Goal: Task Accomplishment & Management: Manage account settings

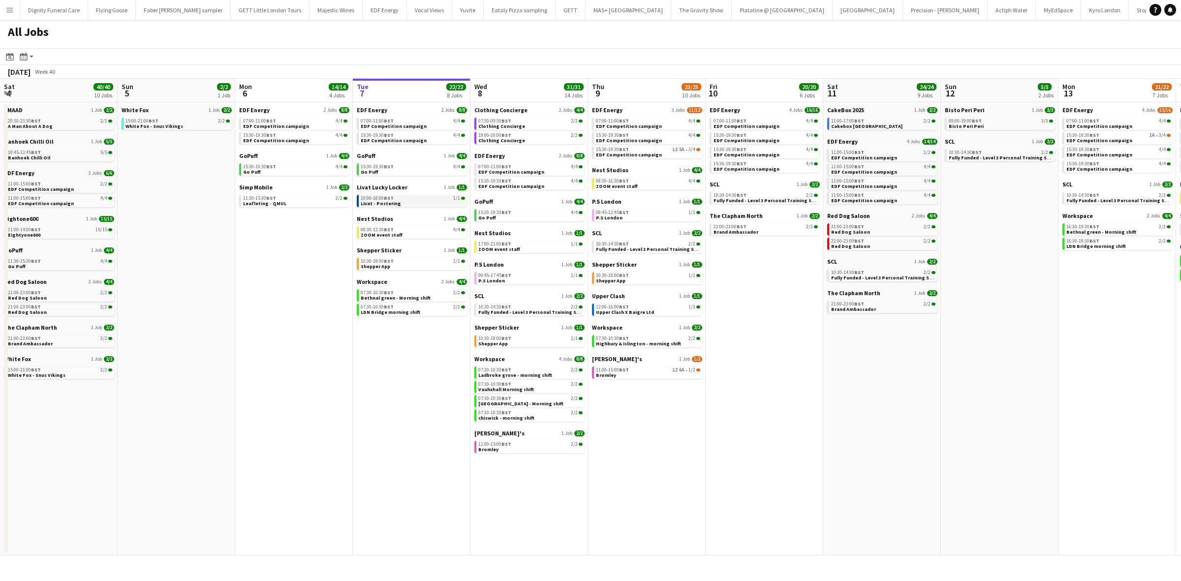
scroll to position [0, 235]
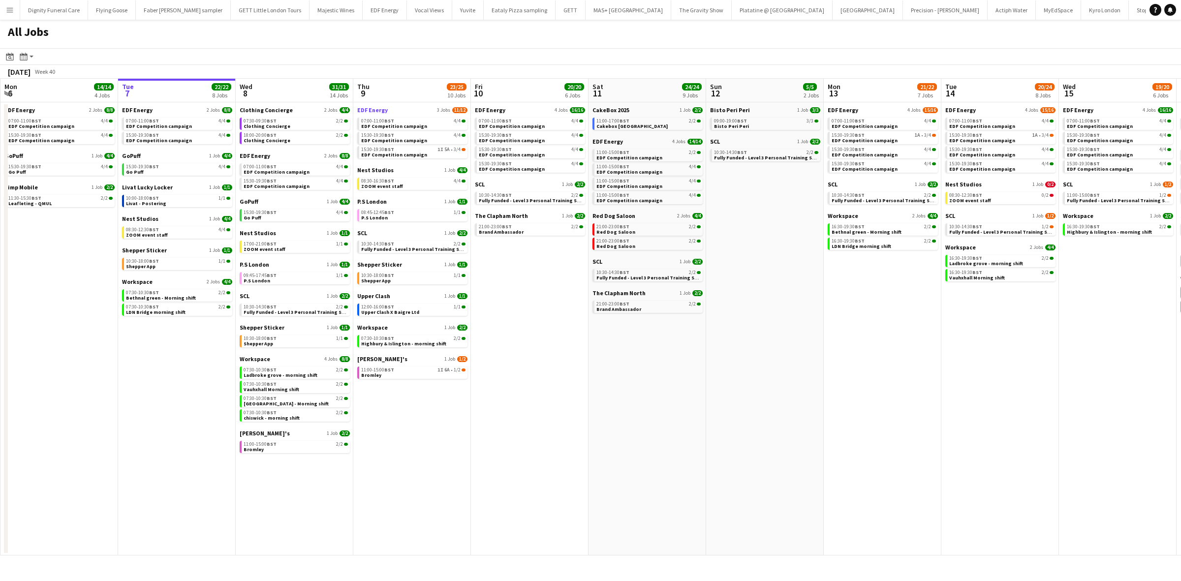
click at [380, 107] on span "EDF Energy" at bounding box center [372, 109] width 30 height 7
click at [243, 295] on span "SCL" at bounding box center [245, 295] width 10 height 7
click at [371, 355] on span "[PERSON_NAME]'s" at bounding box center [382, 358] width 50 height 7
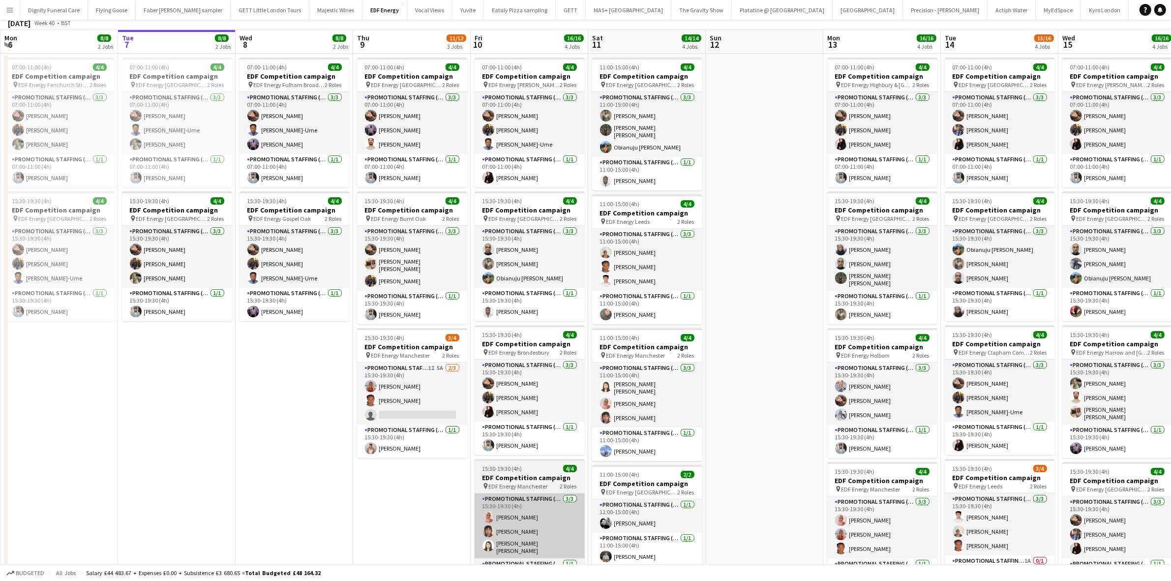
scroll to position [139, 0]
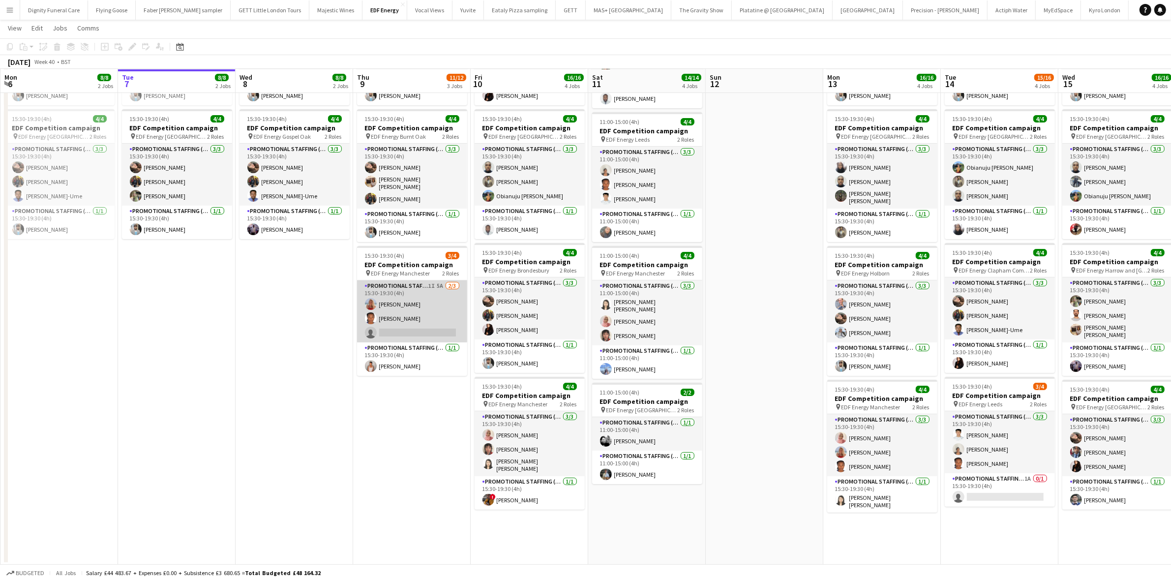
click at [421, 328] on app-card-role "Promotional Staffing (Flyering Staff) 1I 5A 2/3 15:30-19:30 (4h) Tallulah Kerri…" at bounding box center [412, 311] width 110 height 62
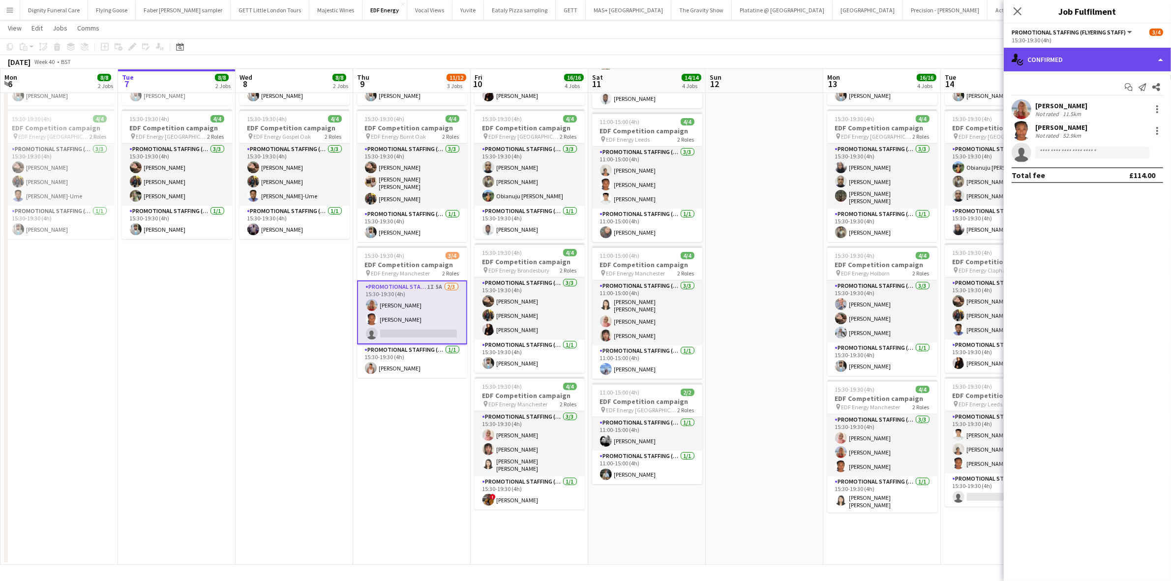
click at [1073, 70] on div "single-neutral-actions-check-2 Confirmed" at bounding box center [1087, 60] width 167 height 24
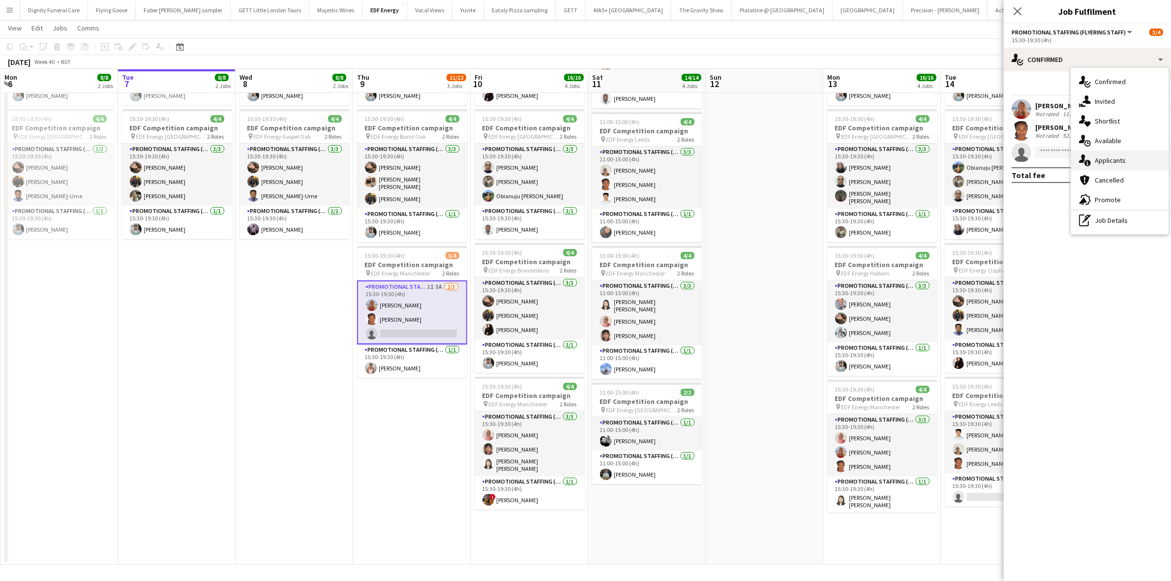
click at [1100, 158] on span "Applicants" at bounding box center [1110, 160] width 31 height 9
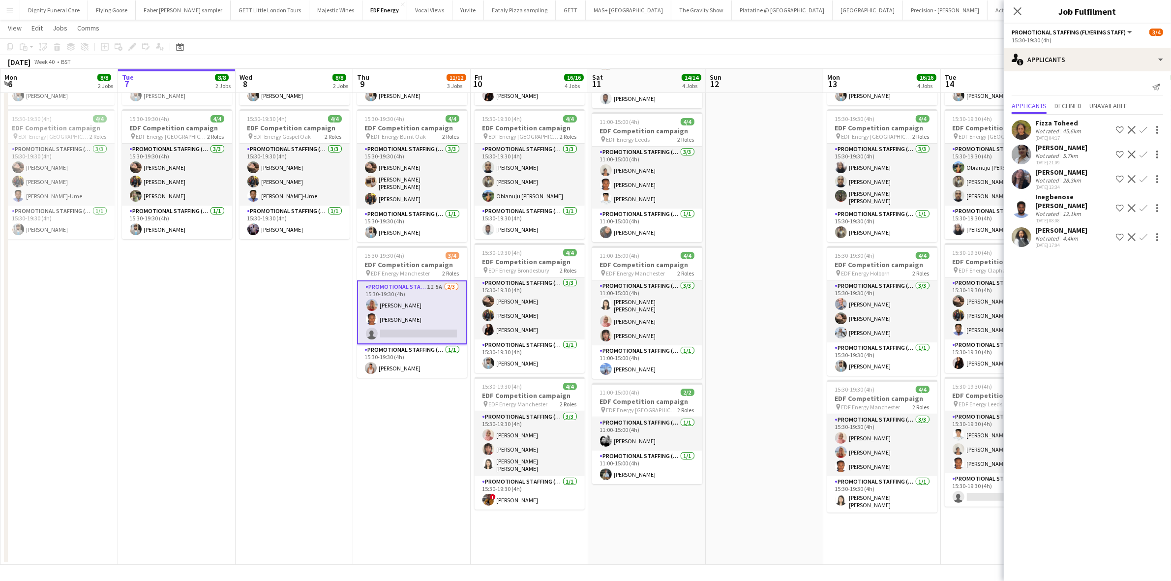
click at [1071, 171] on div "Amy Gibbons" at bounding box center [1061, 172] width 52 height 9
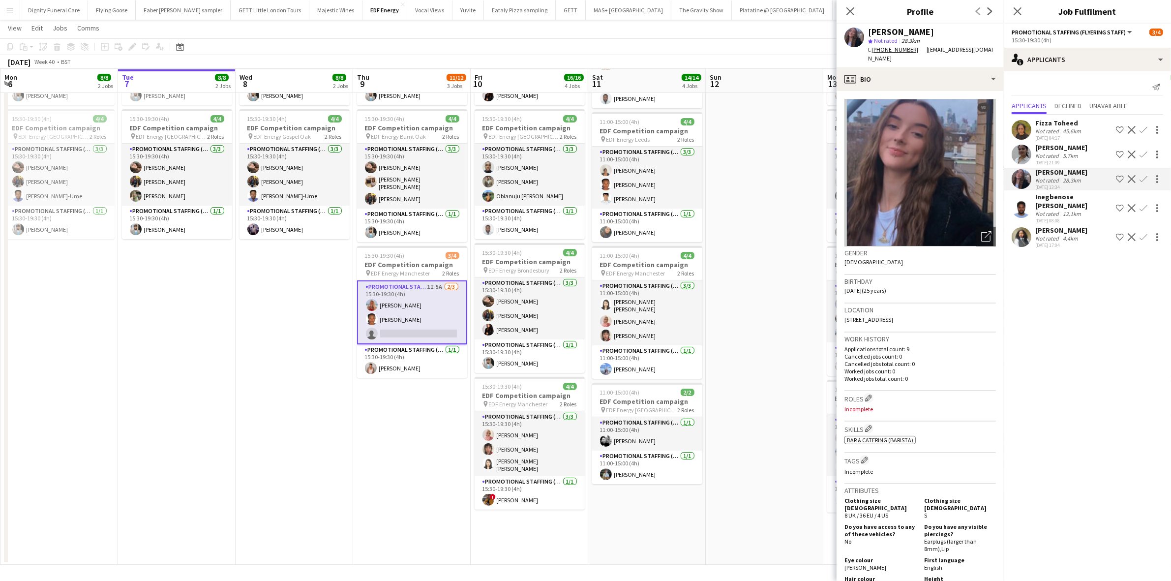
click at [1055, 149] on div "Neha Sudarsanan" at bounding box center [1061, 147] width 52 height 9
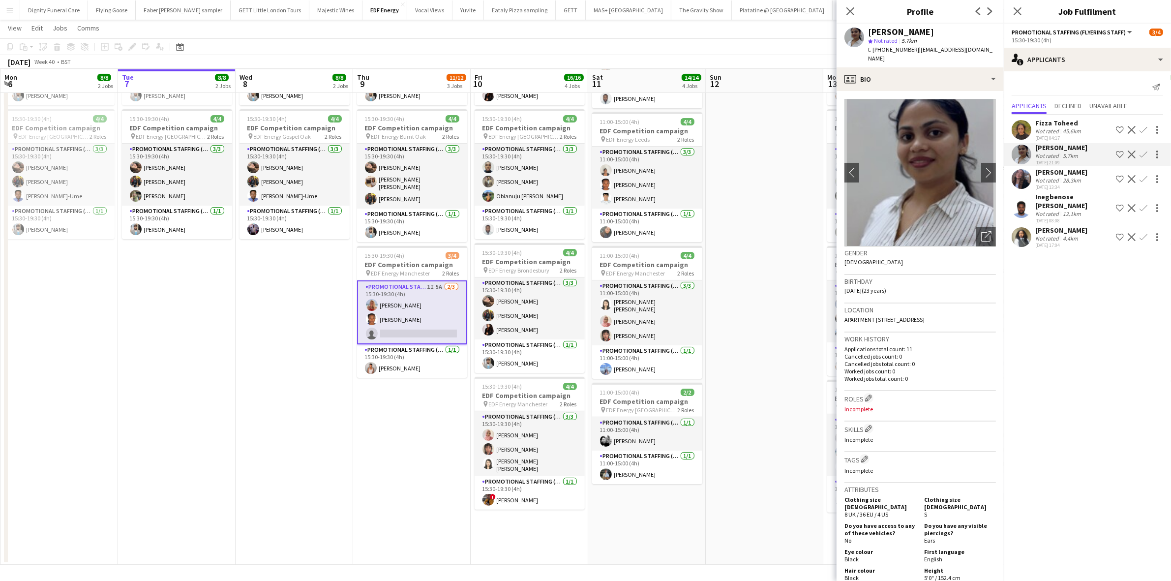
click at [1065, 173] on div "Amy Gibbons" at bounding box center [1061, 172] width 52 height 9
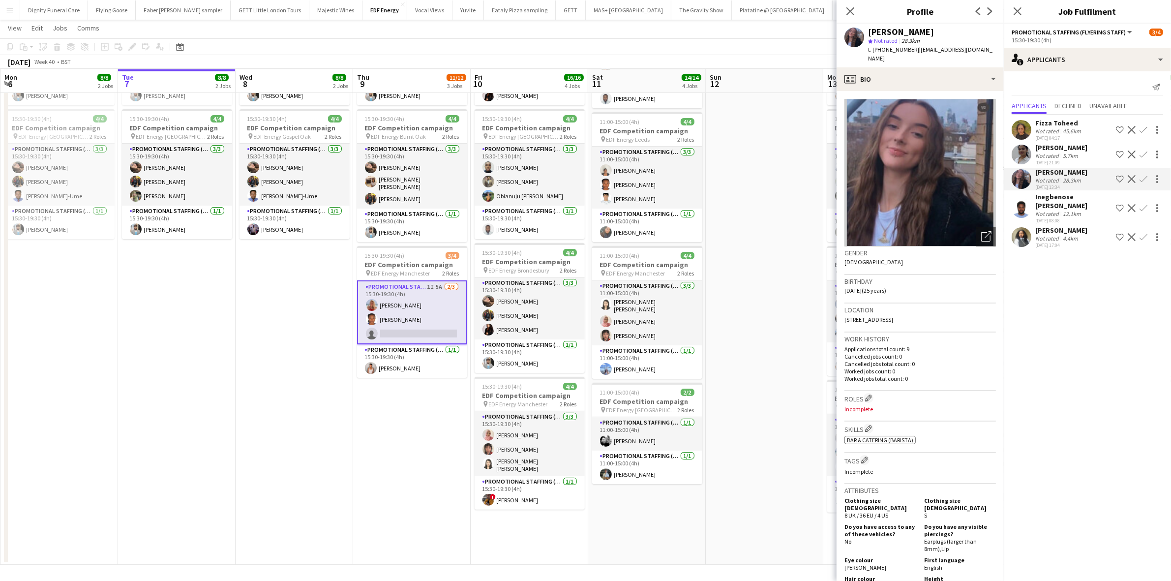
click at [1065, 192] on div "Inegbenose Ehi-Douglas" at bounding box center [1073, 201] width 77 height 18
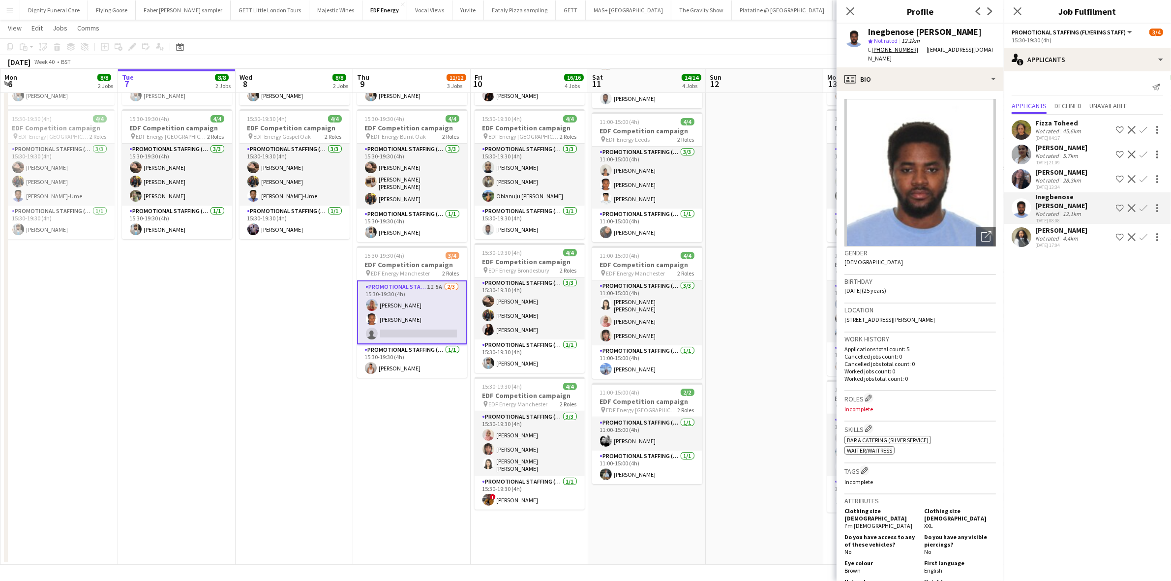
click at [1045, 227] on div "Tola Oladimeji" at bounding box center [1061, 230] width 52 height 9
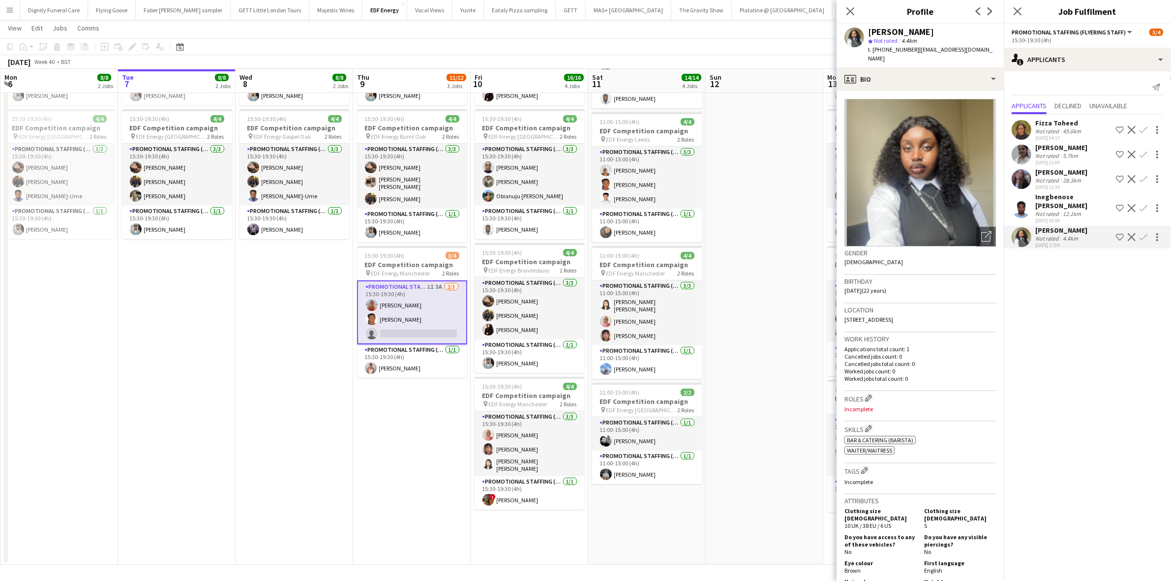
click at [1060, 148] on div "Neha Sudarsanan" at bounding box center [1061, 147] width 52 height 9
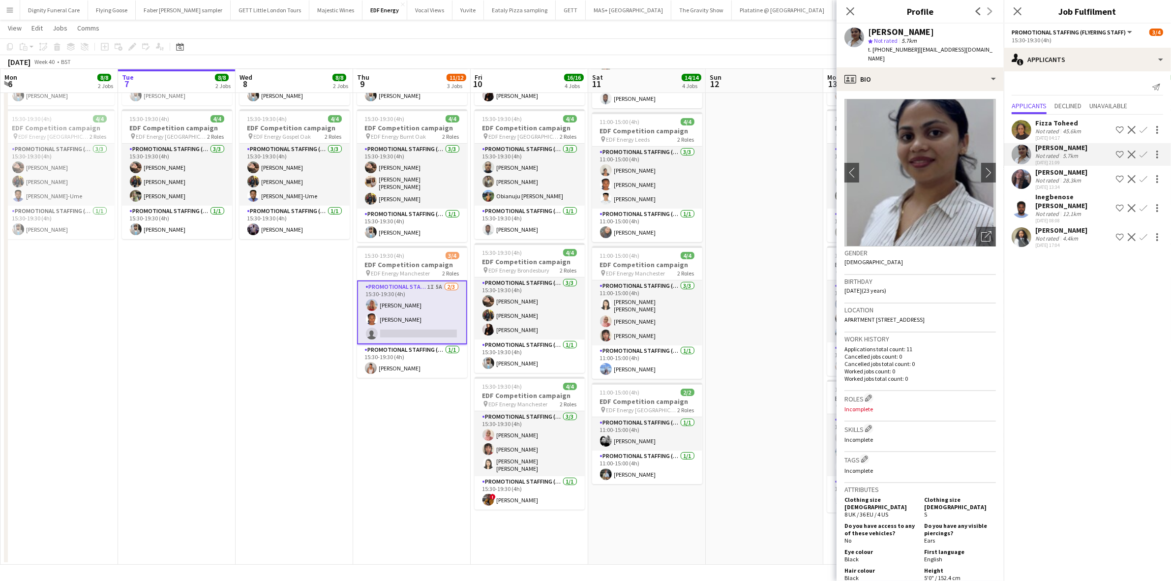
click at [1054, 172] on div "Amy Gibbons" at bounding box center [1061, 172] width 52 height 9
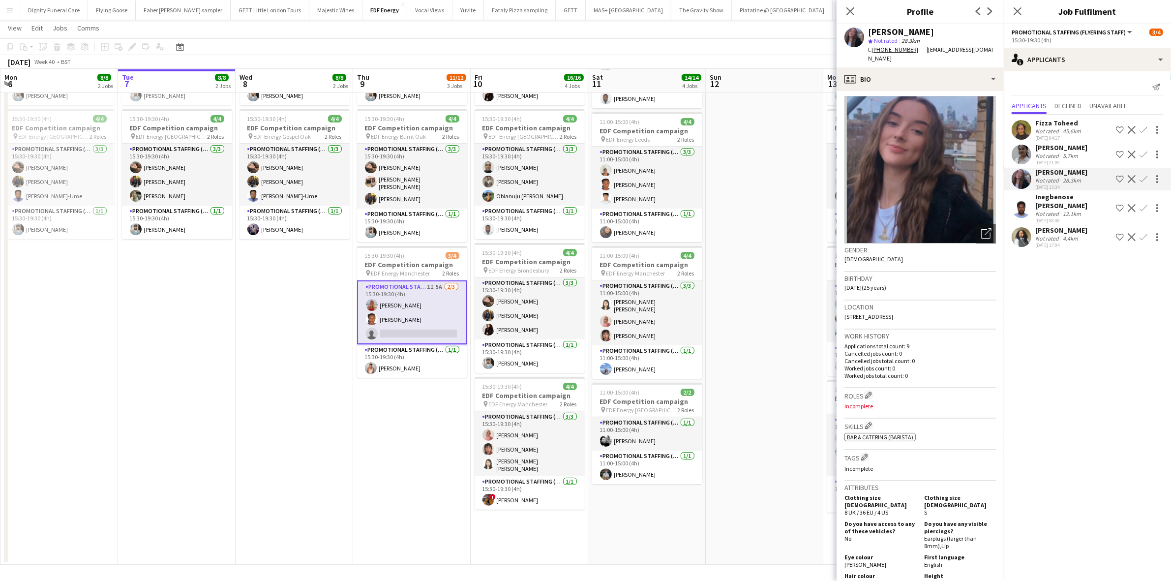
scroll to position [0, 0]
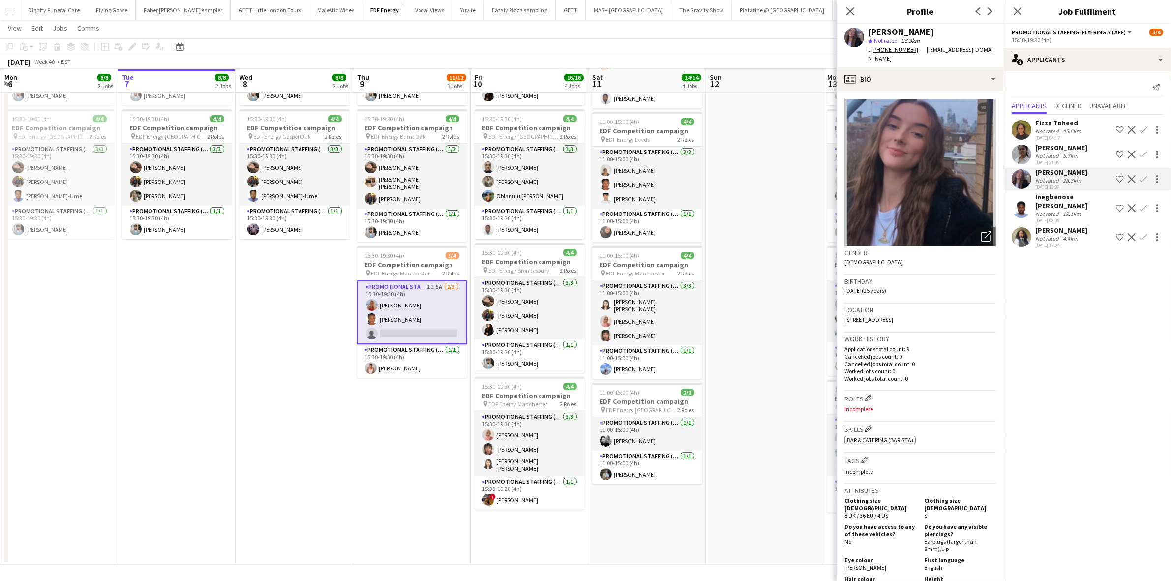
click at [1140, 179] on app-icon "Confirm" at bounding box center [1144, 179] width 8 height 8
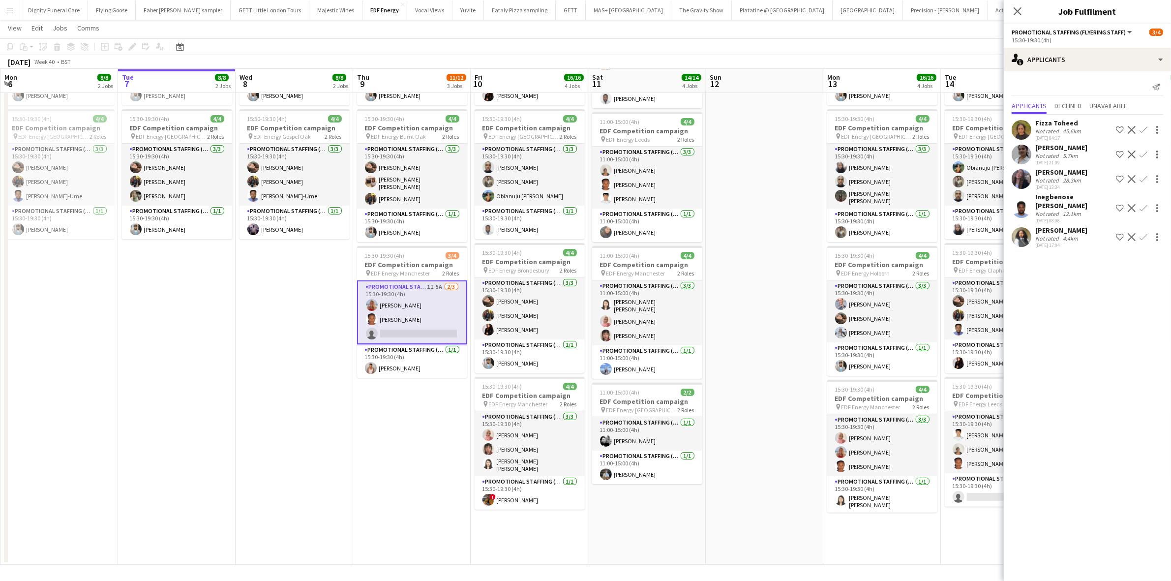
click at [1143, 178] on app-icon "Confirm" at bounding box center [1144, 179] width 8 height 8
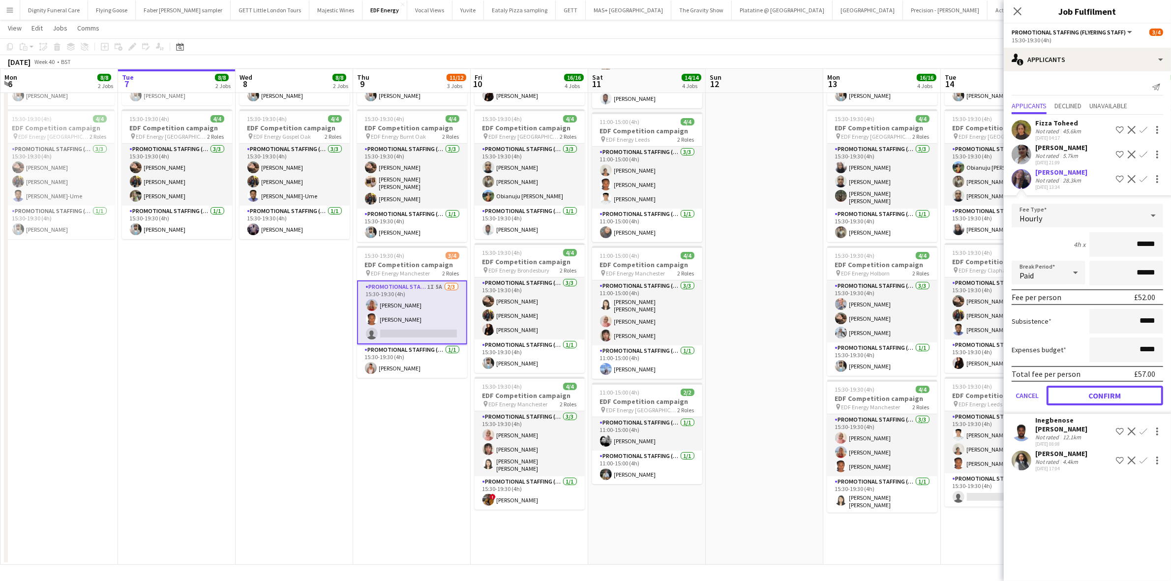
click at [1105, 387] on button "Confirm" at bounding box center [1105, 396] width 117 height 20
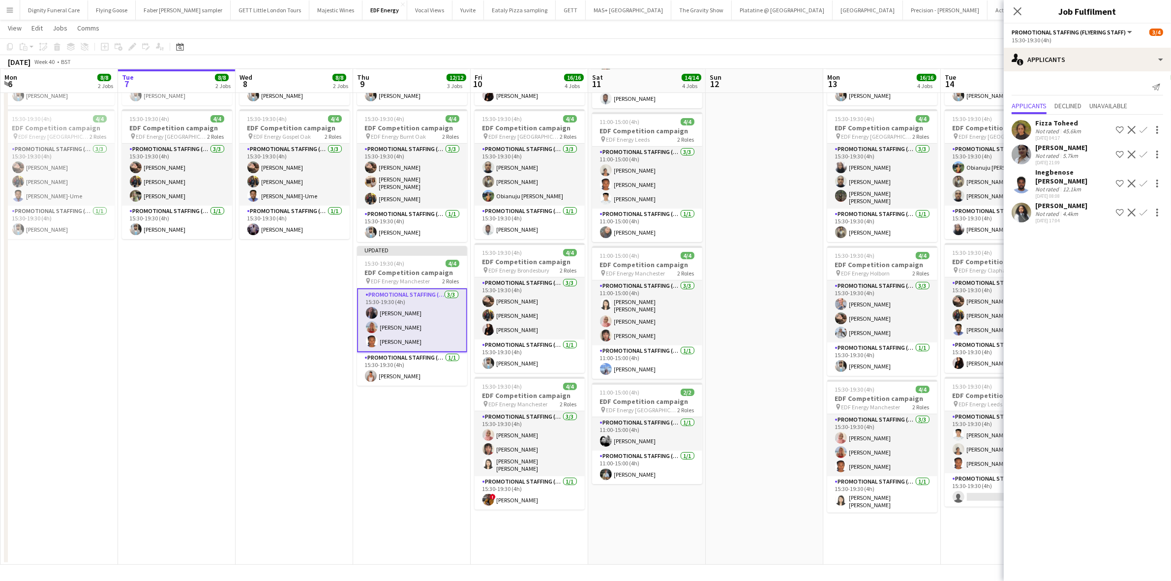
click at [279, 303] on app-date-cell "07:00-11:00 (4h) 4/4 EDF Competition campaign pin EDF Energy Fulham Broadway 2 …" at bounding box center [295, 267] width 118 height 593
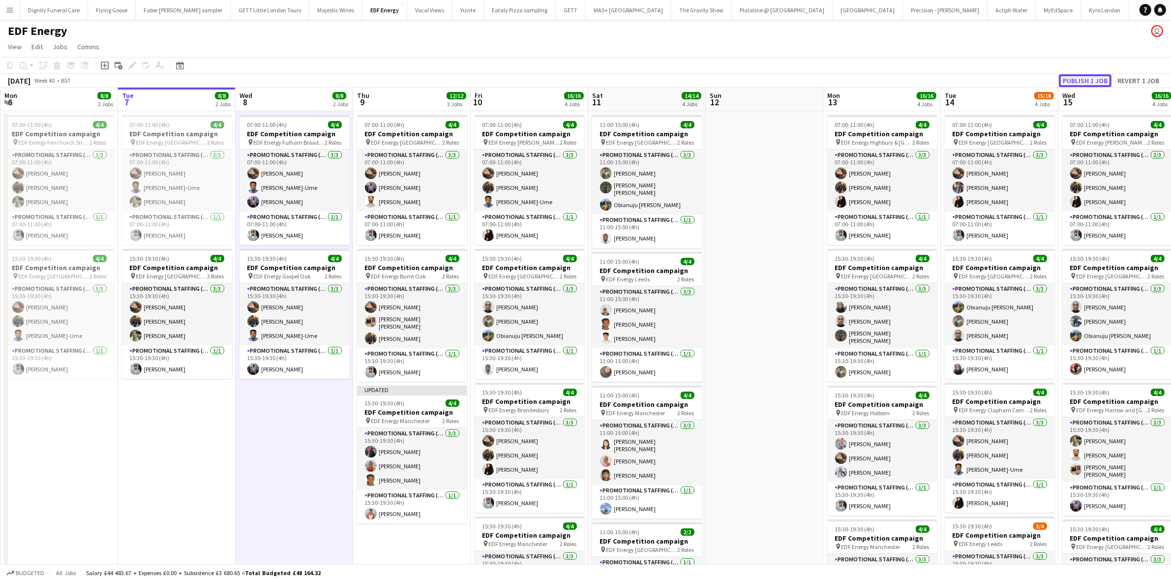
click at [1095, 77] on button "Publish 1 job" at bounding box center [1085, 80] width 53 height 13
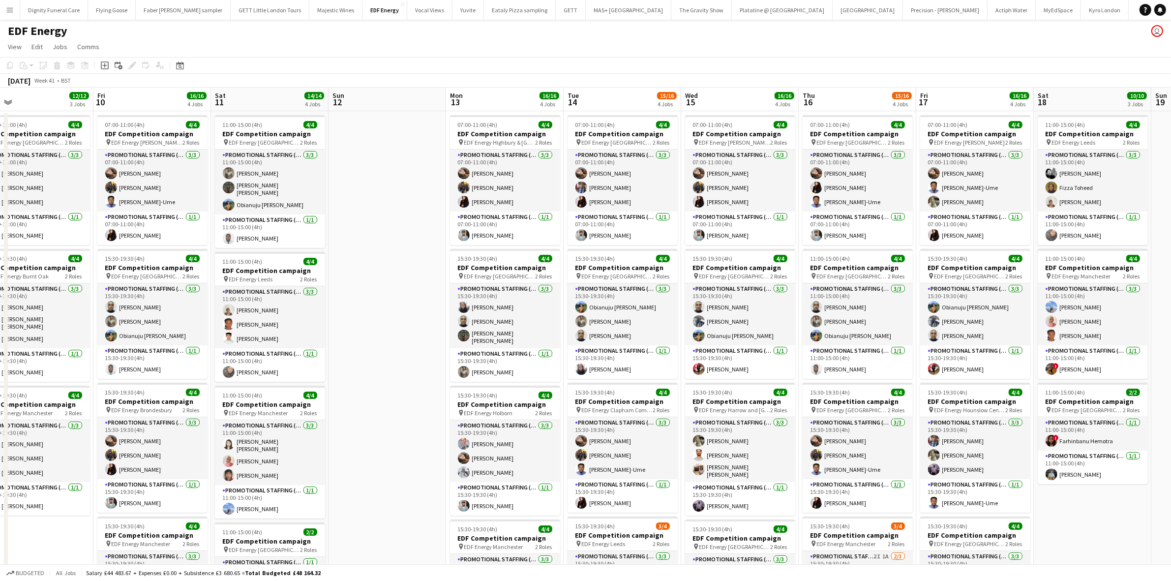
drag, startPoint x: 798, startPoint y: 202, endPoint x: 396, endPoint y: 198, distance: 401.9
click at [394, 196] on app-calendar-viewport "Mon 6 8/8 2 Jobs Tue 7 8/8 2 Jobs Wed 8 8/8 2 Jobs Thu 9 12/12 3 Jobs Fri 10 16…" at bounding box center [585, 396] width 1171 height 617
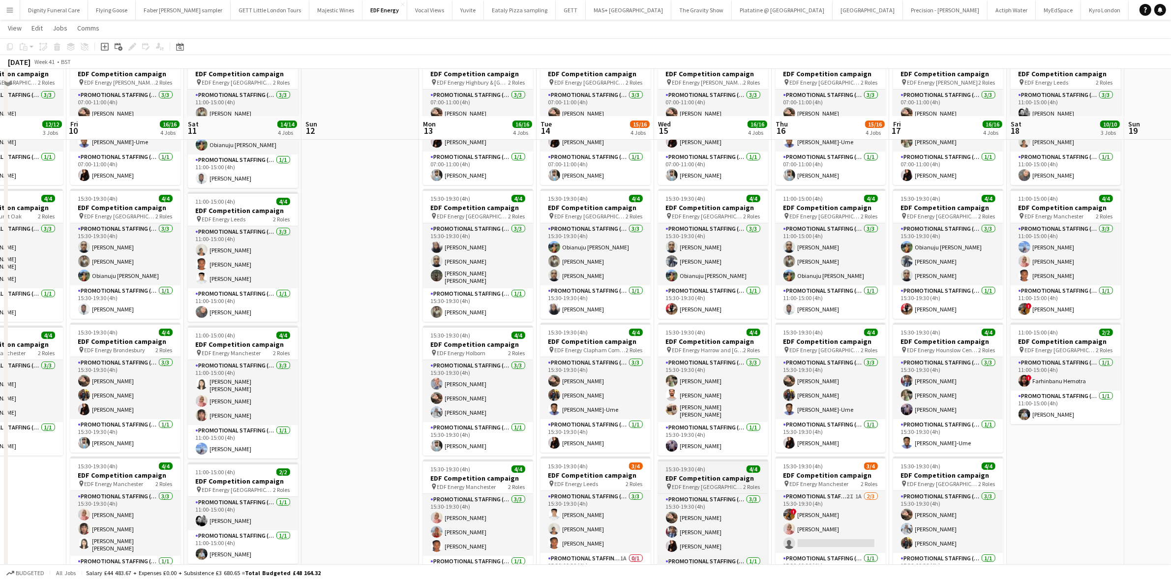
scroll to position [139, 0]
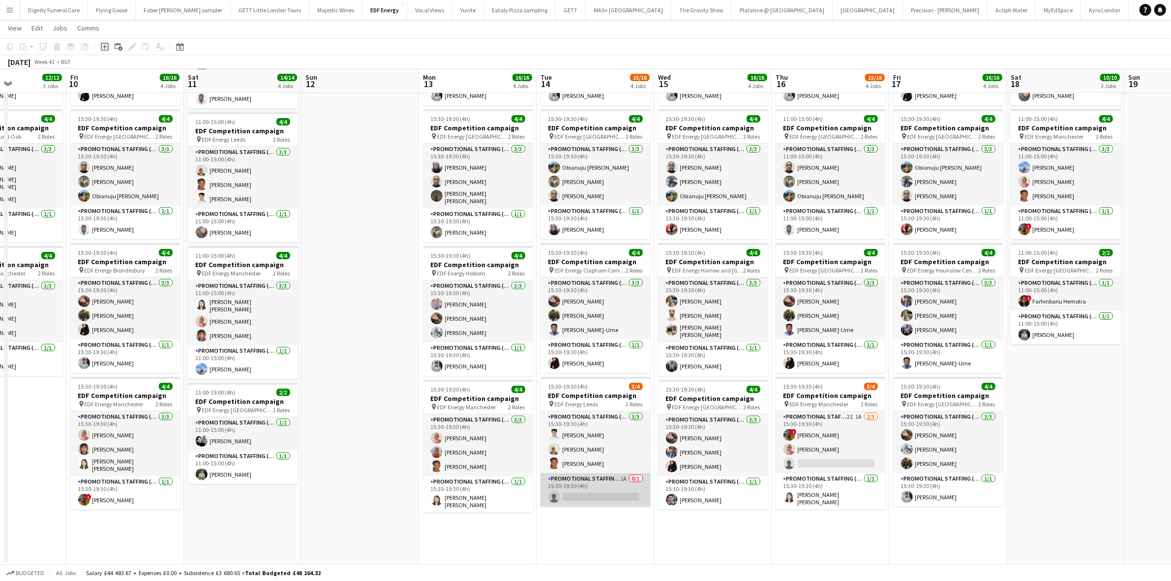
click at [611, 495] on app-card-role "Promotional Staffing (Team Leader) 1A 0/1 15:30-19:30 (4h) single-neutral-actio…" at bounding box center [596, 489] width 110 height 33
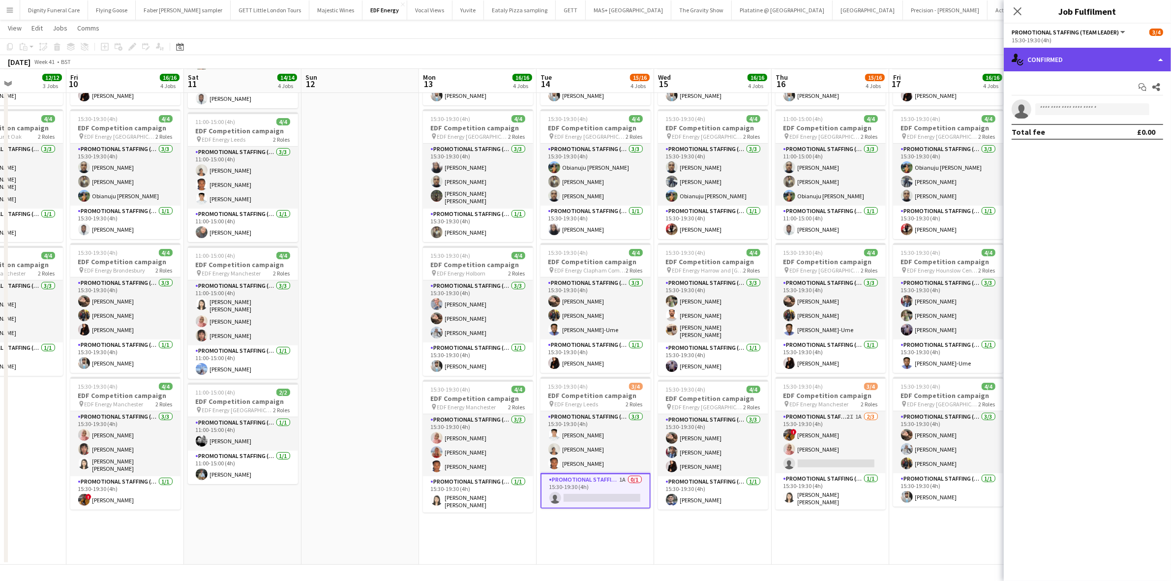
click at [1082, 61] on div "single-neutral-actions-check-2 Confirmed" at bounding box center [1087, 60] width 167 height 24
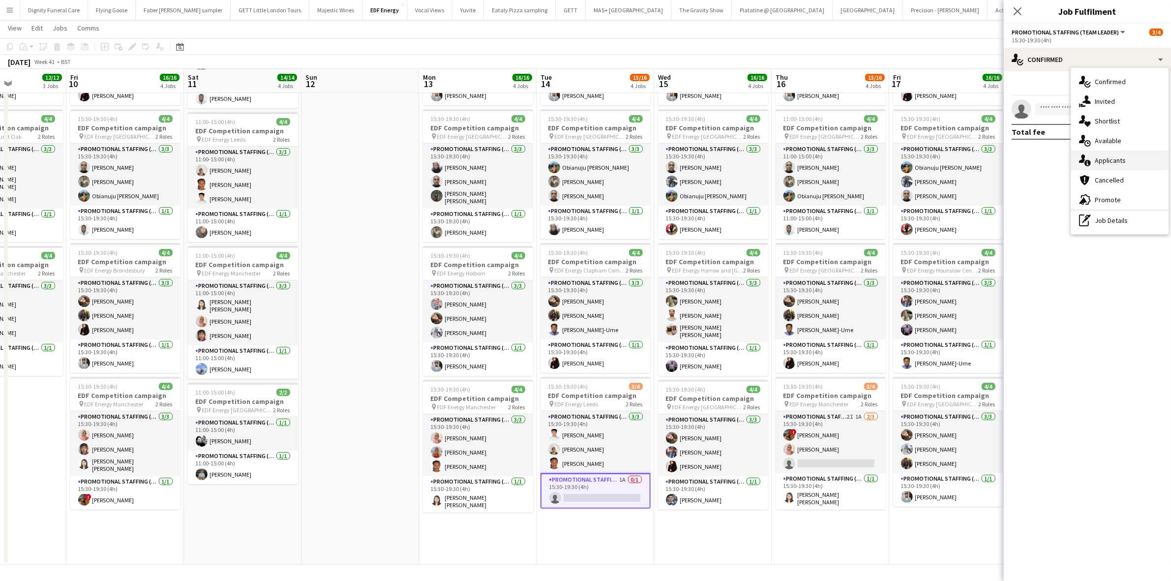
click at [1105, 161] on span "Applicants" at bounding box center [1110, 160] width 31 height 9
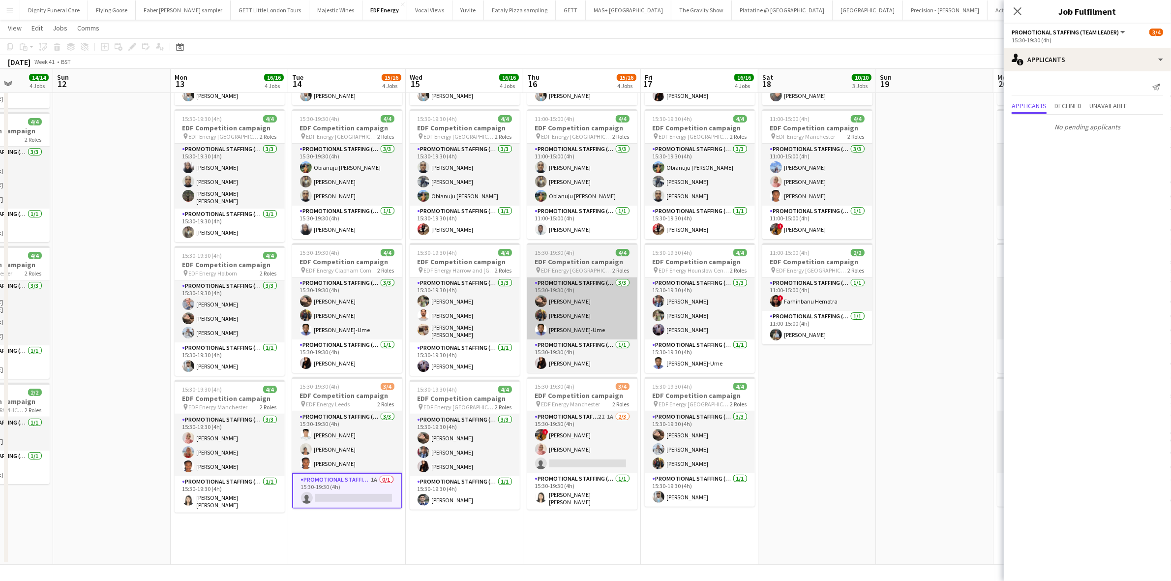
scroll to position [0, 475]
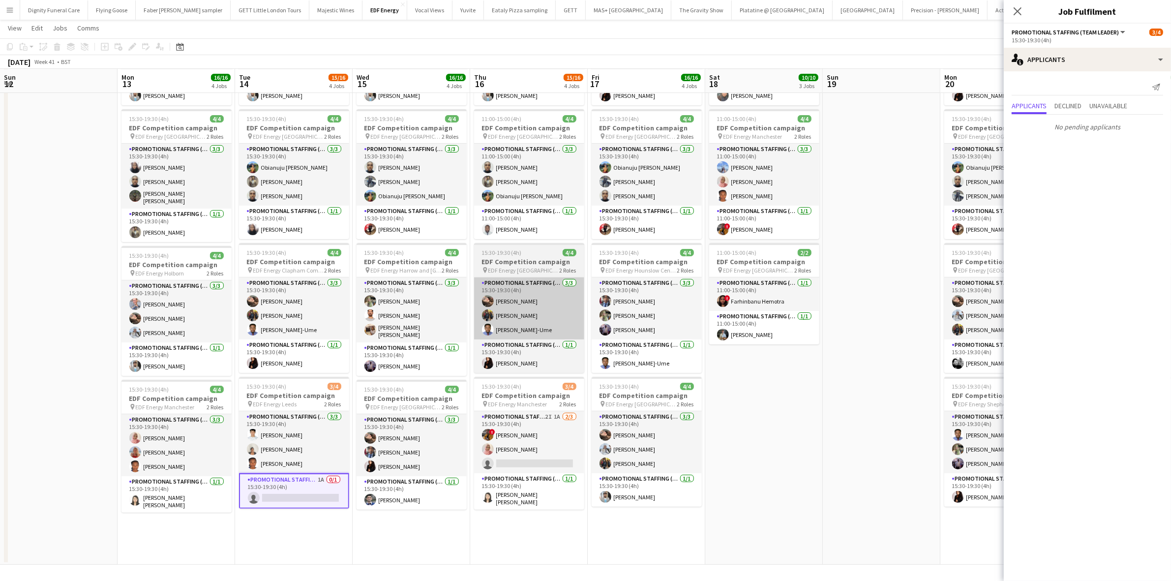
drag, startPoint x: 811, startPoint y: 347, endPoint x: 527, endPoint y: 327, distance: 284.5
click at [523, 336] on app-calendar-viewport "Wed 8 8/8 2 Jobs Thu 9 12/12 3 Jobs Fri 10 16/16 4 Jobs Sat 11 14/14 4 Jobs Sun…" at bounding box center [585, 232] width 1171 height 665
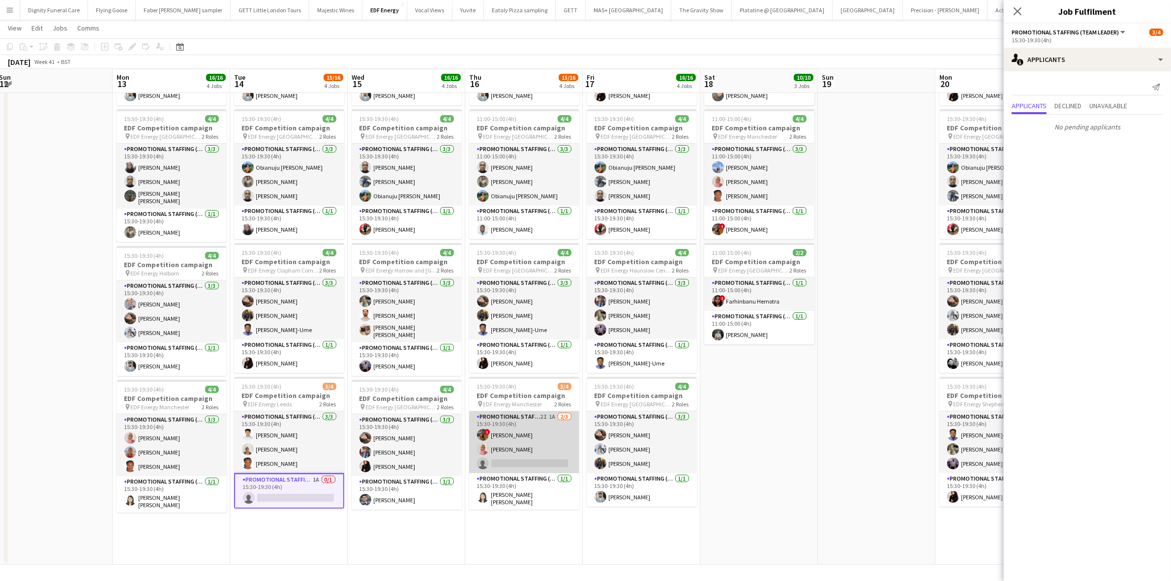
click at [536, 463] on app-card-role "Promotional Staffing (Flyering Staff) 2I 1A 2/3 15:30-19:30 (4h) ! Sean Porter …" at bounding box center [524, 442] width 110 height 62
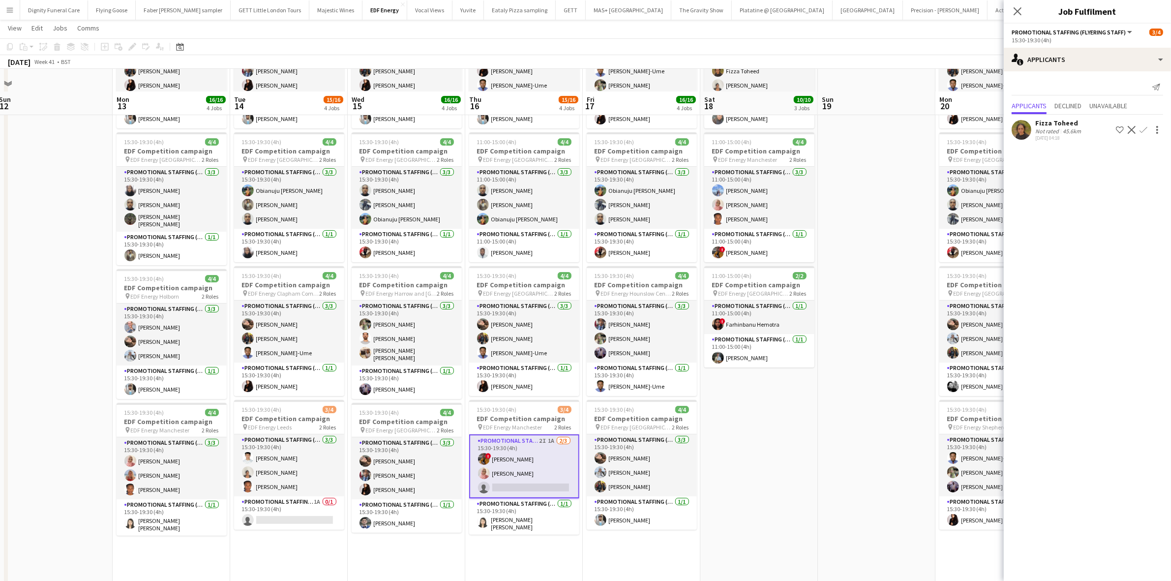
scroll to position [0, 0]
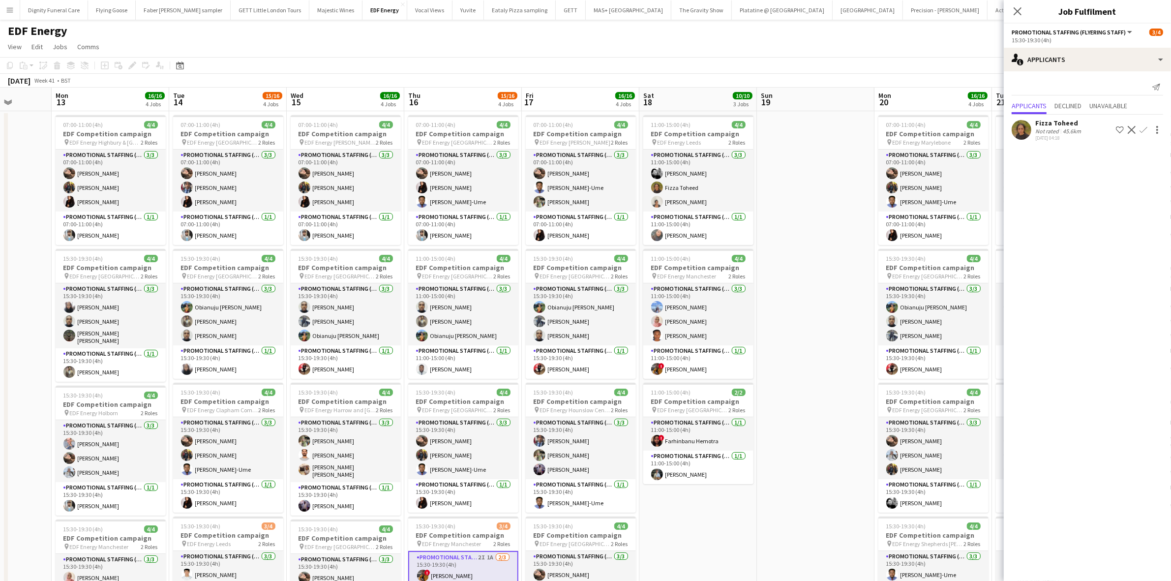
drag, startPoint x: 866, startPoint y: 373, endPoint x: 447, endPoint y: 365, distance: 419.6
click at [447, 365] on app-calendar-viewport "Fri 10 16/16 4 Jobs Sat 11 14/14 4 Jobs Sun 12 Mon 13 16/16 4 Jobs Tue 14 15/16…" at bounding box center [585, 396] width 1171 height 617
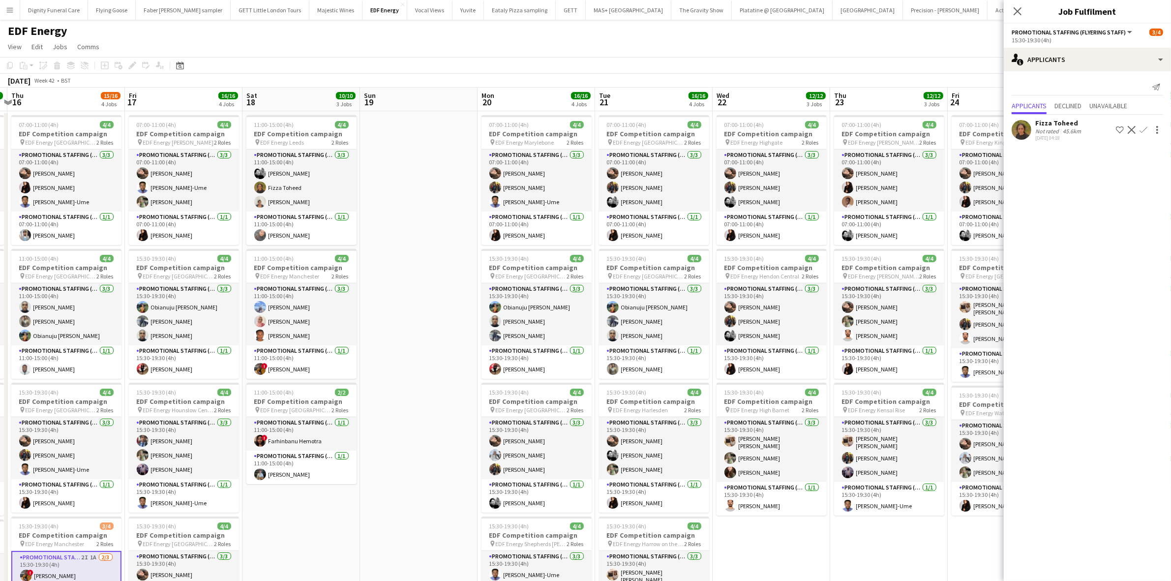
drag, startPoint x: 712, startPoint y: 367, endPoint x: 357, endPoint y: 353, distance: 355.4
click at [358, 353] on app-calendar-viewport "Mon 13 16/16 4 Jobs Tue 14 15/16 4 Jobs Wed 15 16/16 4 Jobs Thu 16 15/16 4 Jobs…" at bounding box center [585, 396] width 1171 height 617
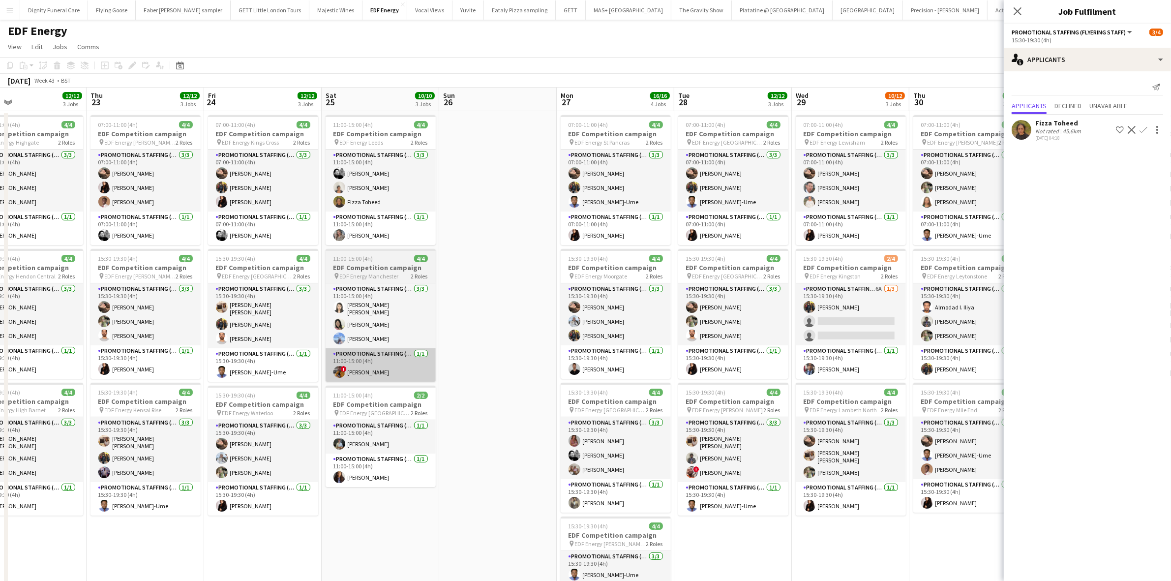
drag, startPoint x: 792, startPoint y: 390, endPoint x: 426, endPoint y: 351, distance: 368.0
click at [375, 353] on app-calendar-viewport "Sun 19 Mon 20 16/16 4 Jobs Tue 21 16/16 4 Jobs Wed 22 12/12 3 Jobs Thu 23 12/12…" at bounding box center [585, 396] width 1171 height 617
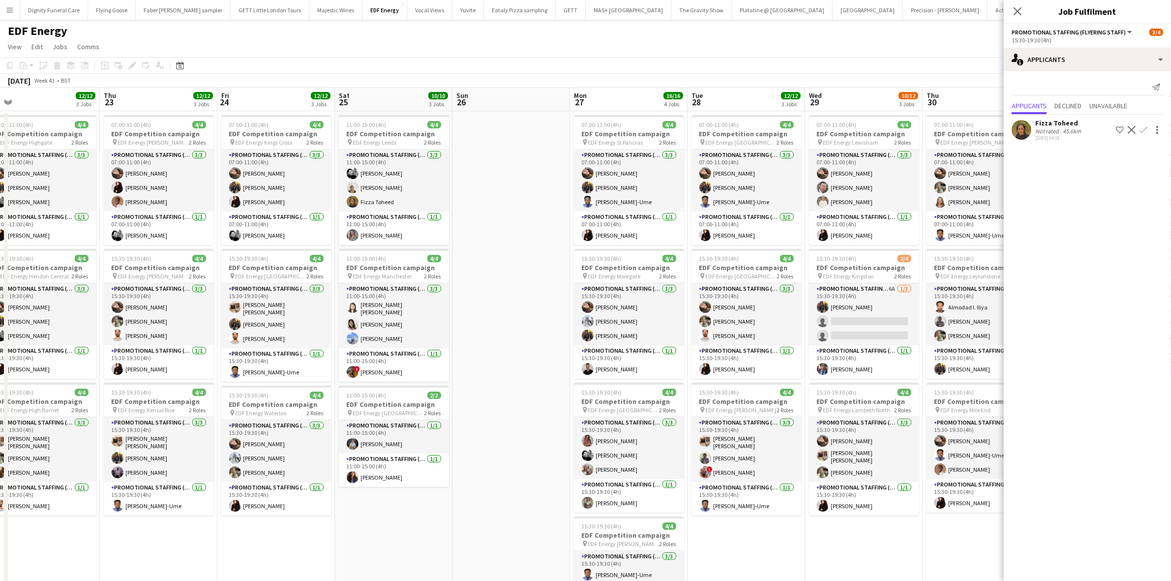
drag, startPoint x: 823, startPoint y: 384, endPoint x: 559, endPoint y: 366, distance: 264.2
click at [561, 367] on app-calendar-viewport "Sun 19 Mon 20 16/16 4 Jobs Tue 21 16/16 4 Jobs Wed 22 12/12 3 Jobs Thu 23 12/12…" at bounding box center [585, 396] width 1171 height 617
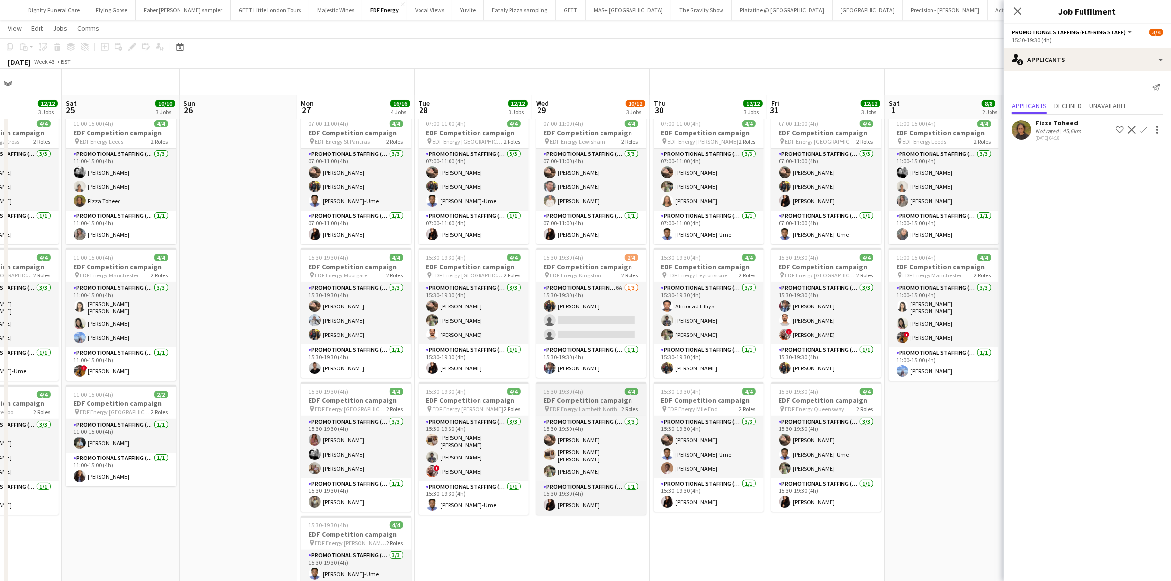
scroll to position [123, 0]
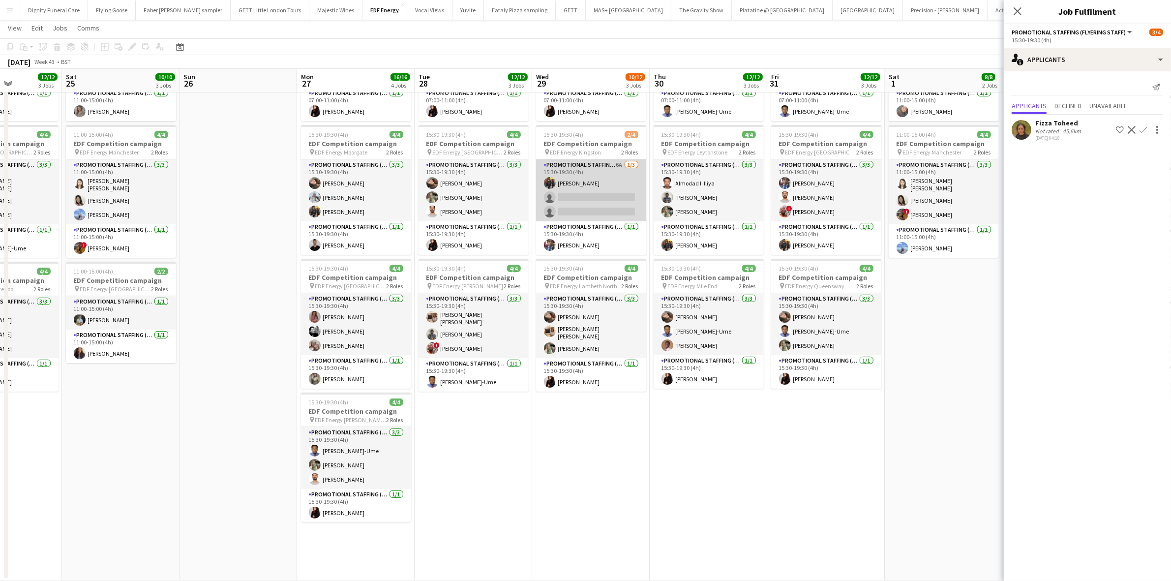
click at [614, 207] on app-card-role "Promotional Staffing (Flyering Staff) 6A 1/3 15:30-19:30 (4h) Martin Brady sing…" at bounding box center [591, 190] width 110 height 62
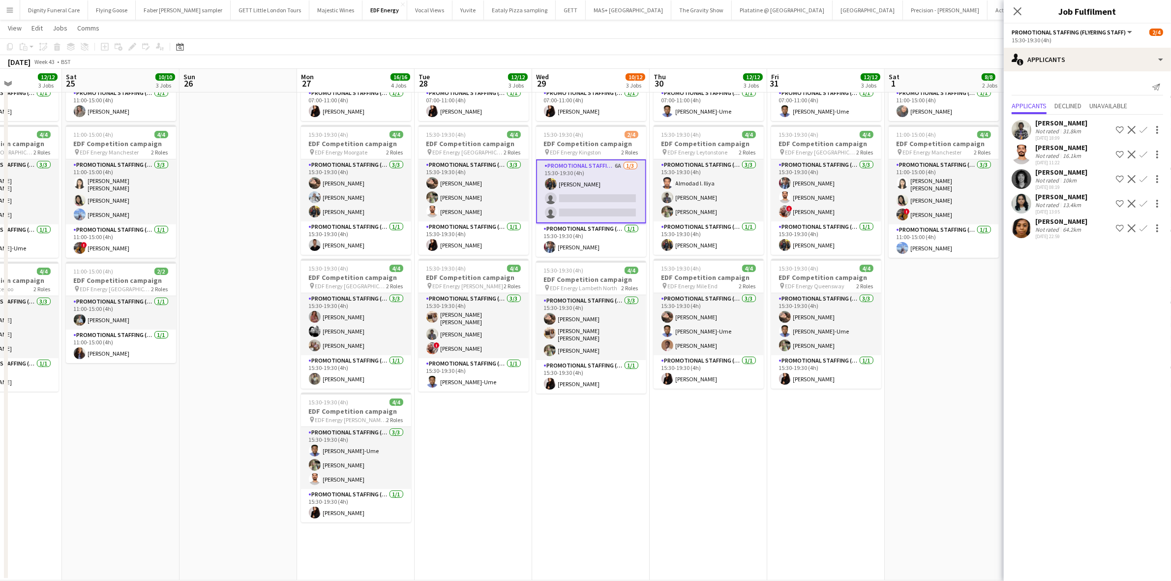
click at [1144, 153] on app-icon "Confirm" at bounding box center [1144, 155] width 8 height 8
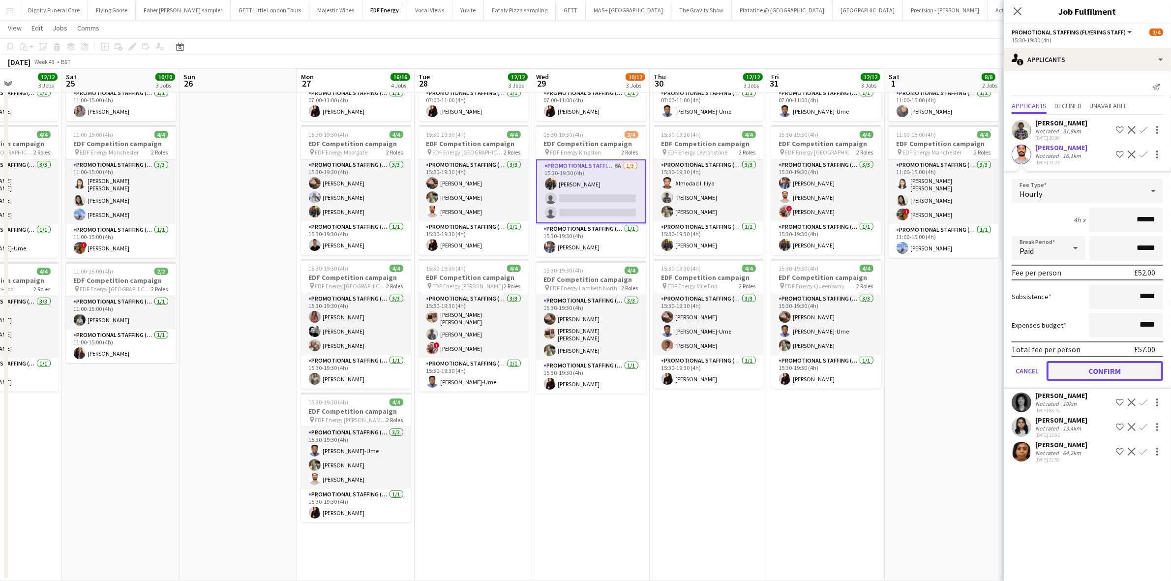
click at [1114, 375] on button "Confirm" at bounding box center [1105, 371] width 117 height 20
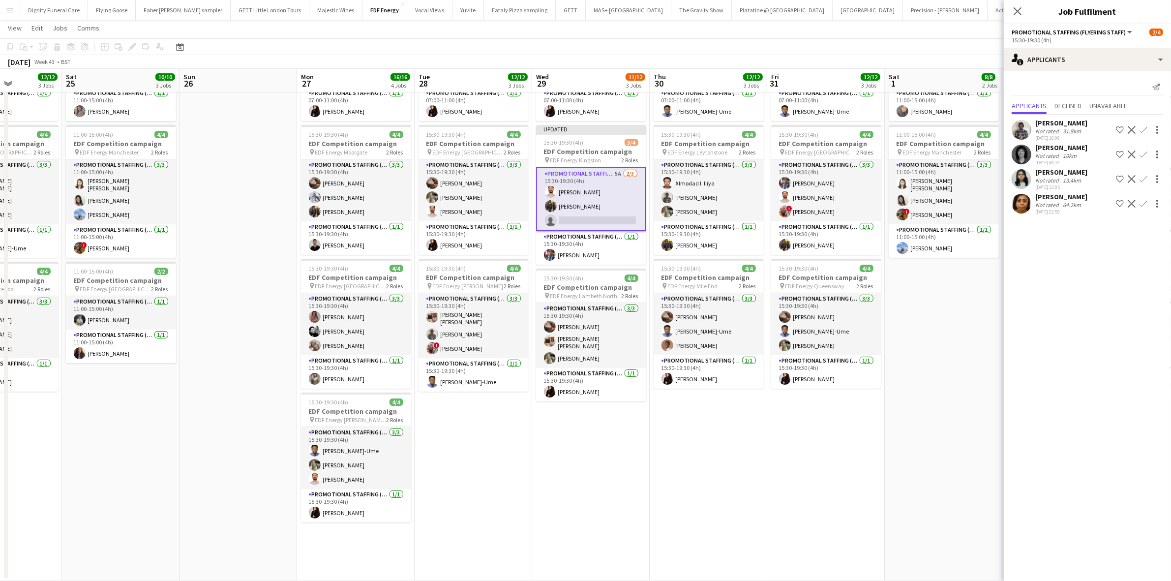
click at [1060, 148] on div "Gina McDowall" at bounding box center [1061, 147] width 52 height 9
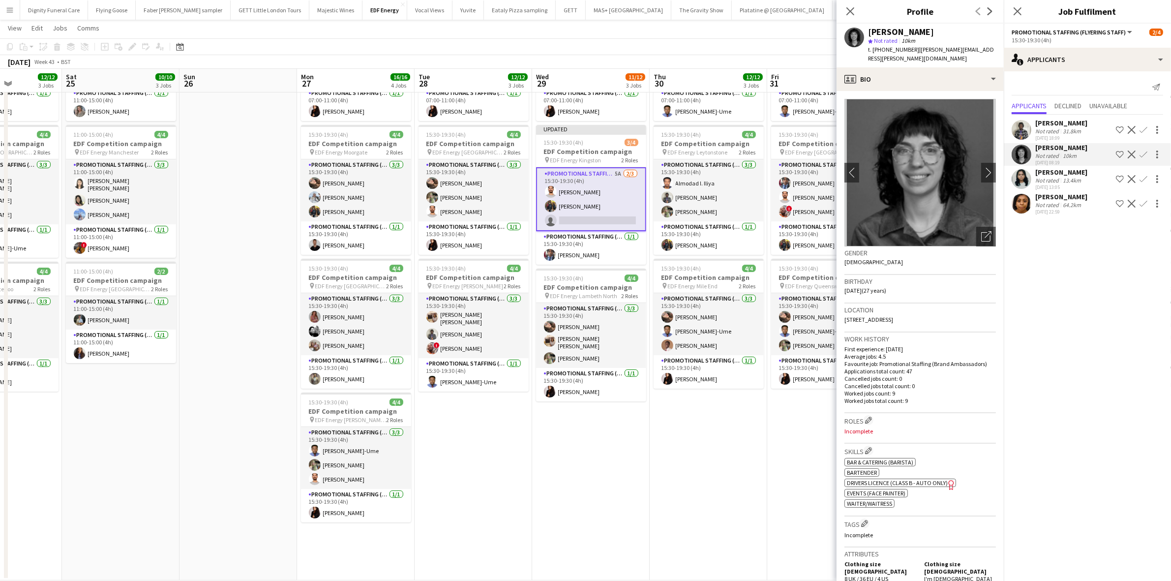
click at [1051, 177] on div "Not rated" at bounding box center [1048, 180] width 26 height 7
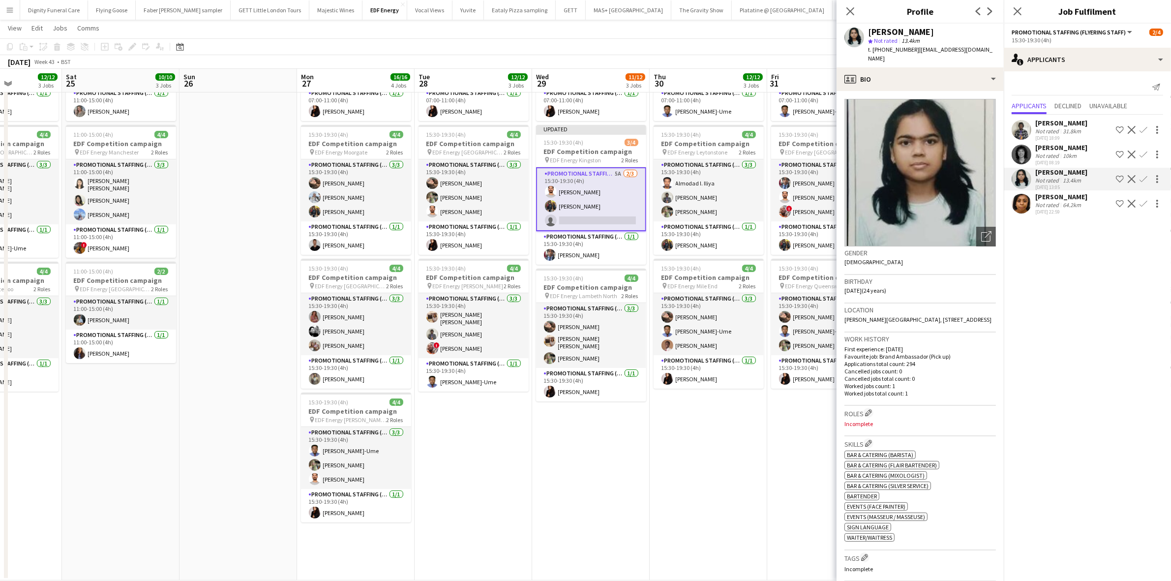
click at [1049, 198] on div "Rania Wadea" at bounding box center [1061, 196] width 52 height 9
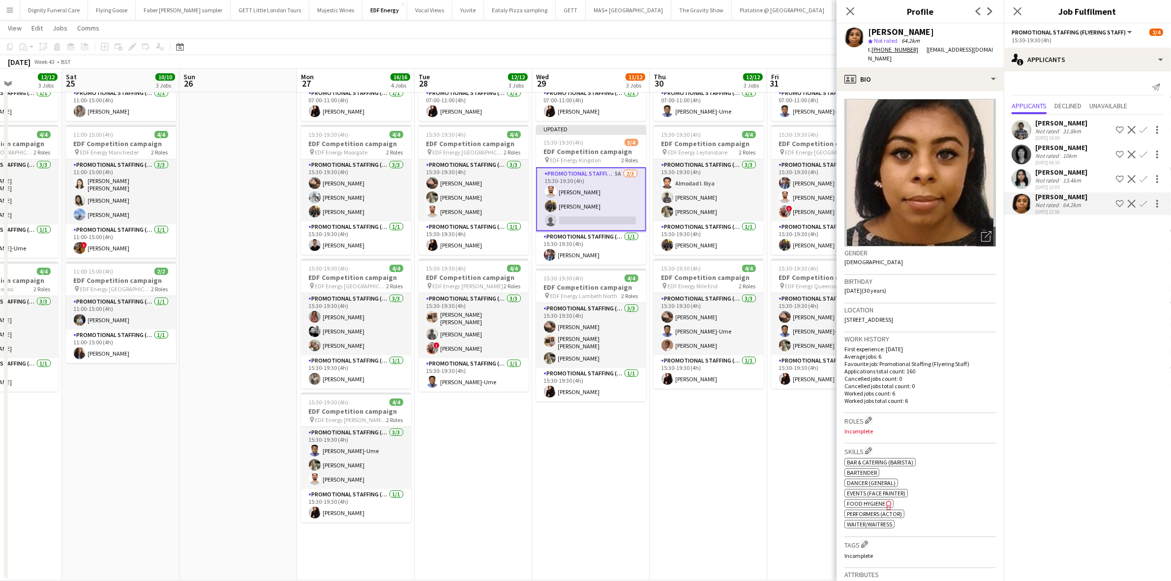
click at [1059, 121] on div "Dervin Ebuki" at bounding box center [1061, 123] width 52 height 9
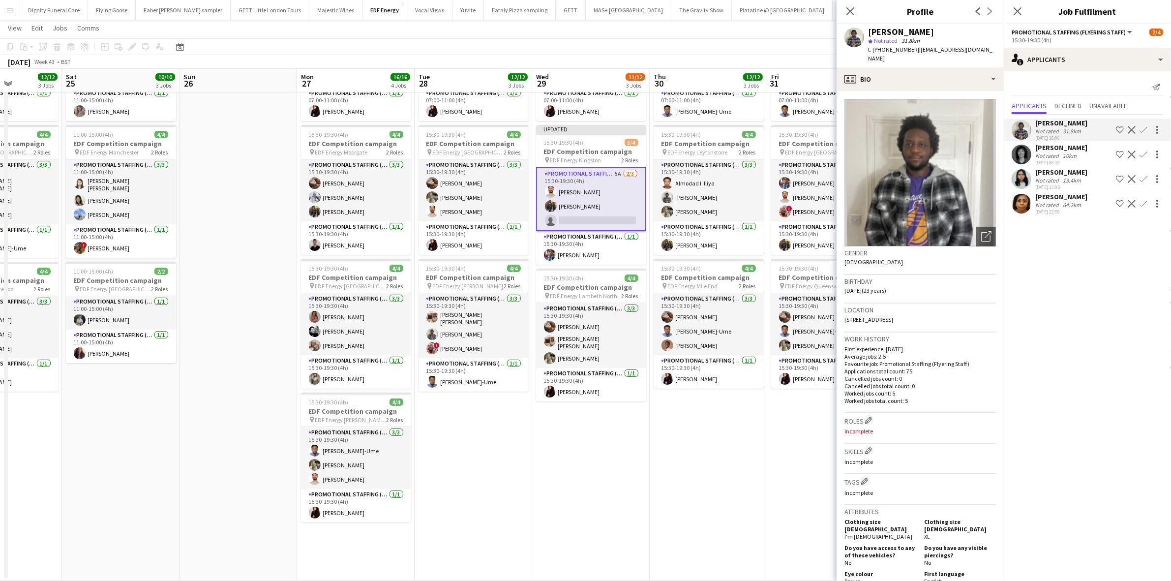
click at [663, 414] on app-date-cell "07:00-11:00 (4h) 4/4 EDF Competition campaign pin EDF Energy Maida Vale 2 Roles…" at bounding box center [709, 283] width 118 height 593
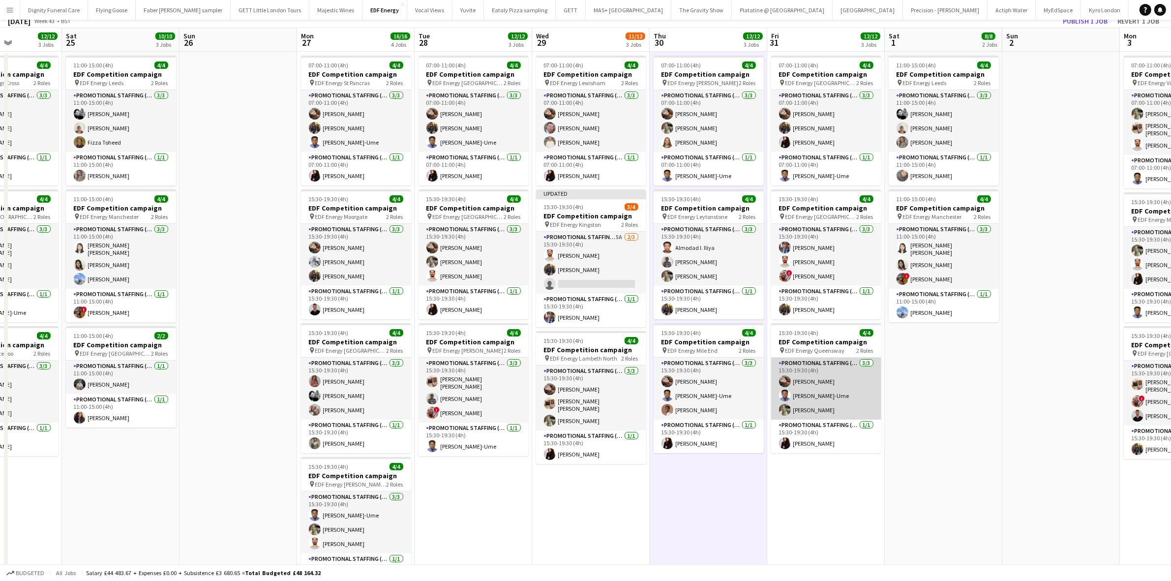
scroll to position [0, 0]
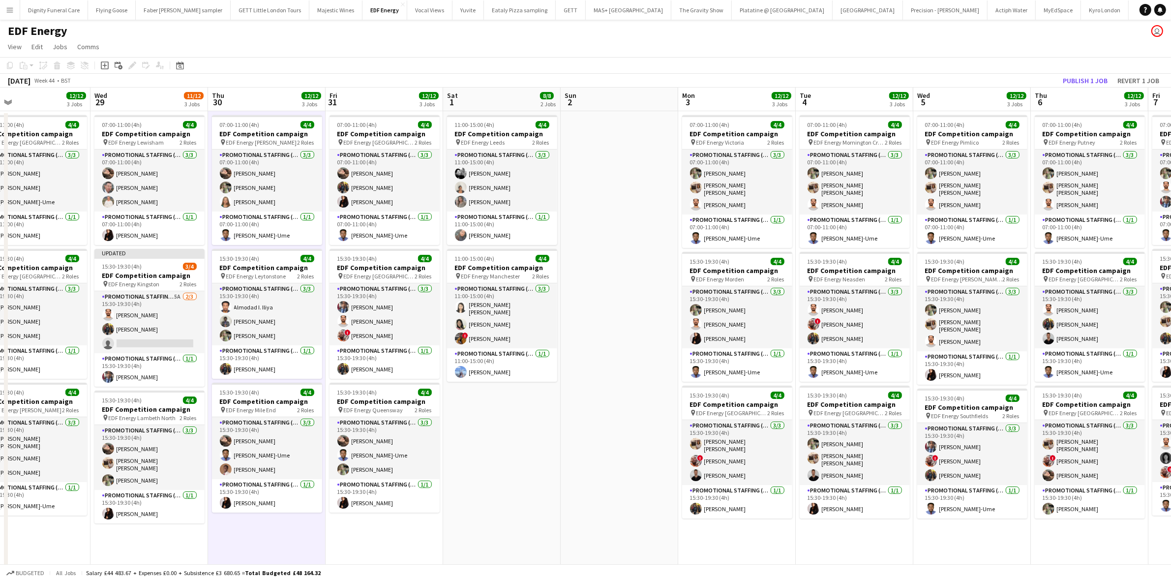
drag, startPoint x: 928, startPoint y: 389, endPoint x: 516, endPoint y: 364, distance: 412.0
click at [518, 364] on app-calendar-viewport "Sat 25 10/10 3 Jobs Sun 26 Mon 27 16/16 4 Jobs Tue 28 12/12 3 Jobs Wed 29 11/12…" at bounding box center [585, 396] width 1171 height 617
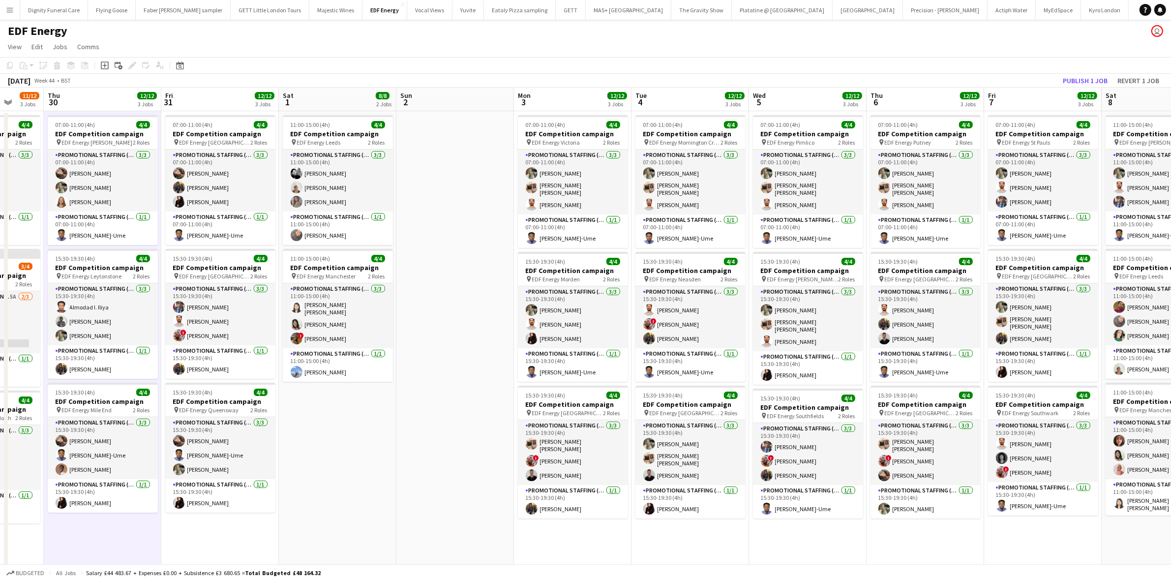
drag, startPoint x: 807, startPoint y: 381, endPoint x: 448, endPoint y: 359, distance: 359.8
click at [448, 362] on app-calendar-viewport "Mon 27 16/16 4 Jobs Tue 28 12/12 3 Jobs Wed 29 11/12 3 Jobs Thu 30 12/12 3 Jobs…" at bounding box center [585, 396] width 1171 height 617
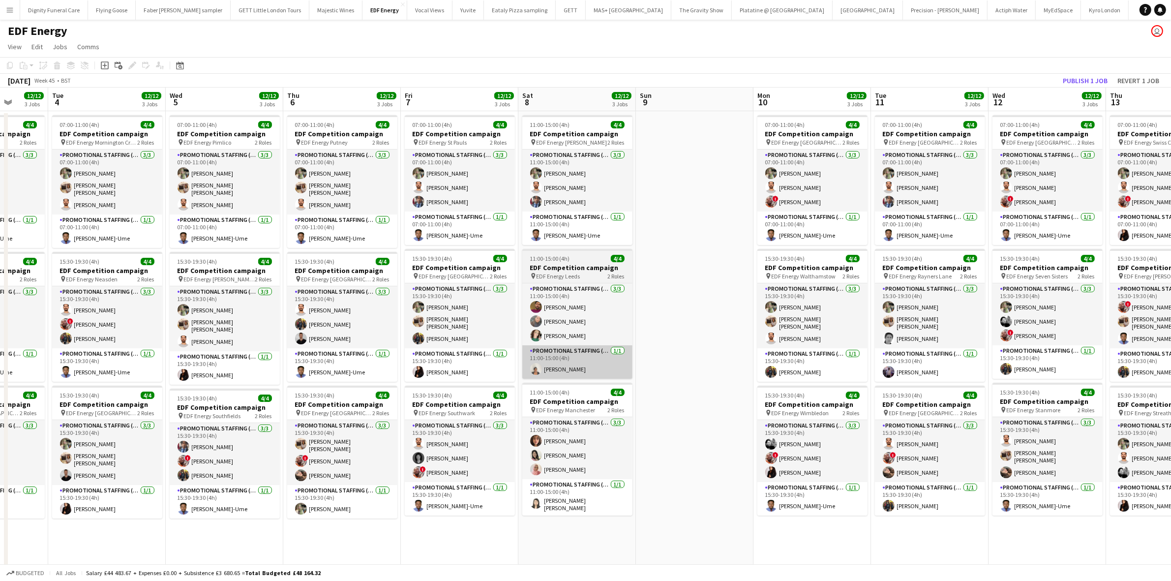
drag, startPoint x: 861, startPoint y: 408, endPoint x: 453, endPoint y: 358, distance: 411.4
click at [399, 361] on app-calendar-viewport "Fri 31 12/12 3 Jobs Sat 1 8/8 2 Jobs Sun 2 Mon 3 12/12 3 Jobs Tue 4 12/12 3 Job…" at bounding box center [585, 396] width 1171 height 617
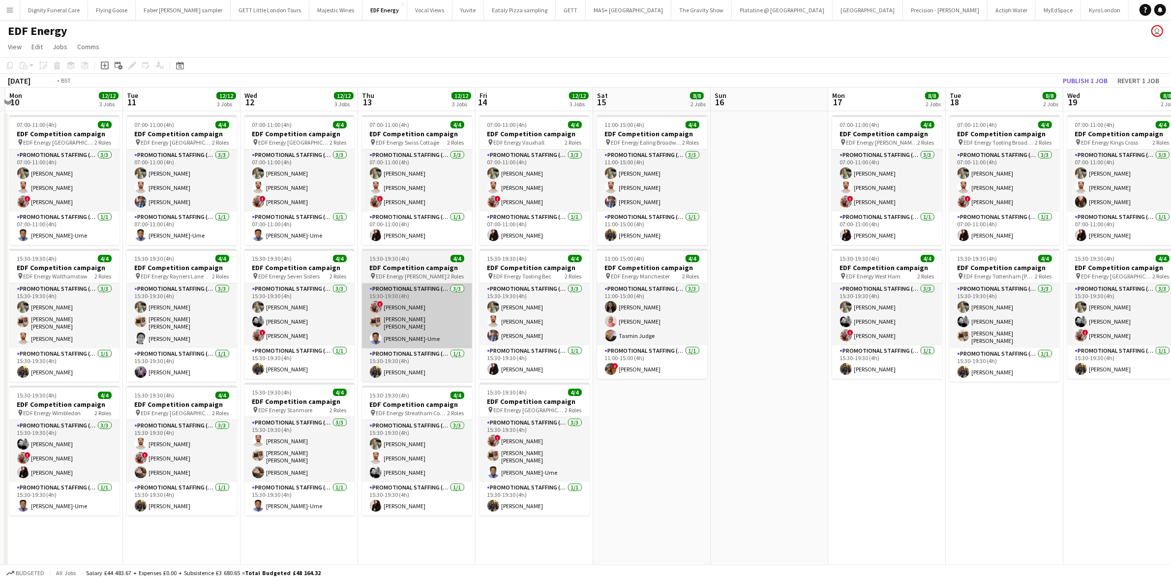
drag, startPoint x: 919, startPoint y: 415, endPoint x: 327, endPoint y: 320, distance: 599.2
click at [309, 324] on app-calendar-viewport "Fri 7 12/12 3 Jobs Sat 8 12/12 3 Jobs Sun 9 Mon 10 12/12 3 Jobs Tue 11 12/12 3 …" at bounding box center [585, 396] width 1171 height 617
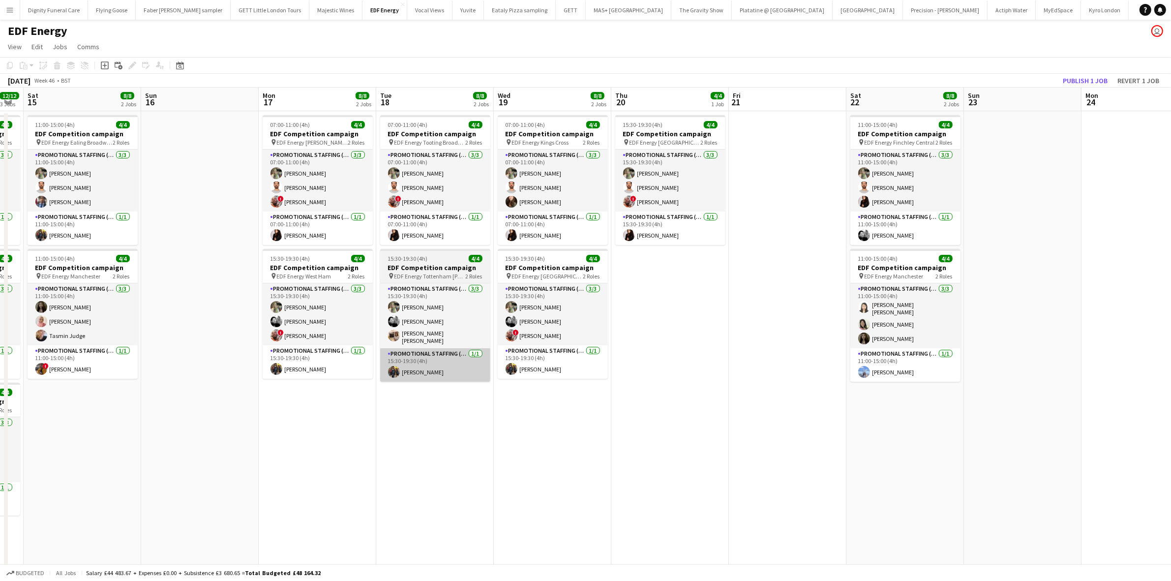
drag, startPoint x: 941, startPoint y: 415, endPoint x: 403, endPoint y: 369, distance: 539.5
click at [403, 371] on app-calendar-viewport "Tue 11 12/12 3 Jobs Wed 12 12/12 3 Jobs Thu 13 12/12 3 Jobs Fri 14 12/12 3 Jobs…" at bounding box center [585, 396] width 1171 height 617
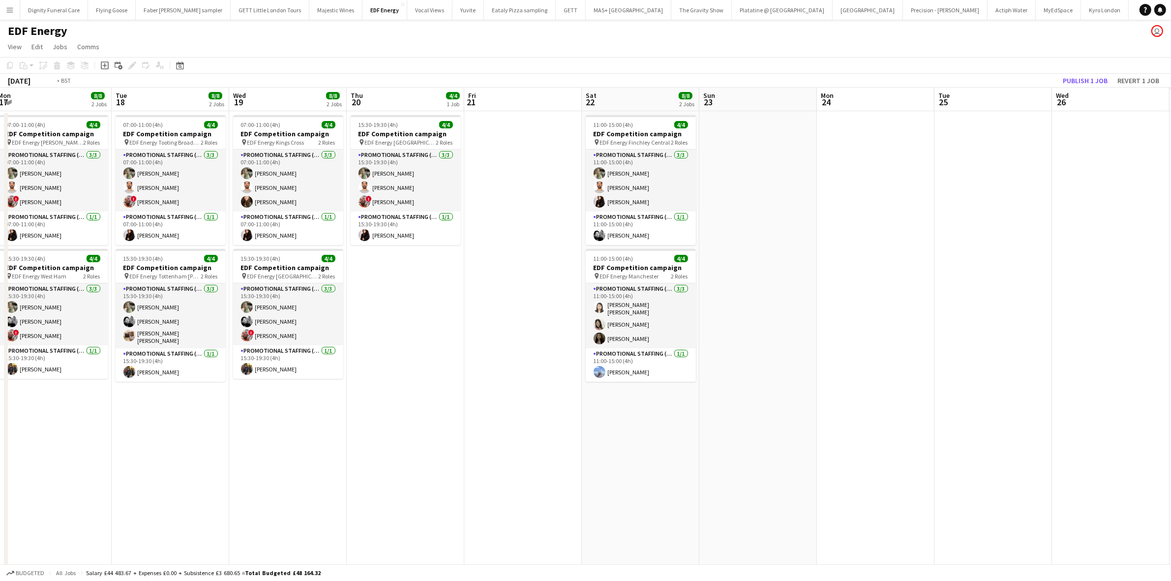
drag, startPoint x: 901, startPoint y: 407, endPoint x: 1013, endPoint y: 193, distance: 242.0
click at [640, 390] on app-calendar-viewport "Thu 13 12/12 3 Jobs Fri 14 12/12 3 Jobs Sat 15 8/8 2 Jobs Sun 16 Mon 17 8/8 2 J…" at bounding box center [585, 396] width 1171 height 617
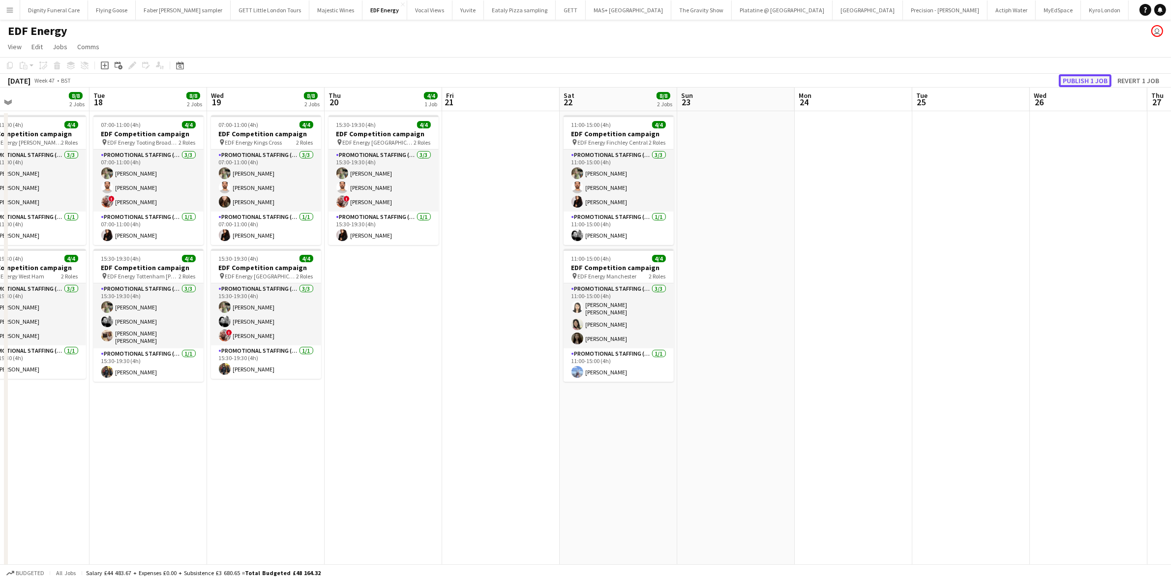
click at [1083, 80] on button "Publish 1 job" at bounding box center [1085, 80] width 53 height 13
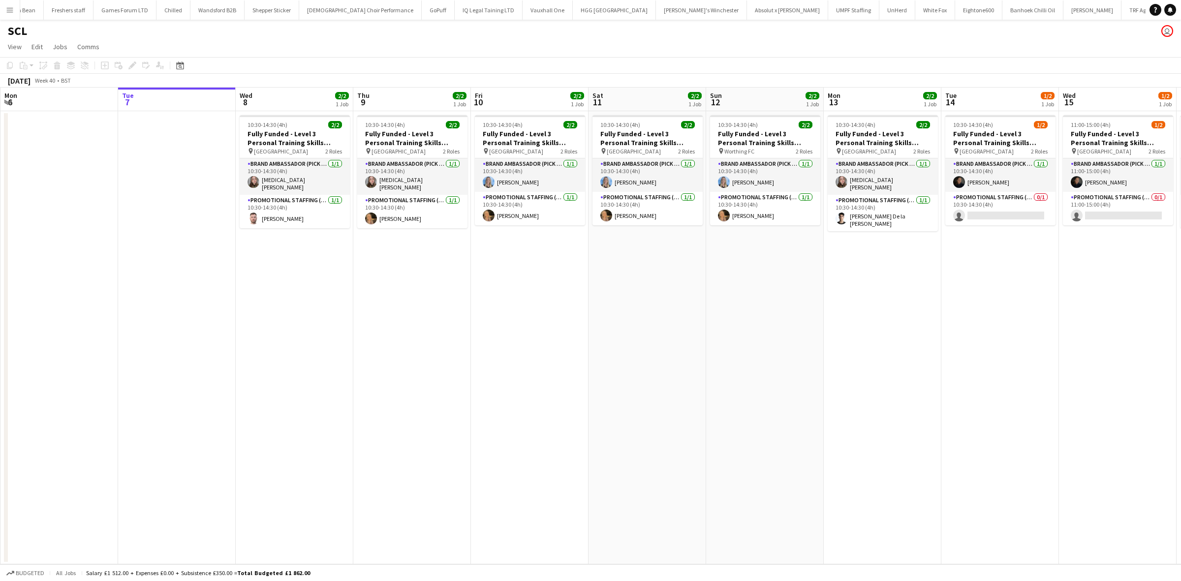
scroll to position [0, 1190]
click at [397, 212] on app-card-role "Promotional Staffing (Brand Ambassadors) 1/1 10:30-14:30 (4h) Hannah Vine" at bounding box center [412, 211] width 110 height 33
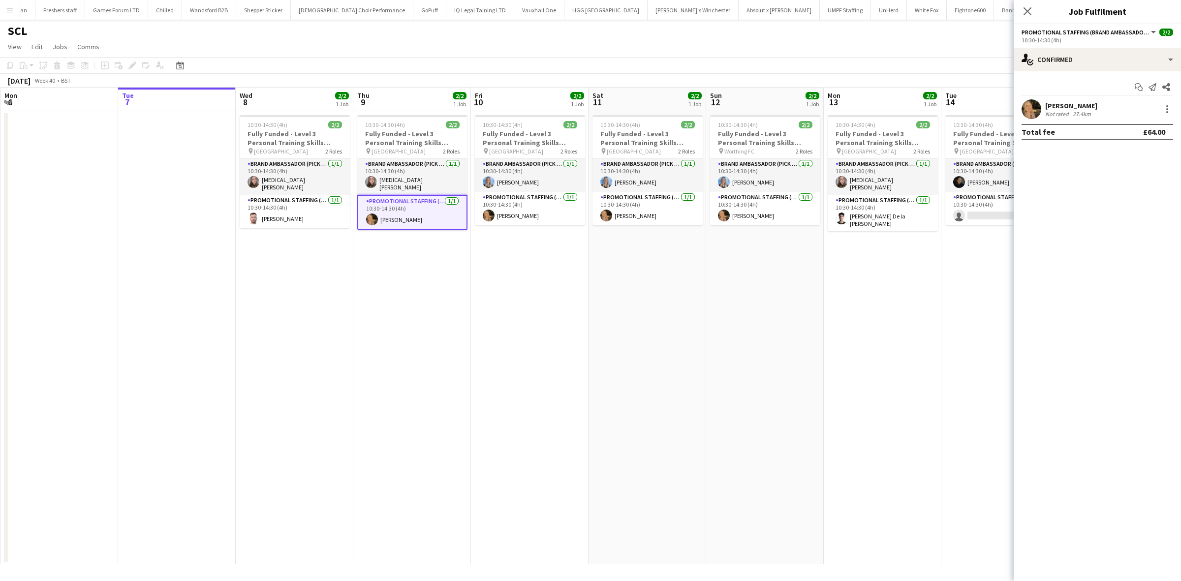
click at [1058, 108] on div "Hannah Vine" at bounding box center [1071, 105] width 52 height 9
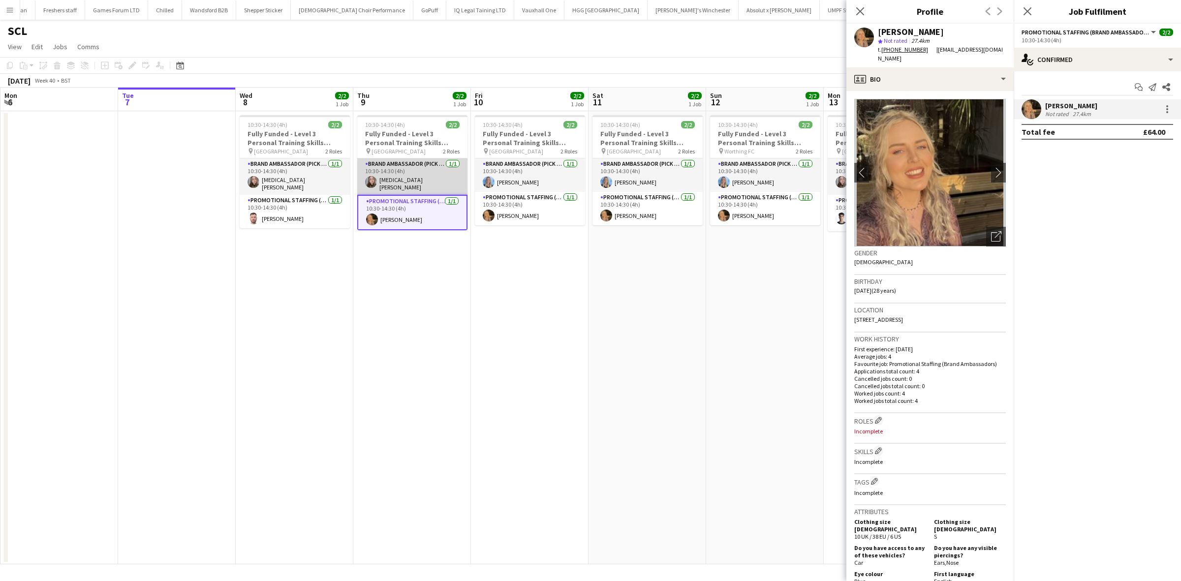
click at [398, 181] on app-card-role "Brand Ambassador (Pick up) 1/1 10:30-14:30 (4h) Yasmin Evans" at bounding box center [412, 176] width 110 height 36
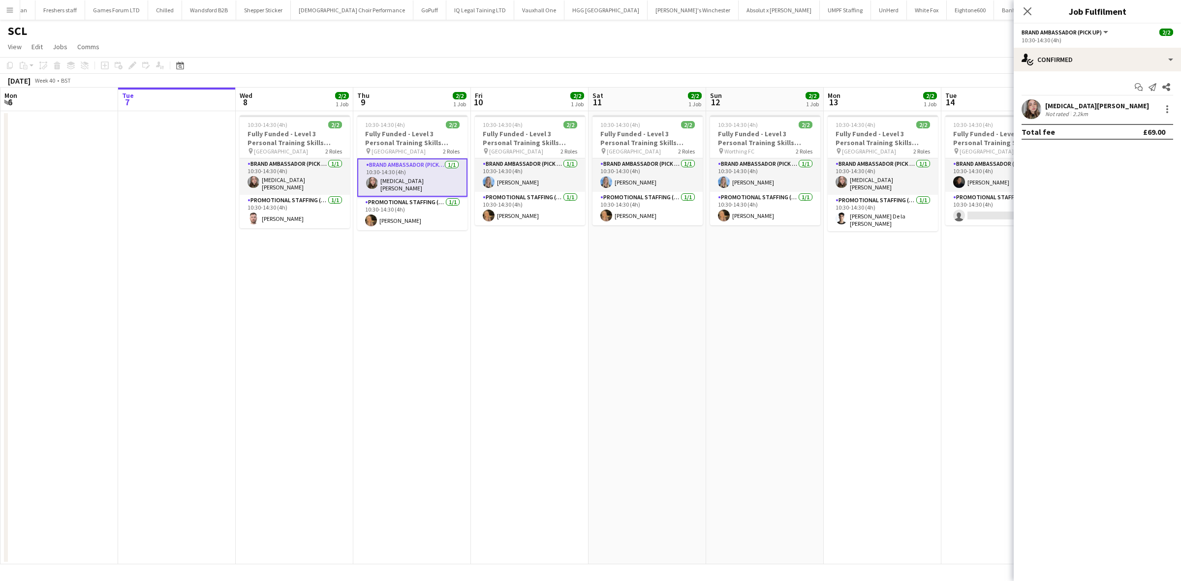
click at [1061, 106] on div "Yasmin Evans" at bounding box center [1097, 105] width 104 height 9
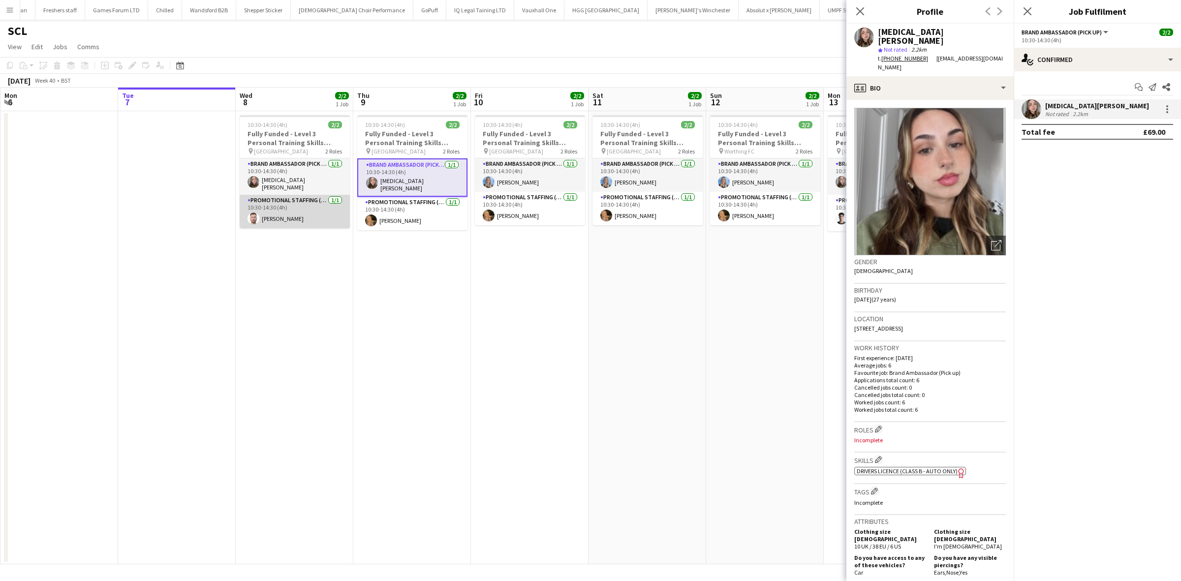
click at [279, 212] on app-card-role "Promotional Staffing (Brand Ambassadors) 1/1 10:30-14:30 (4h) Tobias Hall" at bounding box center [295, 211] width 110 height 33
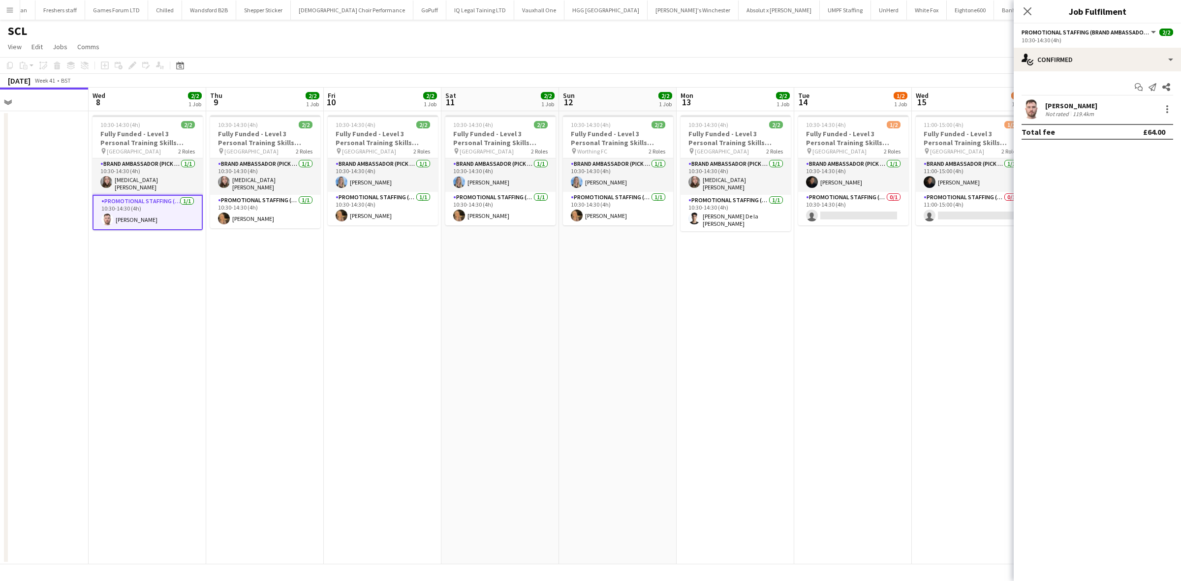
scroll to position [0, 382]
drag, startPoint x: 566, startPoint y: 275, endPoint x: 459, endPoint y: 276, distance: 106.7
click at [450, 277] on app-calendar-viewport "Sat 4 Sun 5 Mon 6 Tue 7 Wed 8 2/2 1 Job Thu 9 2/2 1 Job Fri 10 2/2 1 Job Sat 11…" at bounding box center [590, 326] width 1181 height 477
click at [386, 183] on app-card-role "Brand Ambassador (Pick up) 1/1 10:30-14:30 (4h) Katrina Donaldson" at bounding box center [382, 174] width 110 height 33
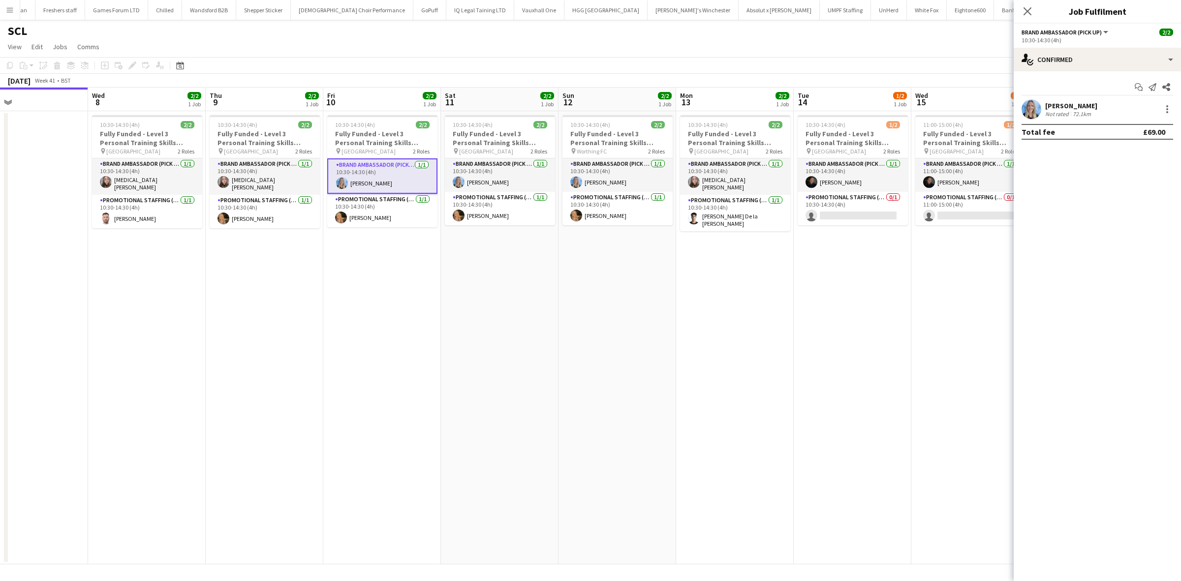
click at [1076, 102] on div "Katrina Donaldson" at bounding box center [1071, 105] width 52 height 9
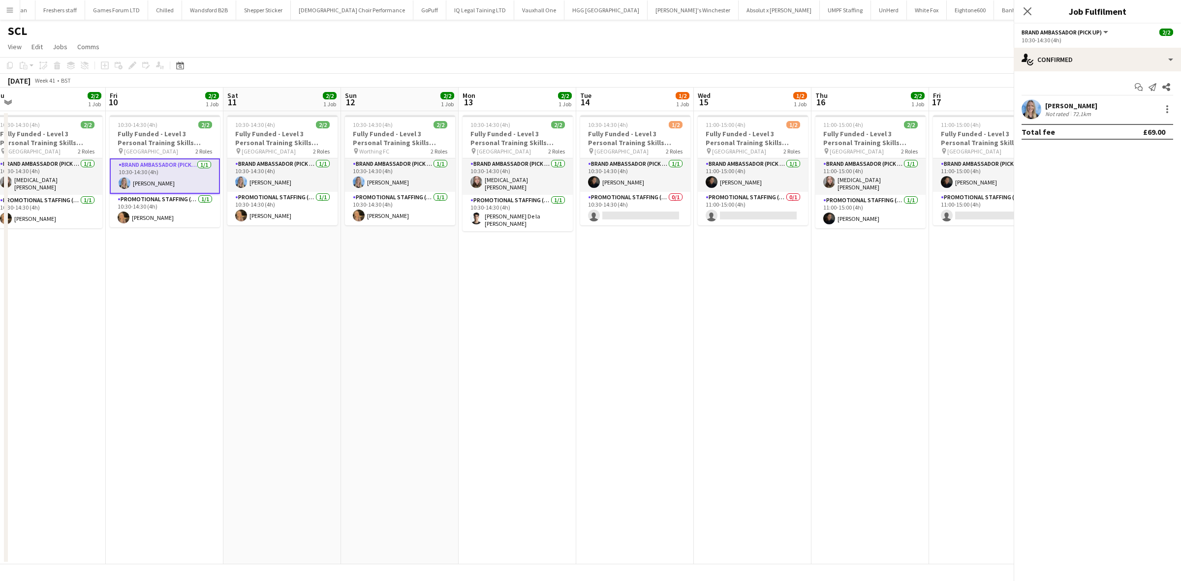
drag, startPoint x: 689, startPoint y: 279, endPoint x: 468, endPoint y: 279, distance: 220.4
click at [470, 279] on app-calendar-viewport "Mon 6 Tue 7 Wed 8 2/2 1 Job Thu 9 2/2 1 Job Fri 10 2/2 1 Job Sat 11 2/2 1 Job S…" at bounding box center [590, 326] width 1181 height 477
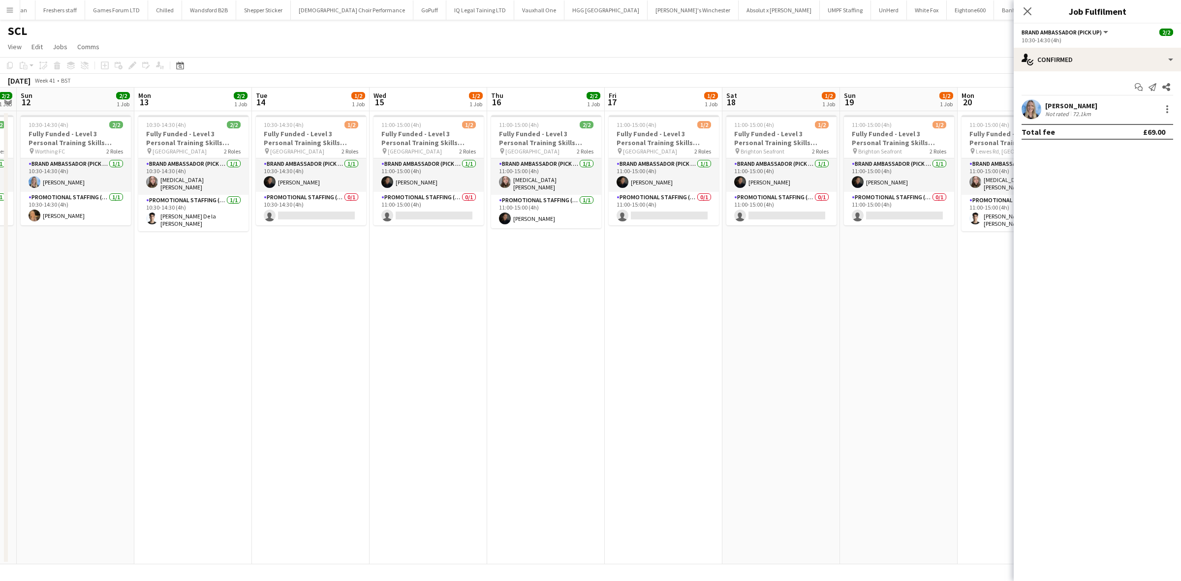
scroll to position [0, 272]
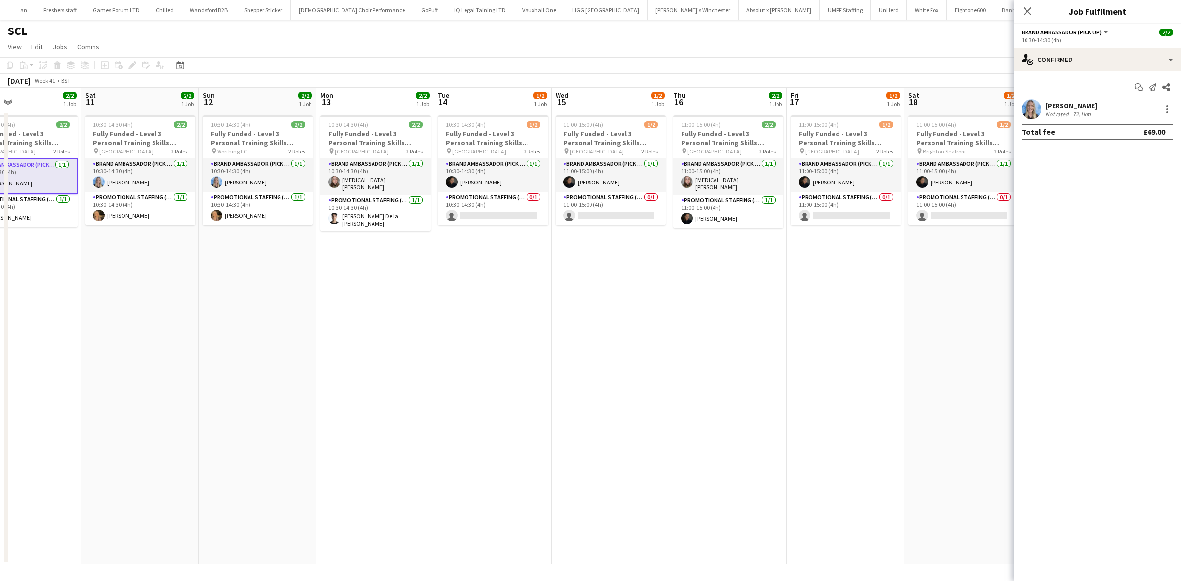
drag, startPoint x: 633, startPoint y: 266, endPoint x: 493, endPoint y: 258, distance: 140.4
click at [493, 258] on app-calendar-viewport "Wed 8 2/2 1 Job Thu 9 2/2 1 Job Fri 10 2/2 1 Job Sat 11 2/2 1 Job Sun 12 2/2 1 …" at bounding box center [590, 326] width 1181 height 477
click at [473, 181] on app-card-role "Brand Ambassador (Pick up) 1/1 10:30-14:30 (4h) Darcie Kane" at bounding box center [493, 174] width 110 height 33
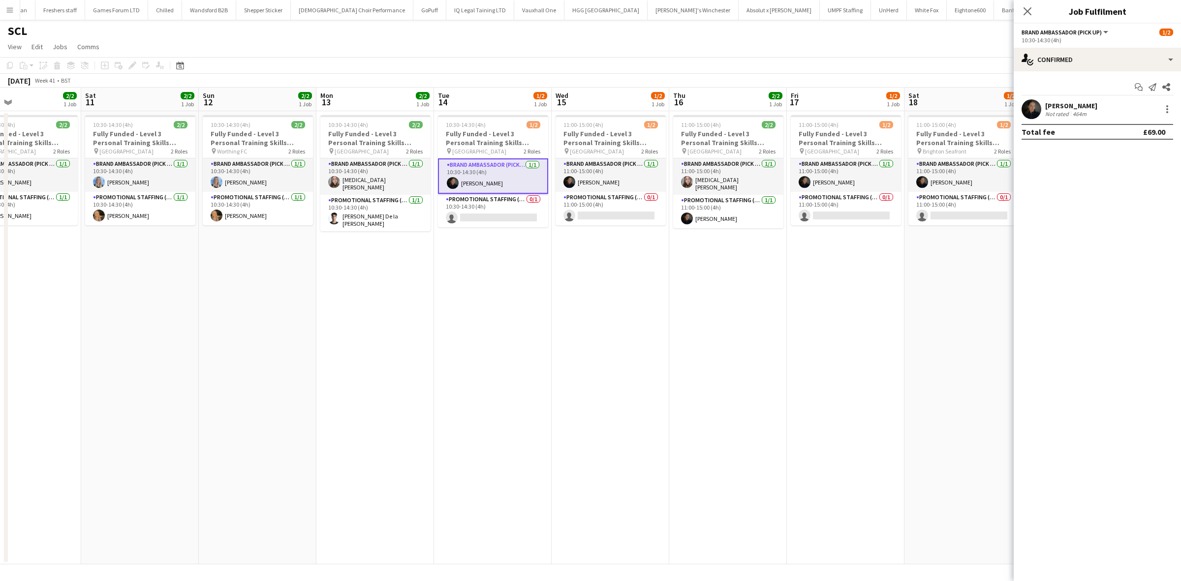
click at [1063, 108] on div "Darcie Kane" at bounding box center [1071, 105] width 52 height 9
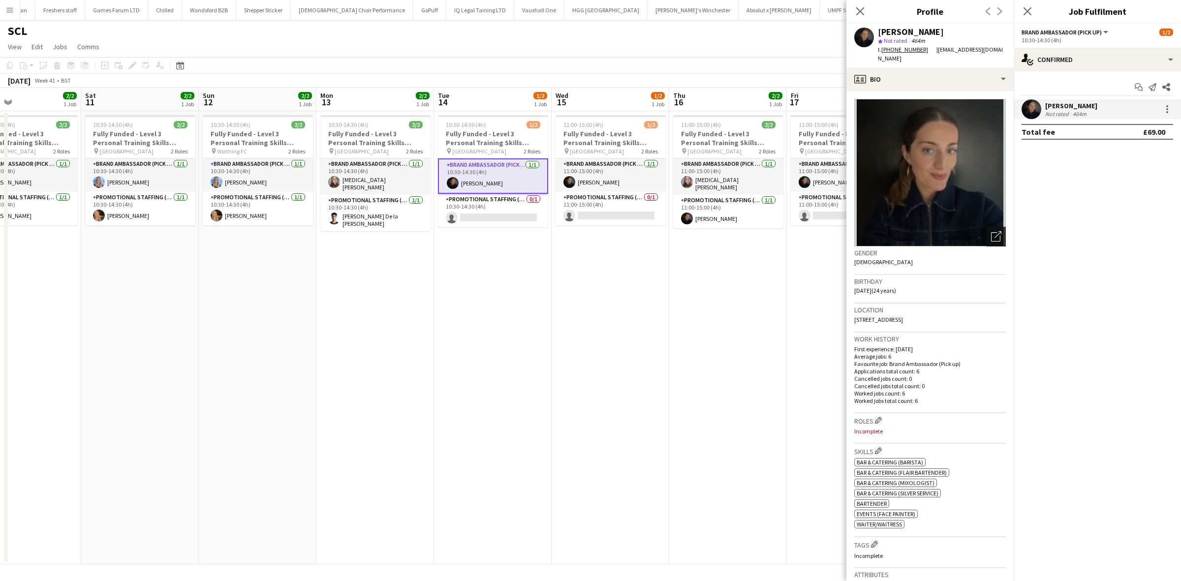
click at [991, 231] on icon "Open photos pop-in" at bounding box center [996, 236] width 10 height 10
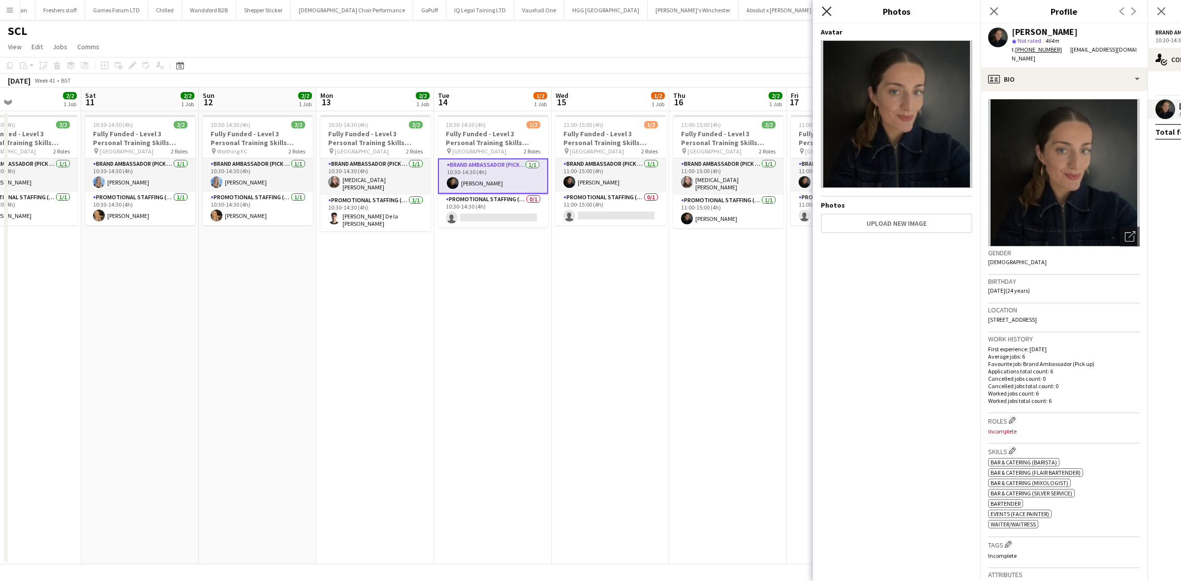
click at [828, 10] on icon at bounding box center [825, 10] width 9 height 9
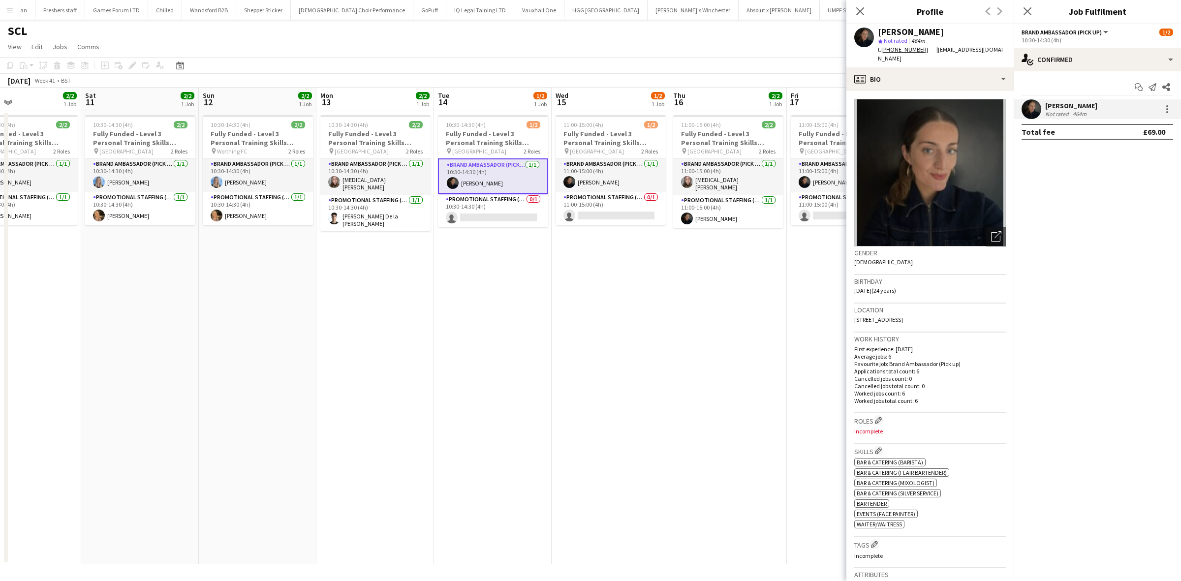
drag, startPoint x: 858, startPoint y: 8, endPoint x: 858, endPoint y: 17, distance: 9.3
click at [858, 7] on icon "Close pop-in" at bounding box center [860, 11] width 8 height 8
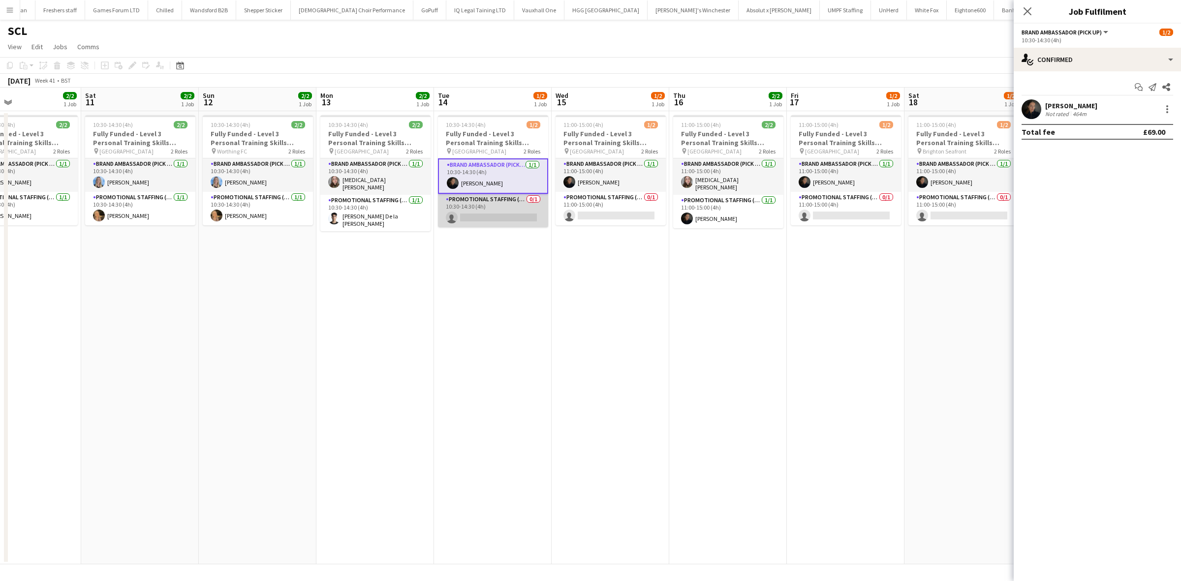
click at [524, 212] on app-card-role "Promotional Staffing (Brand Ambassadors) 0/1 10:30-14:30 (4h) single-neutral-ac…" at bounding box center [493, 210] width 110 height 33
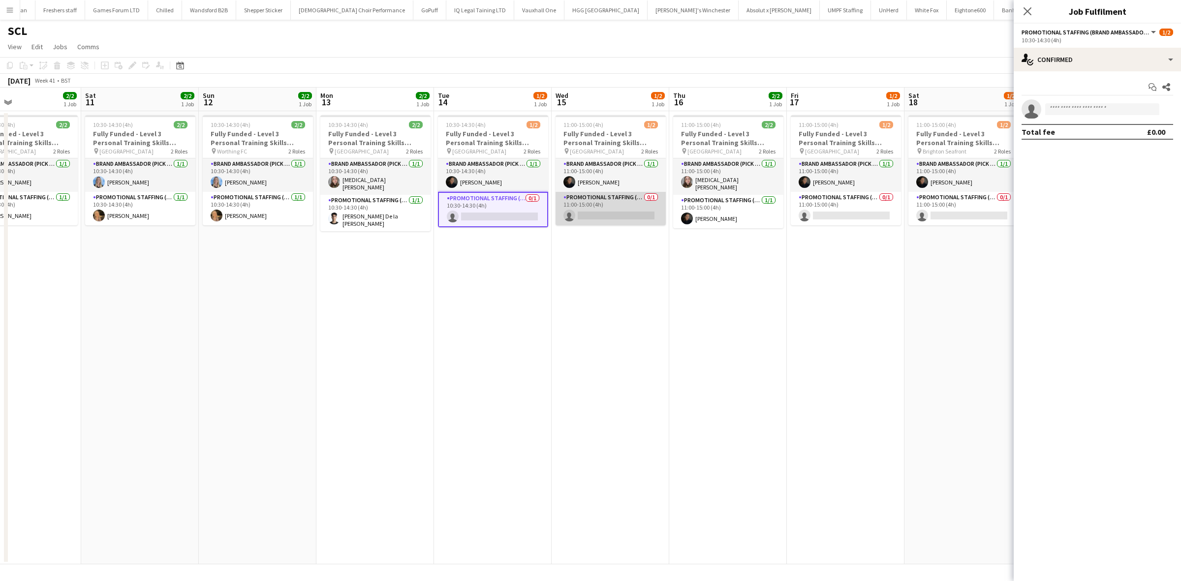
click at [617, 212] on app-card-role "Promotional Staffing (Brand Ambassadors) 0/1 11:00-15:00 (4h) single-neutral-ac…" at bounding box center [610, 208] width 110 height 33
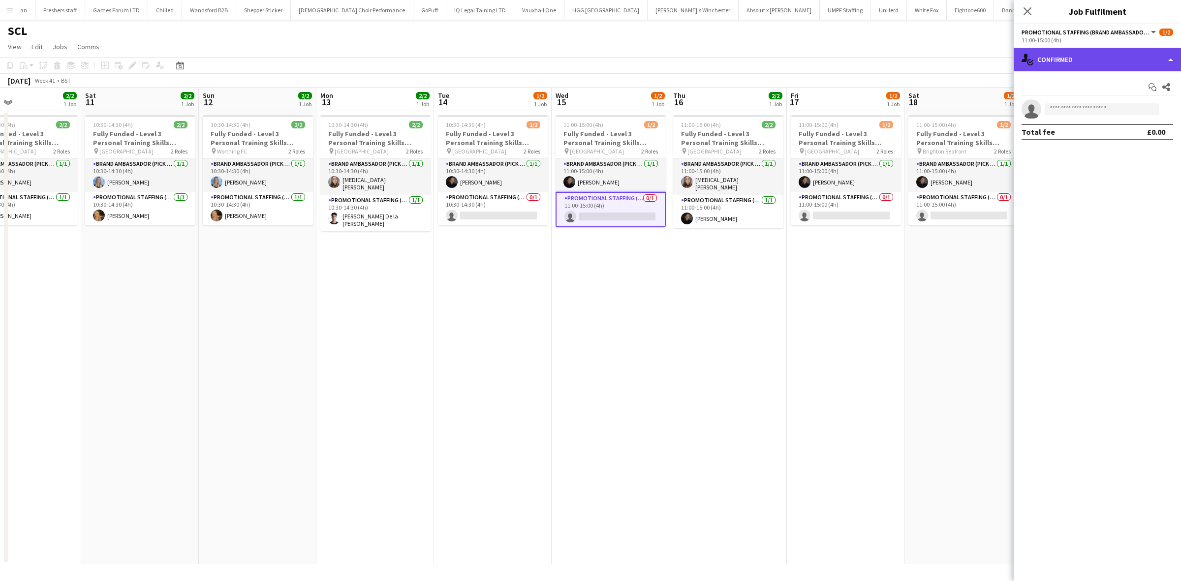
click at [1120, 66] on div "single-neutral-actions-check-2 Confirmed" at bounding box center [1096, 60] width 167 height 24
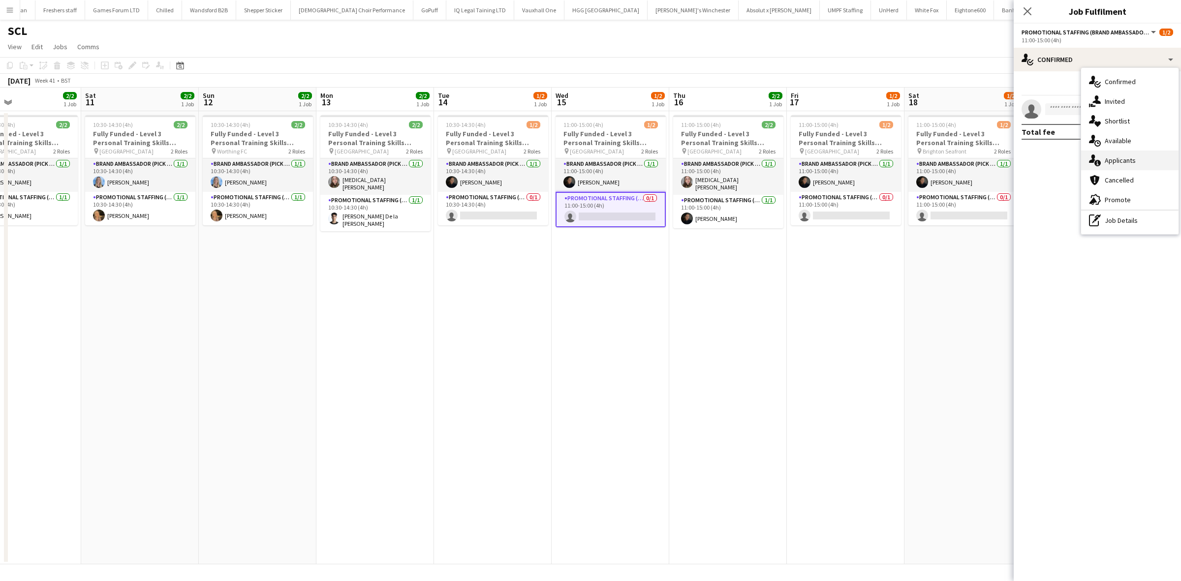
click at [1120, 158] on span "Applicants" at bounding box center [1119, 160] width 31 height 9
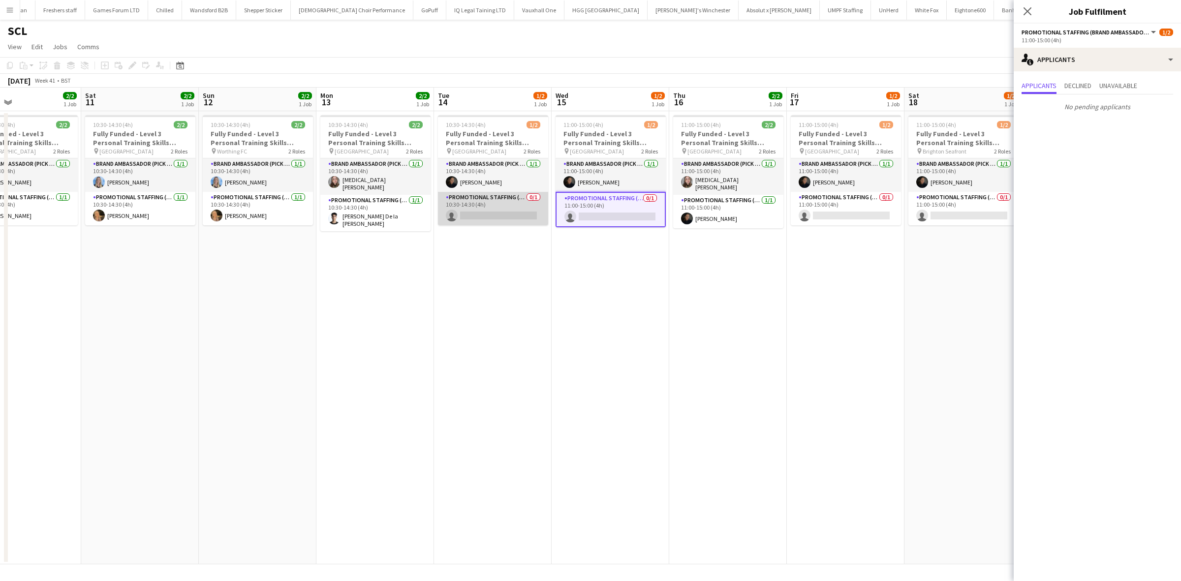
click at [493, 213] on app-card-role "Promotional Staffing (Brand Ambassadors) 0/1 10:30-14:30 (4h) single-neutral-ac…" at bounding box center [493, 208] width 110 height 33
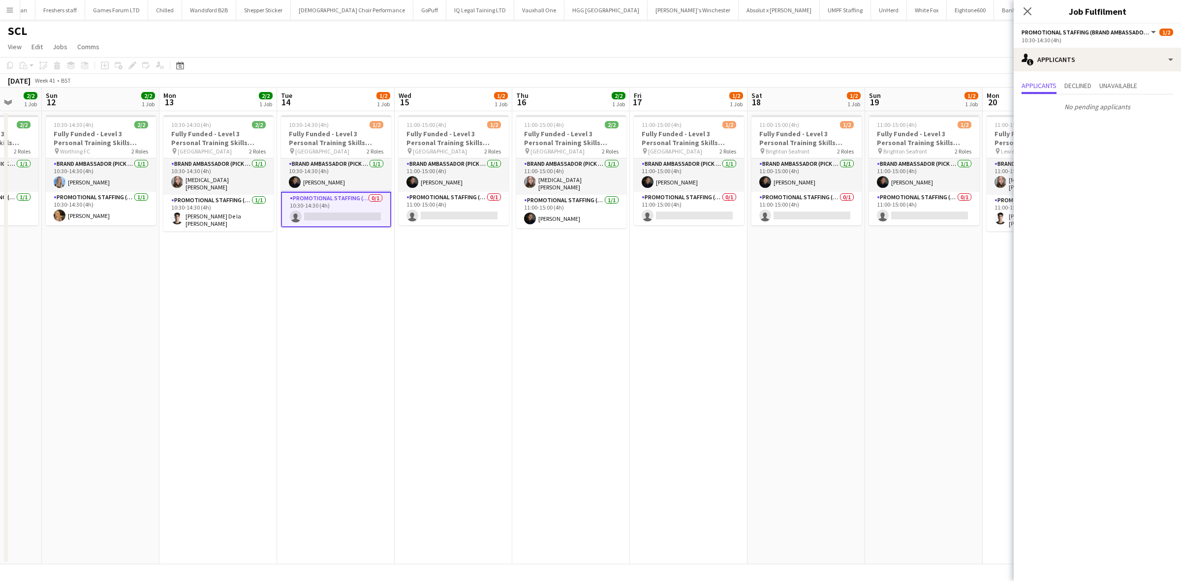
scroll to position [0, 303]
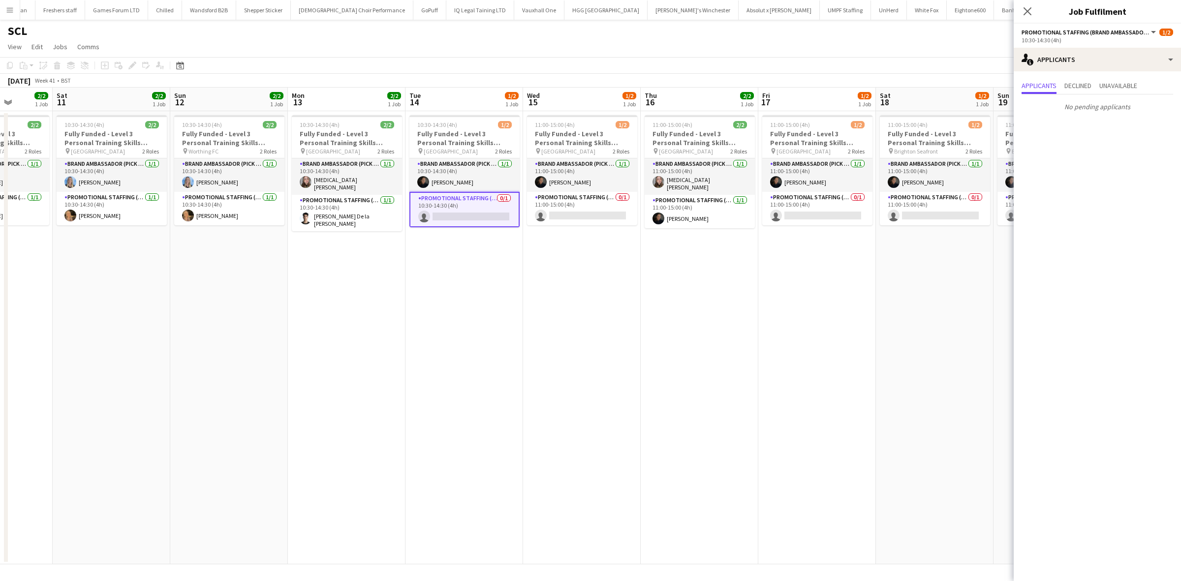
drag, startPoint x: 829, startPoint y: 337, endPoint x: 571, endPoint y: 286, distance: 263.4
click at [563, 306] on app-calendar-viewport "Wed 8 2/2 1 Job Thu 9 2/2 1 Job Fri 10 2/2 1 Job Sat 11 2/2 1 Job Sun 12 2/2 1 …" at bounding box center [590, 326] width 1181 height 477
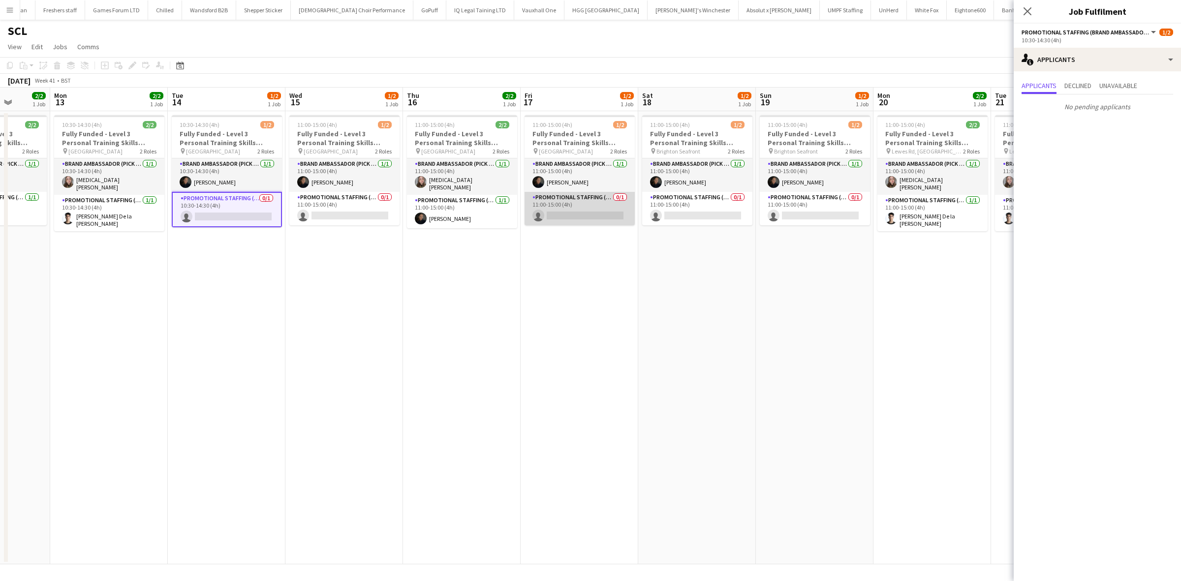
click at [579, 212] on app-card-role "Promotional Staffing (Brand Ambassadors) 0/1 11:00-15:00 (4h) single-neutral-ac…" at bounding box center [579, 208] width 110 height 33
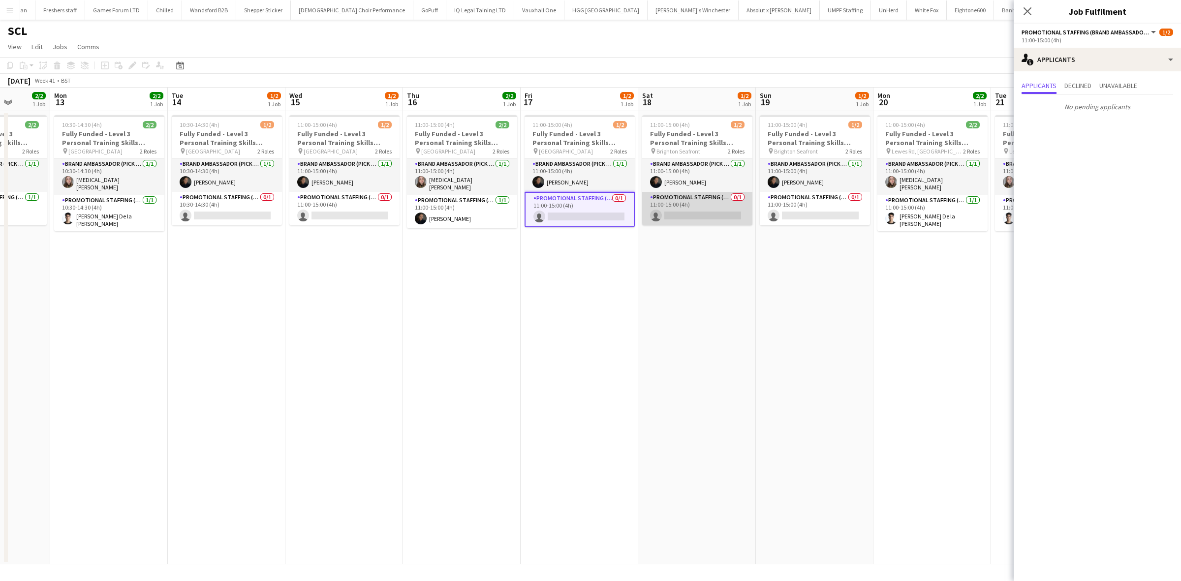
click at [704, 216] on app-card-role "Promotional Staffing (Brand Ambassadors) 0/1 11:00-15:00 (4h) single-neutral-ac…" at bounding box center [697, 208] width 110 height 33
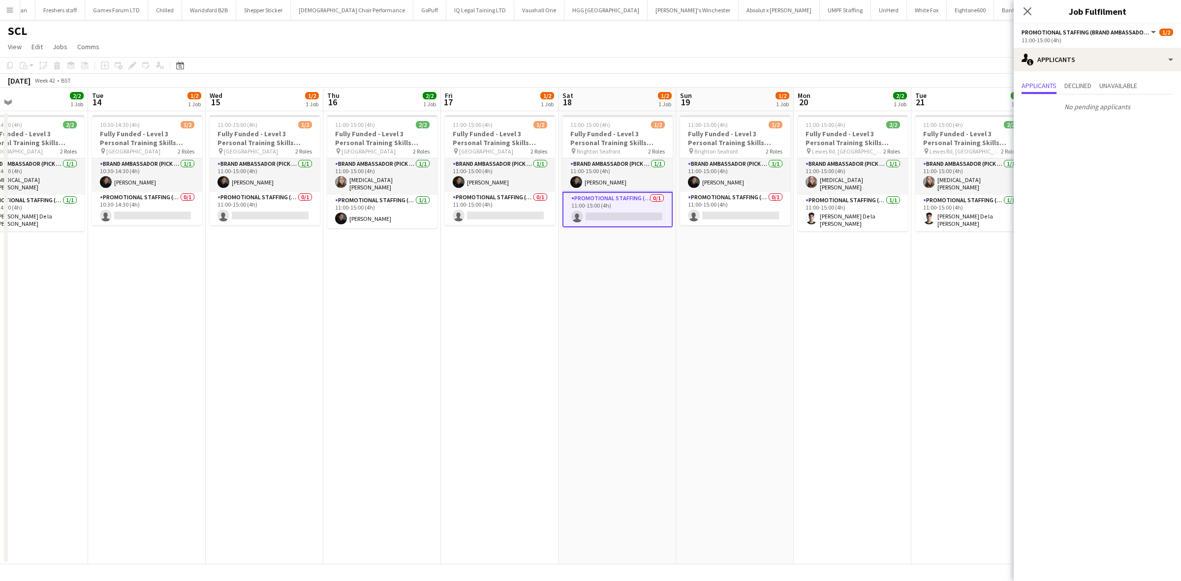
drag, startPoint x: 840, startPoint y: 333, endPoint x: 717, endPoint y: 268, distance: 139.3
click at [760, 321] on app-calendar-viewport "Fri 10 2/2 1 Job Sat 11 2/2 1 Job Sun 12 2/2 1 Job Mon 13 2/2 1 Job Tue 14 1/2 …" at bounding box center [590, 326] width 1181 height 477
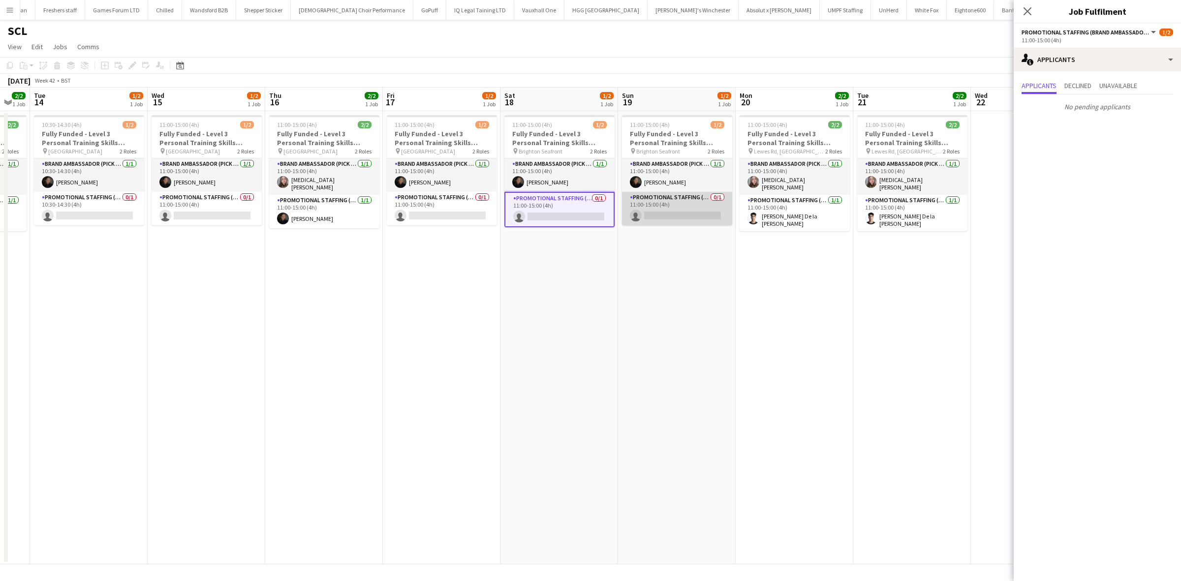
click at [690, 215] on app-card-role "Promotional Staffing (Brand Ambassadors) 0/1 11:00-15:00 (4h) single-neutral-ac…" at bounding box center [677, 208] width 110 height 33
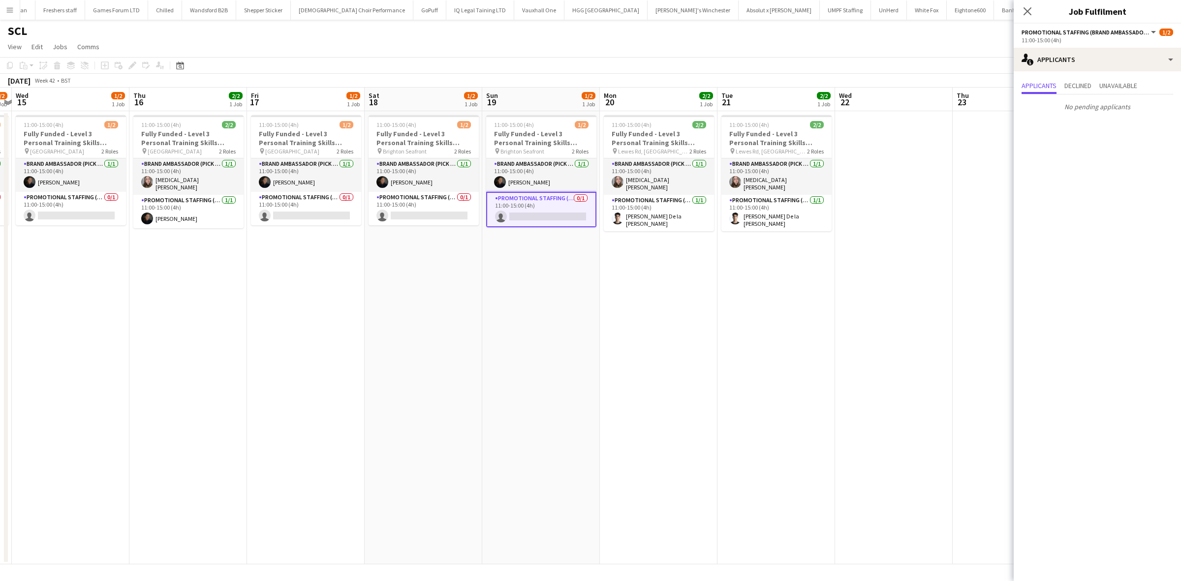
scroll to position [0, 283]
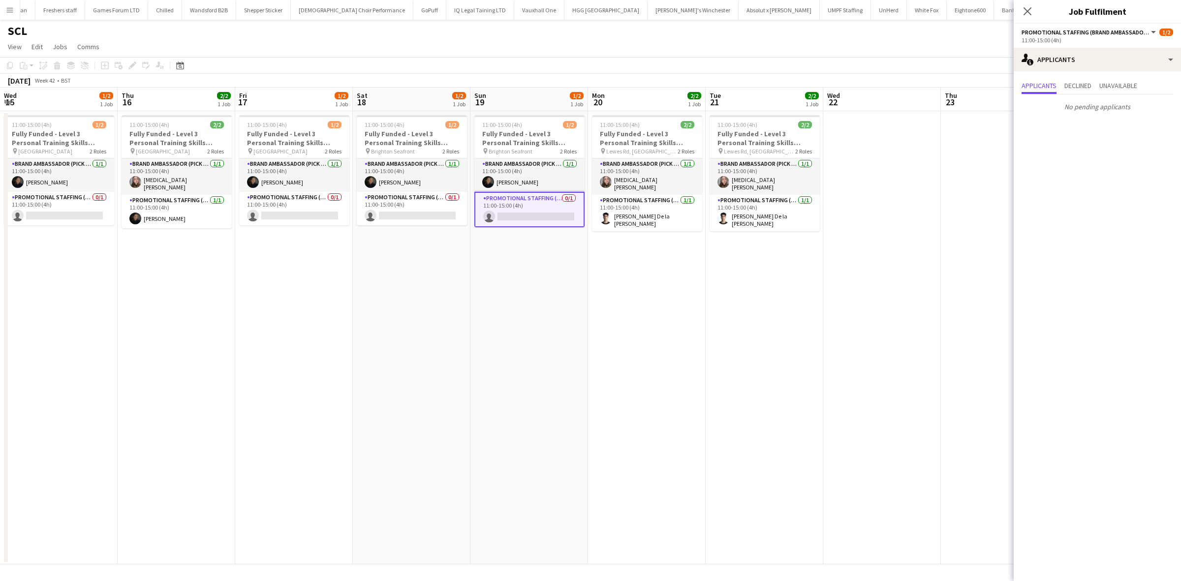
drag, startPoint x: 840, startPoint y: 256, endPoint x: 567, endPoint y: 258, distance: 273.0
click at [571, 257] on app-calendar-viewport "Sun 12 2/2 1 Job Mon 13 2/2 1 Job Tue 14 1/2 1 Job Wed 15 1/2 1 Job Thu 16 2/2 …" at bounding box center [590, 326] width 1181 height 477
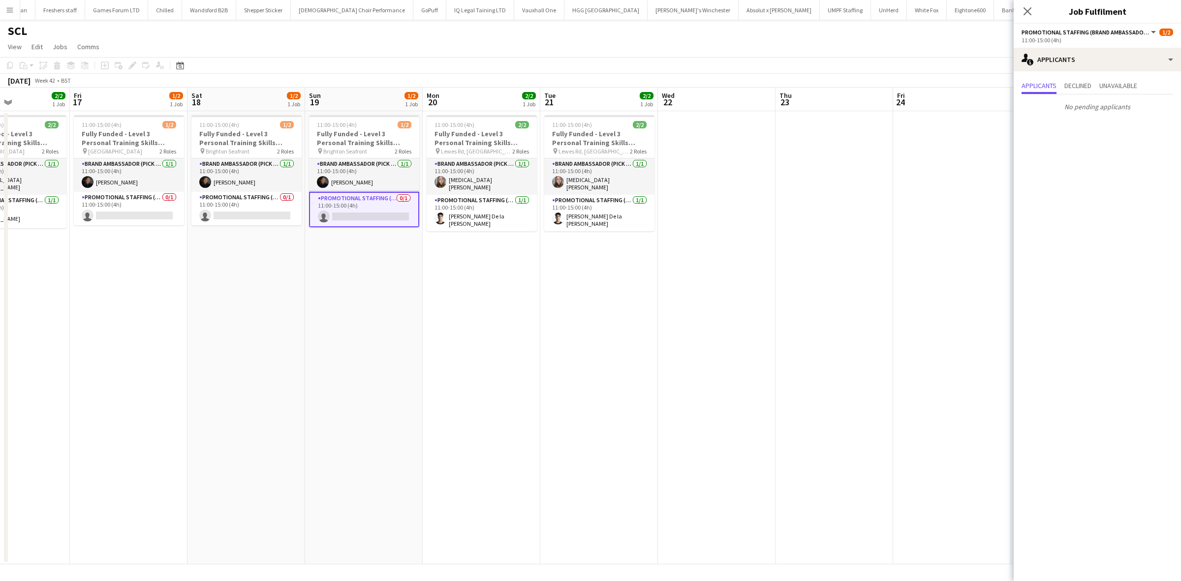
click at [659, 266] on app-date-cell at bounding box center [717, 337] width 118 height 453
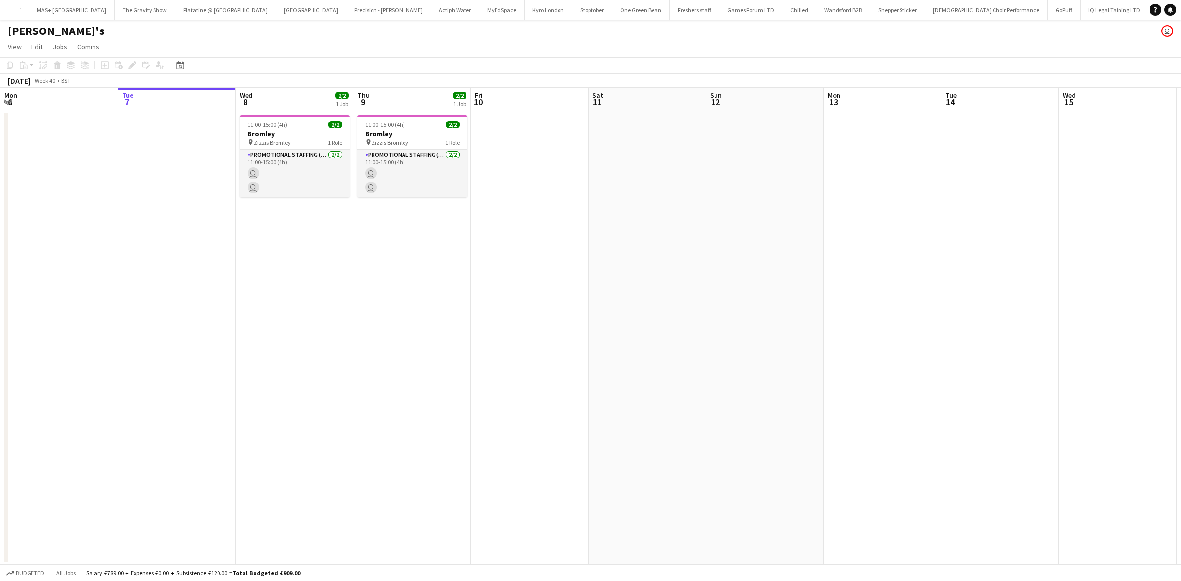
scroll to position [0, 559]
click at [283, 175] on app-card-role "Promotional Staffing (Brand Ambassadors) 2/2 11:00-15:00 (4h) Tetiana Gerus Nat…" at bounding box center [295, 174] width 110 height 48
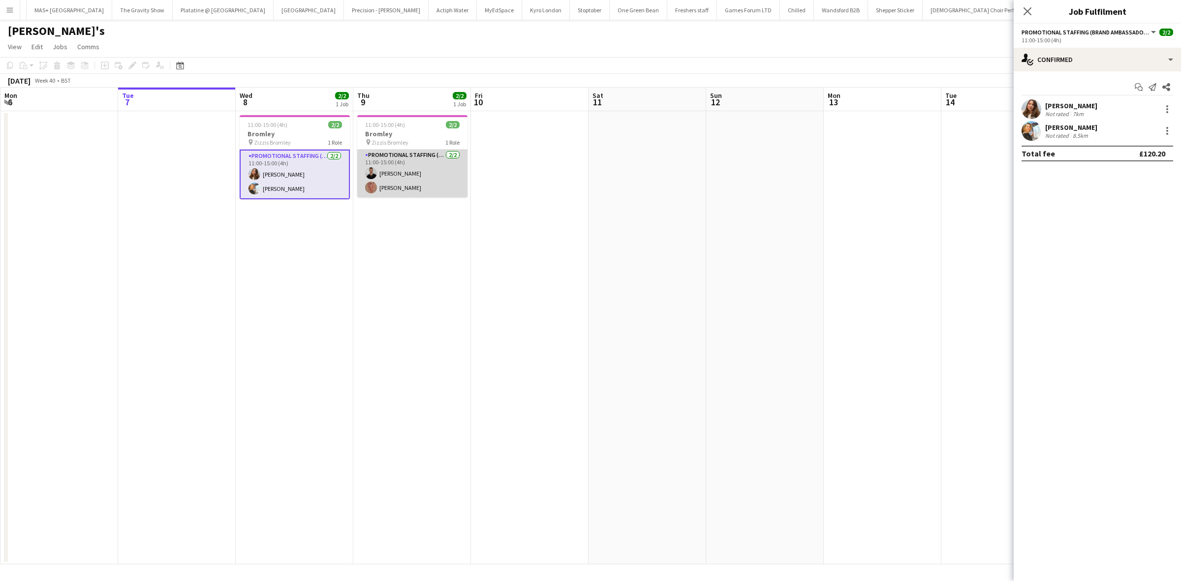
click at [423, 173] on app-card-role "Promotional Staffing (Brand Ambassadors) 2/2 11:00-15:00 (4h) Quinn Evans-Jeanr…" at bounding box center [412, 174] width 110 height 48
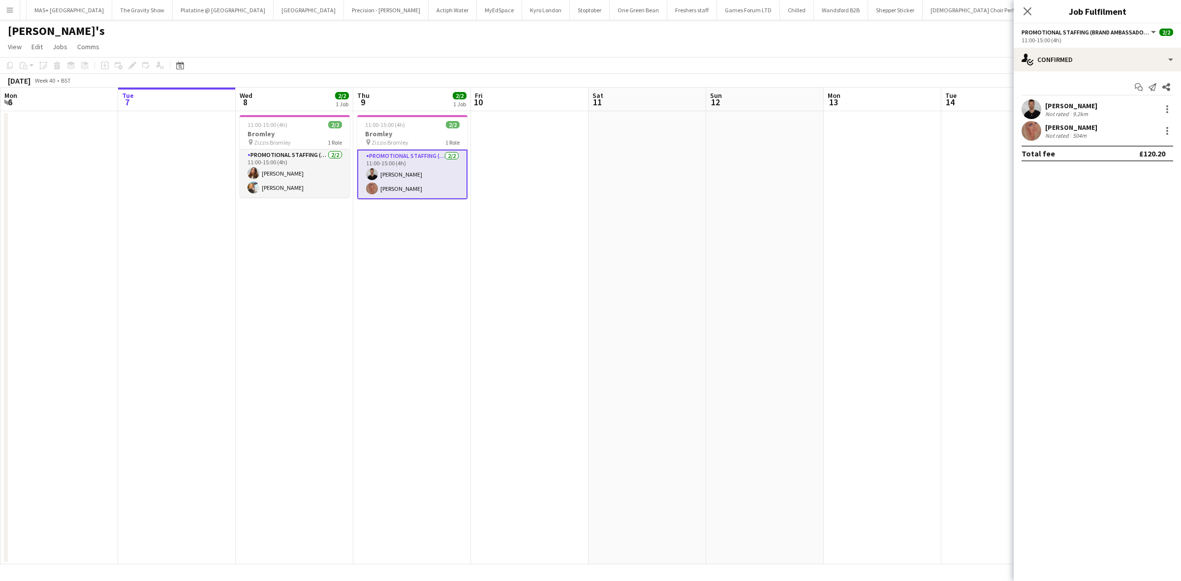
click at [1063, 111] on div "Not rated" at bounding box center [1058, 113] width 26 height 7
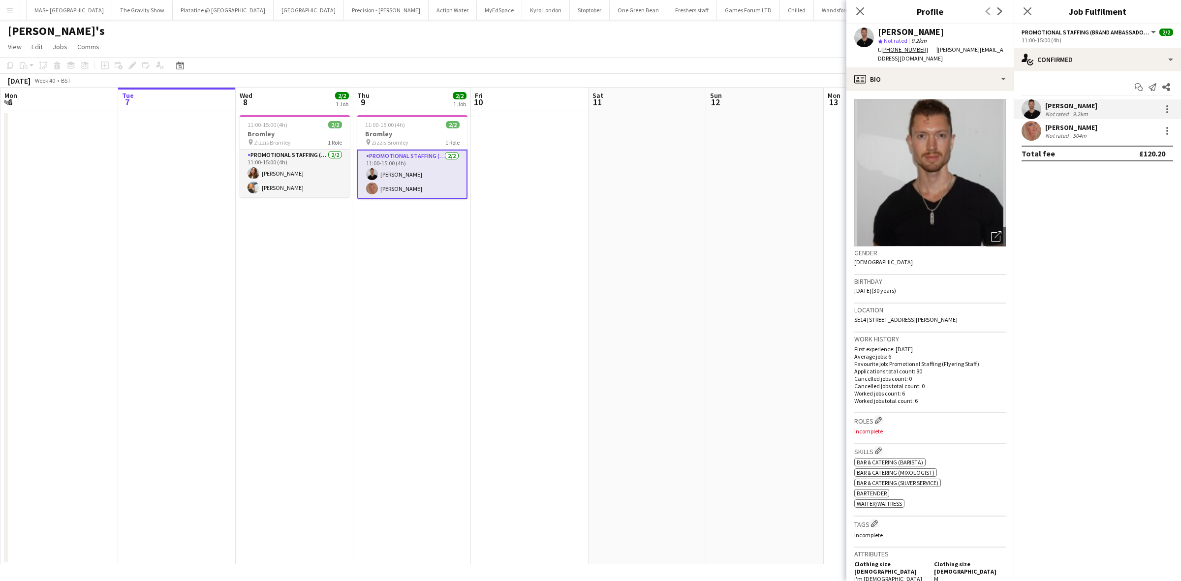
click at [1061, 124] on div "Melanie Hutson" at bounding box center [1071, 127] width 52 height 9
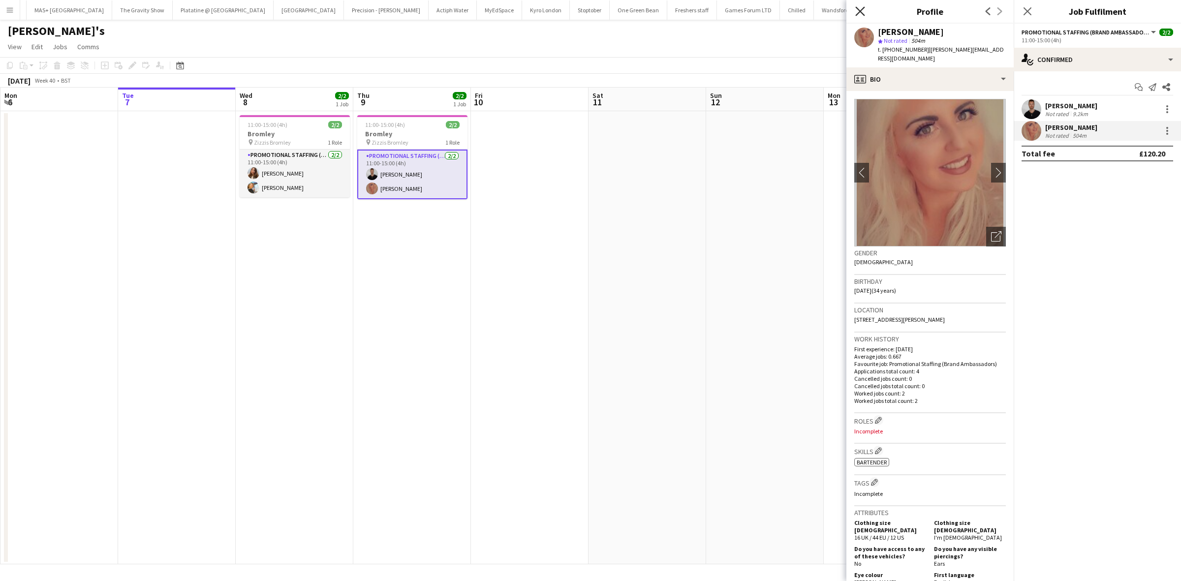
click at [862, 7] on icon "Close pop-in" at bounding box center [859, 10] width 9 height 9
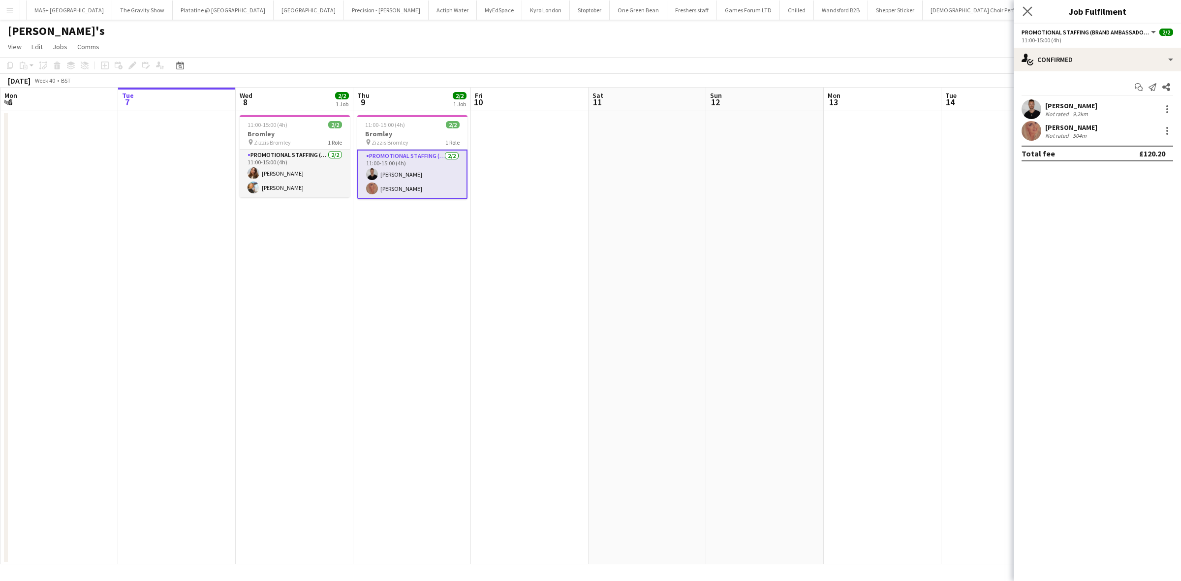
click at [1021, 9] on app-icon "Close pop-in" at bounding box center [1027, 11] width 14 height 14
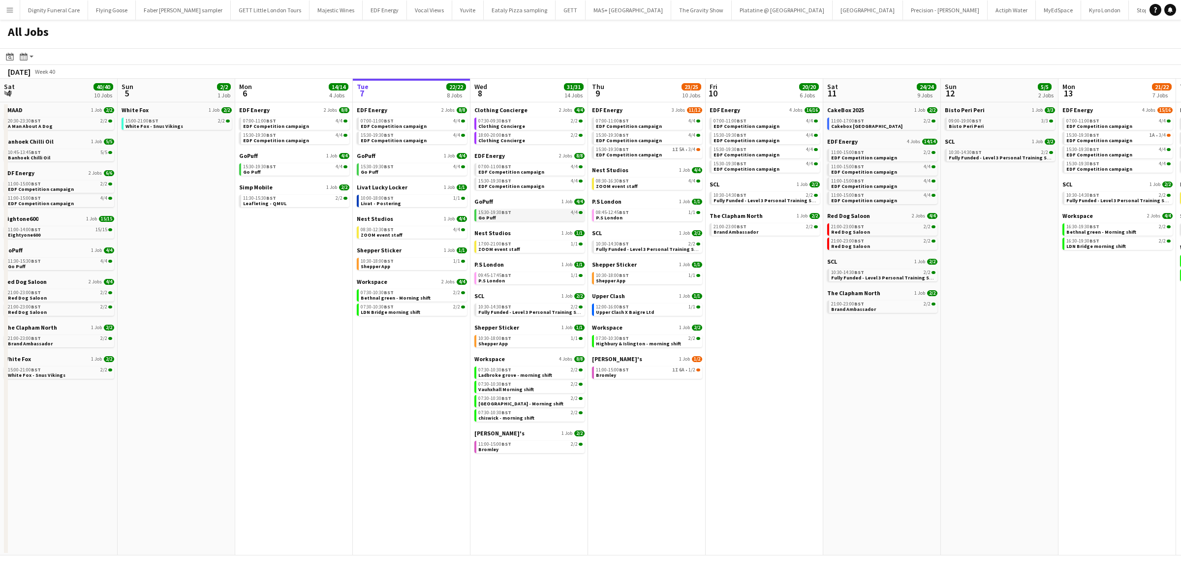
scroll to position [0, 235]
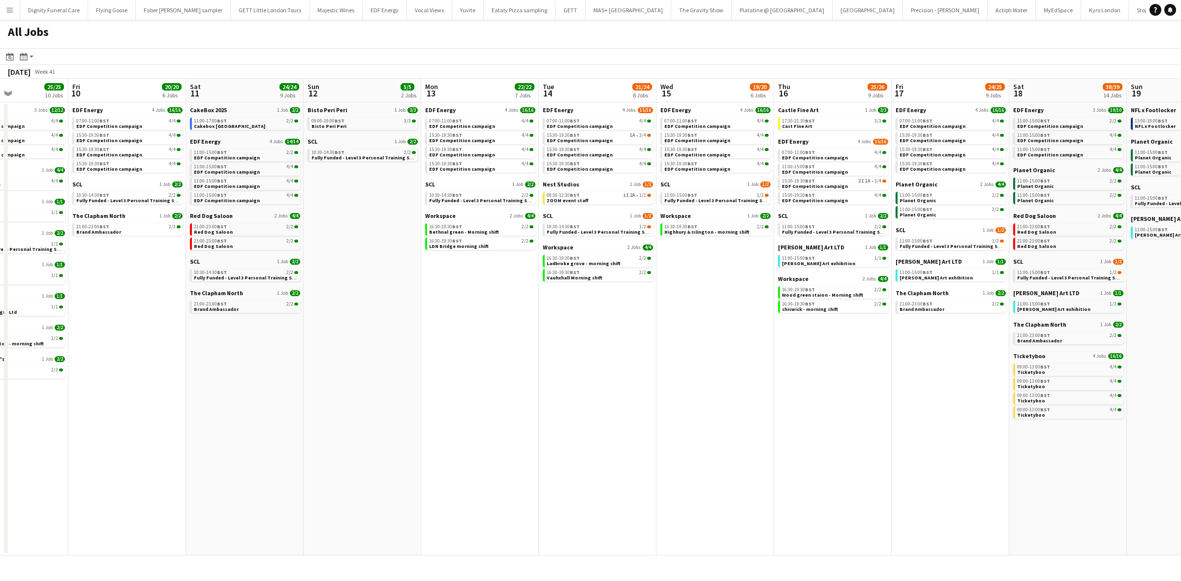
scroll to position [0, 438]
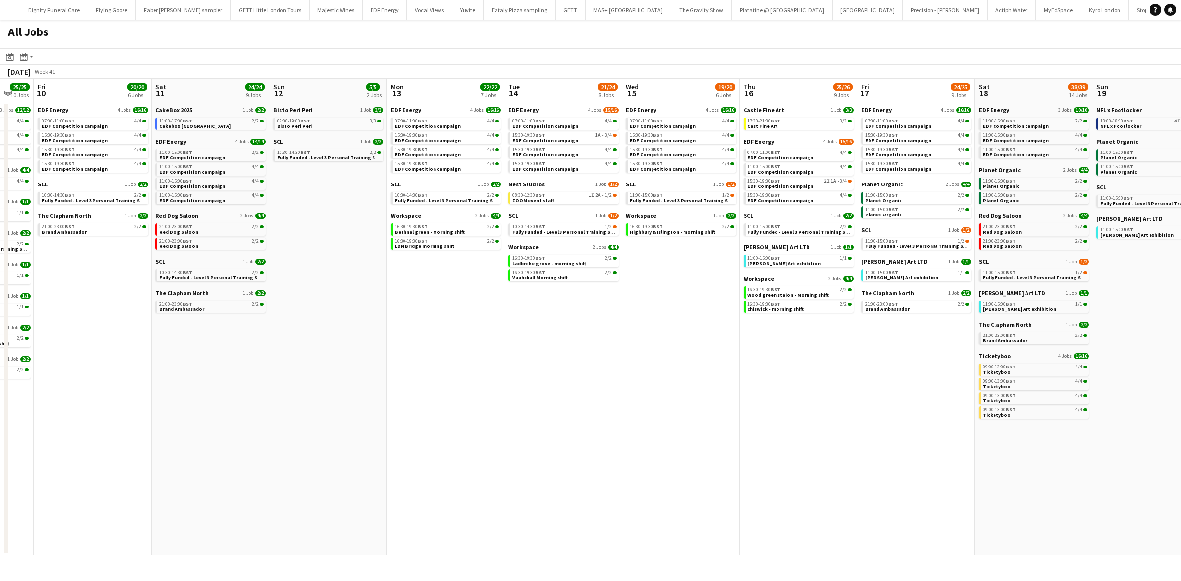
drag, startPoint x: 868, startPoint y: 394, endPoint x: 424, endPoint y: 398, distance: 443.7
click at [430, 393] on app-calendar-viewport "Mon 6 14/14 4 Jobs Tue 7 22/22 8 Jobs Wed 8 31/31 14 Jobs Thu 9 25/25 10 Jobs F…" at bounding box center [590, 317] width 1181 height 477
click at [532, 181] on span "Nest Studios" at bounding box center [525, 184] width 36 height 7
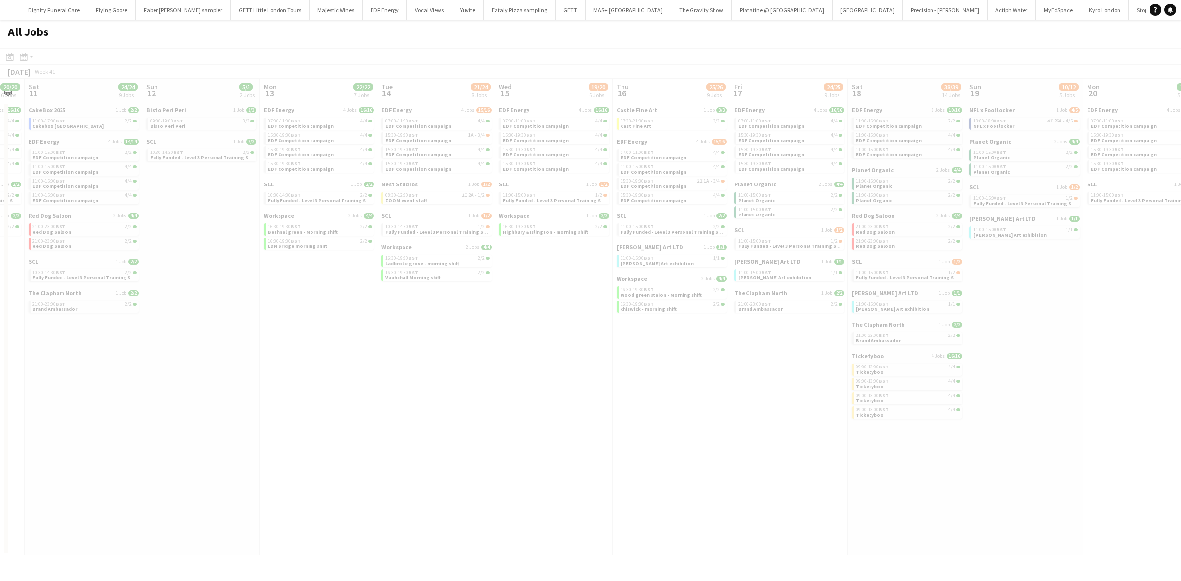
drag, startPoint x: 709, startPoint y: 365, endPoint x: 611, endPoint y: 356, distance: 98.3
click at [611, 356] on app-calendar-viewport "Wed 8 31/31 14 Jobs Thu 9 25/25 10 Jobs Fri 10 20/20 6 Jobs Sat 11 24/24 9 Jobs…" at bounding box center [590, 317] width 1181 height 477
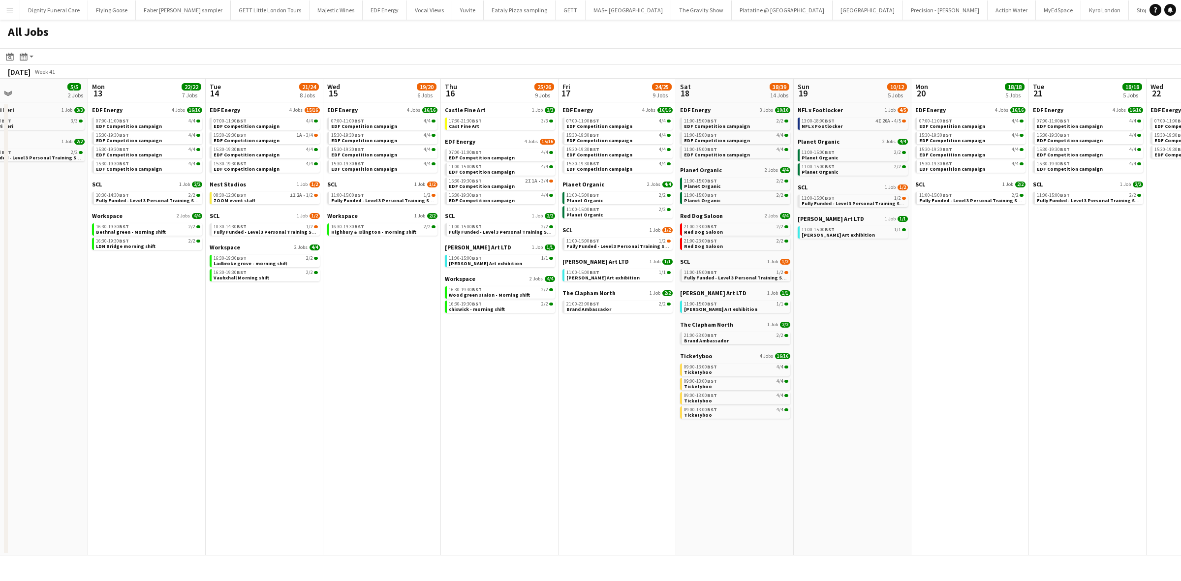
drag, startPoint x: 690, startPoint y: 365, endPoint x: 520, endPoint y: 353, distance: 170.2
click at [520, 353] on app-calendar-viewport "Wed 8 31/31 14 Jobs Thu 9 25/25 10 Jobs Fri 10 20/20 6 Jobs Sat 11 24/24 9 Jobs…" at bounding box center [590, 317] width 1181 height 477
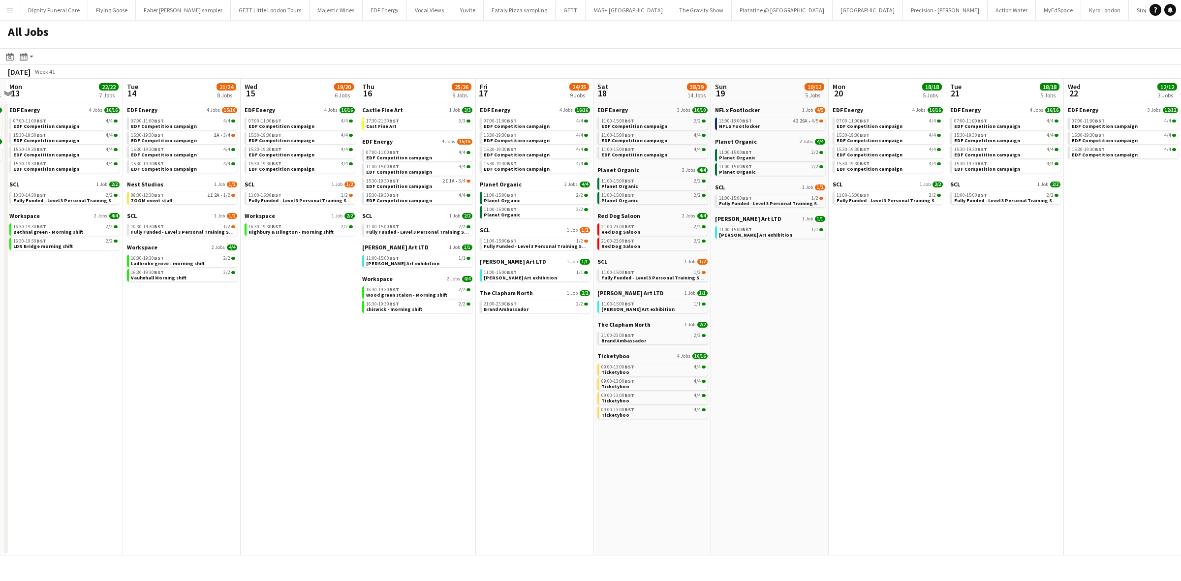
drag, startPoint x: 854, startPoint y: 413, endPoint x: 771, endPoint y: 410, distance: 82.7
click at [775, 412] on app-calendar-viewport "Fri 10 20/20 6 Jobs Sat 11 24/24 9 Jobs Sun 12 5/5 2 Jobs Mon 13 22/22 7 Jobs T…" at bounding box center [590, 317] width 1181 height 477
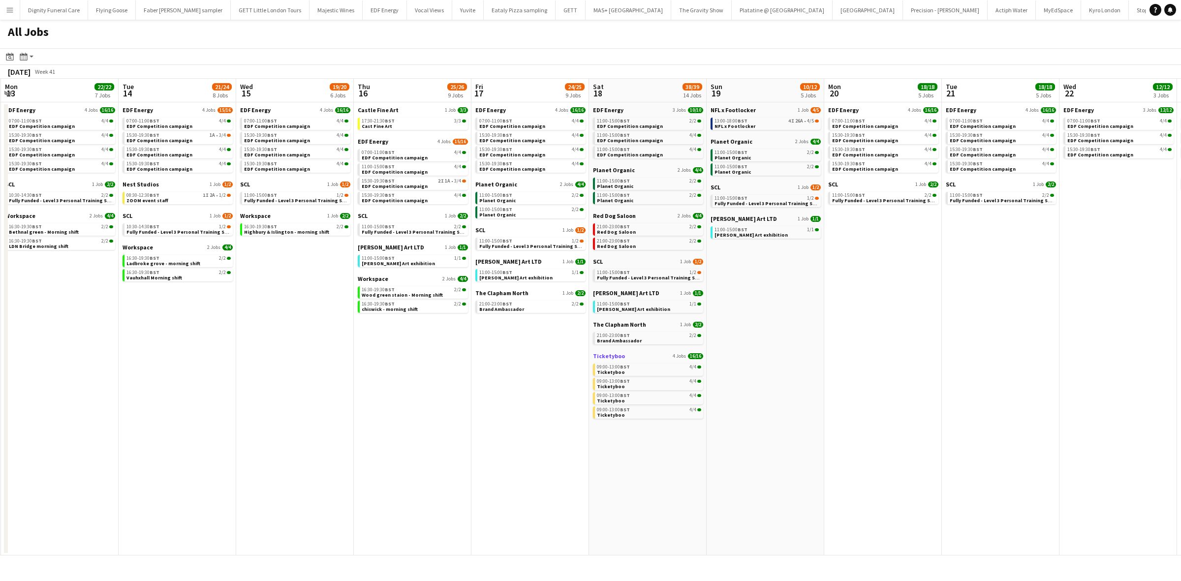
click at [608, 354] on span "Ticketyboo" at bounding box center [609, 355] width 32 height 7
click at [619, 171] on span "Planet Organic" at bounding box center [614, 169] width 42 height 7
click at [733, 111] on span "NFL x Footlocker" at bounding box center [732, 109] width 45 height 7
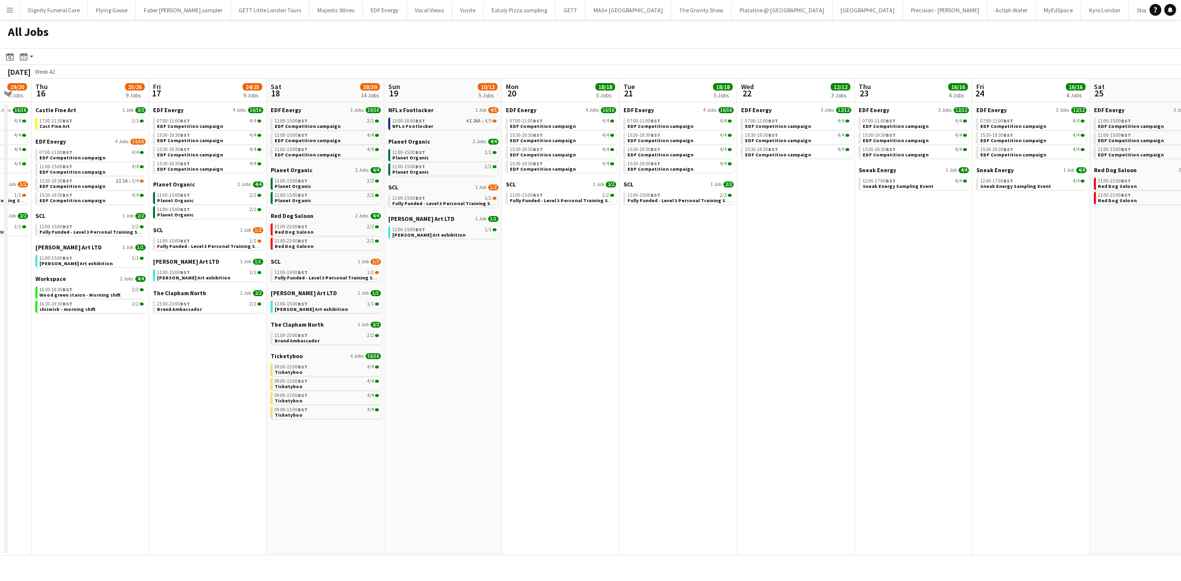
drag, startPoint x: 962, startPoint y: 331, endPoint x: 643, endPoint y: 332, distance: 319.2
click at [643, 332] on app-calendar-viewport "Sun 12 5/5 2 Jobs Mon 13 22/22 7 Jobs Tue 14 21/24 8 Jobs Wed 15 19/20 6 Jobs T…" at bounding box center [590, 317] width 1181 height 477
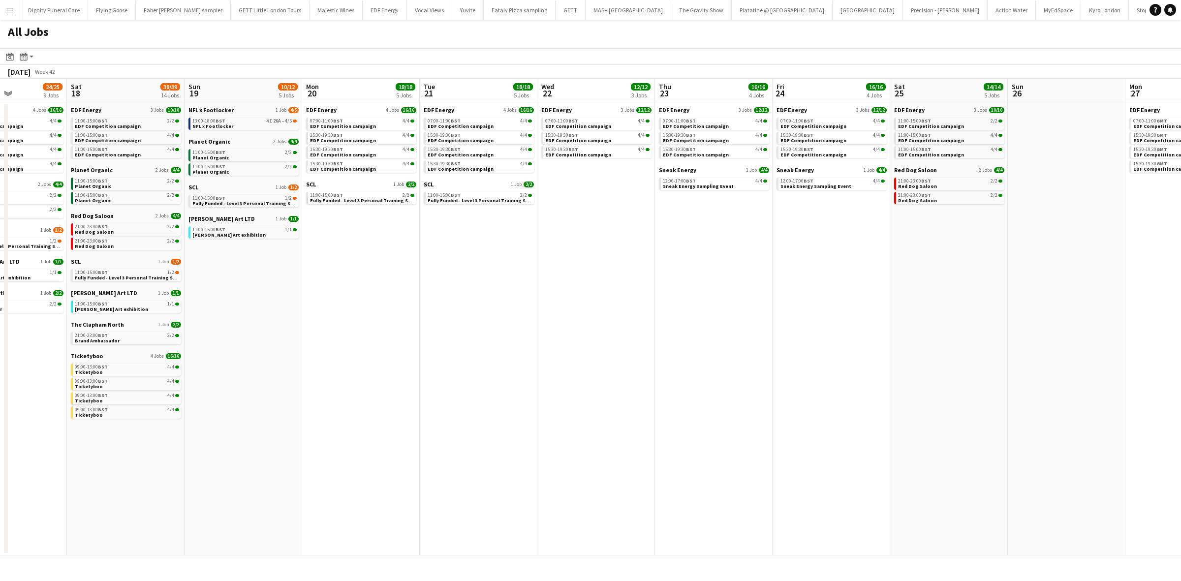
drag, startPoint x: 701, startPoint y: 386, endPoint x: 635, endPoint y: 382, distance: 66.5
click at [631, 381] on app-calendar-viewport "Tue 14 21/24 8 Jobs Wed 15 19/20 6 Jobs Thu 16 25/26 9 Jobs Fri 17 24/25 9 Jobs…" at bounding box center [590, 317] width 1181 height 477
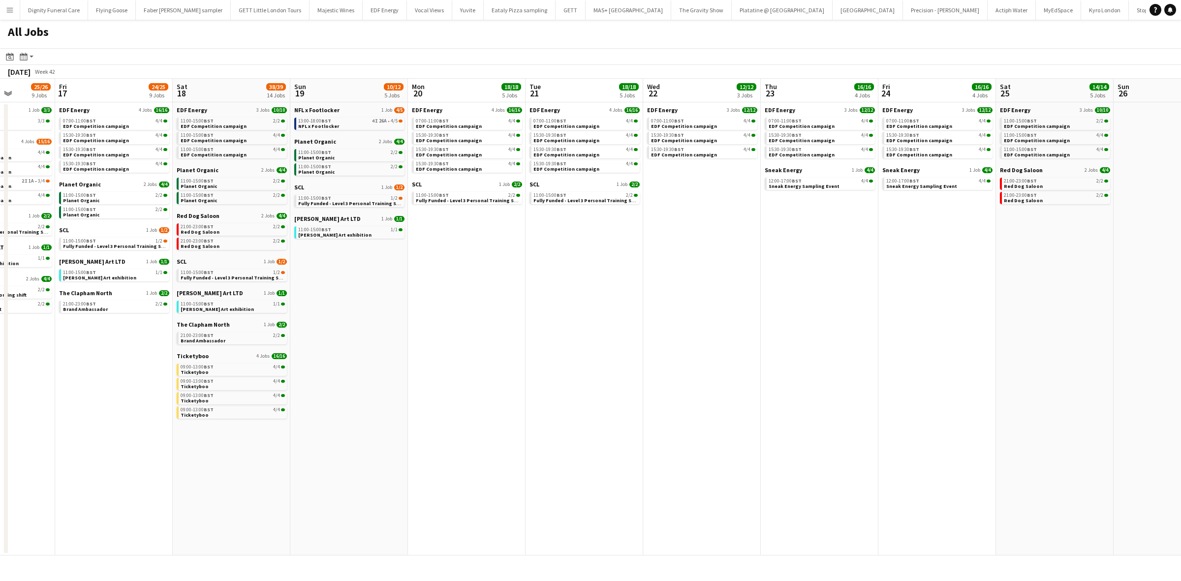
click at [689, 399] on app-all-jobs "All Jobs Date picker OCT 2025 OCT 2025 Monday M Tuesday T Wednesday W Thursday …" at bounding box center [590, 288] width 1181 height 536
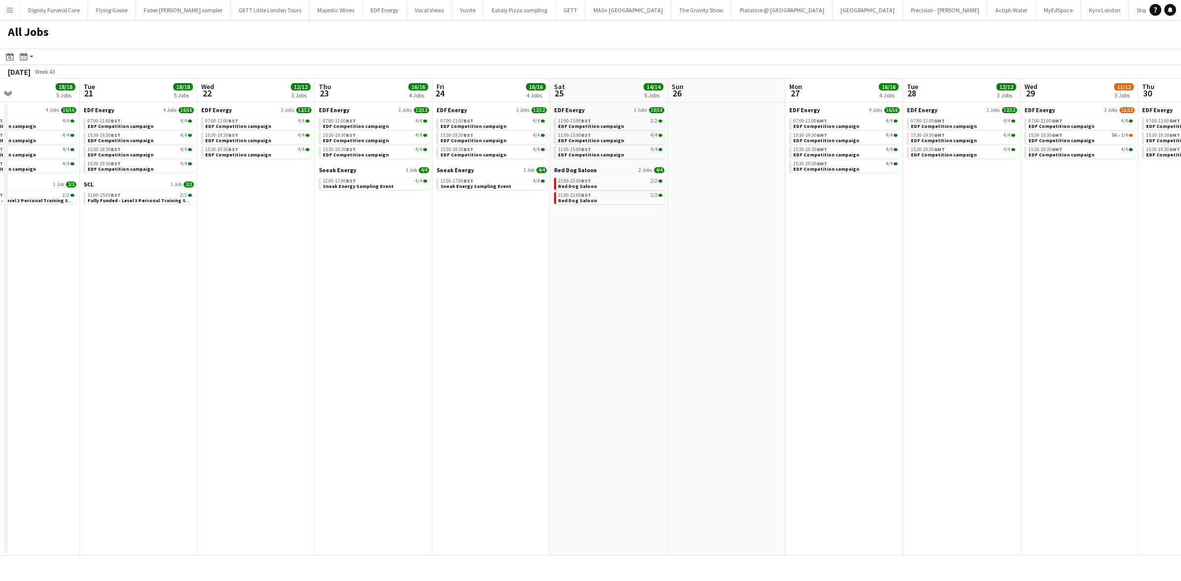
click at [485, 370] on app-all-jobs "All Jobs Date picker OCT 2025 OCT 2025 Monday M Tuesday T Wednesday W Thursday …" at bounding box center [590, 288] width 1181 height 536
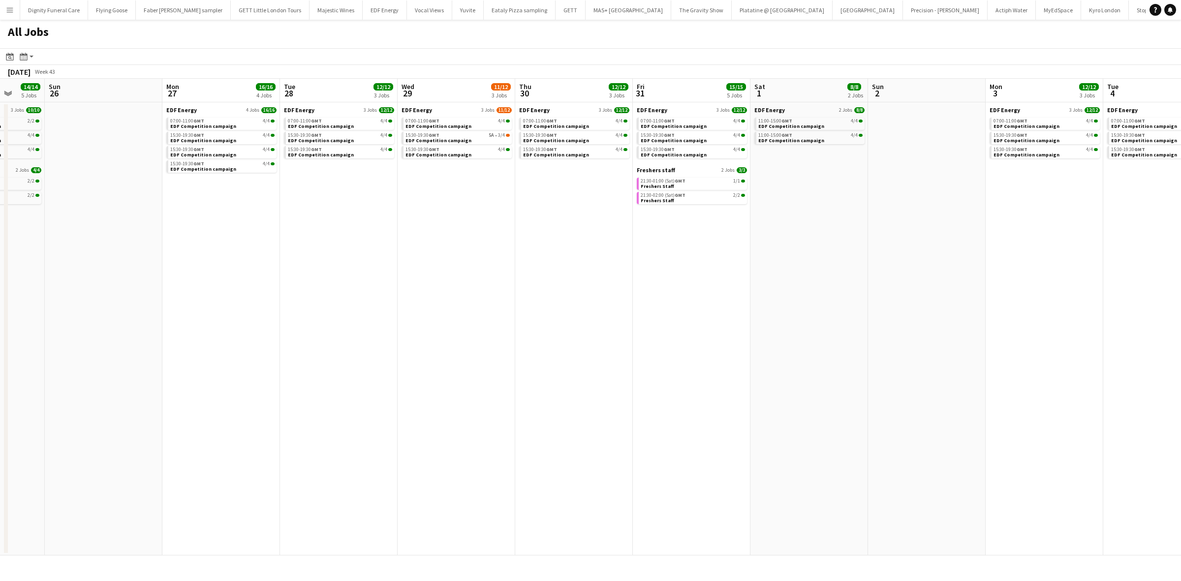
drag, startPoint x: 856, startPoint y: 394, endPoint x: 444, endPoint y: 352, distance: 414.3
click at [433, 349] on app-calendar-viewport "Wed 22 12/12 3 Jobs Thu 23 16/16 4 Jobs Fri 24 16/16 4 Jobs Sat 25 14/14 5 Jobs…" at bounding box center [590, 317] width 1181 height 477
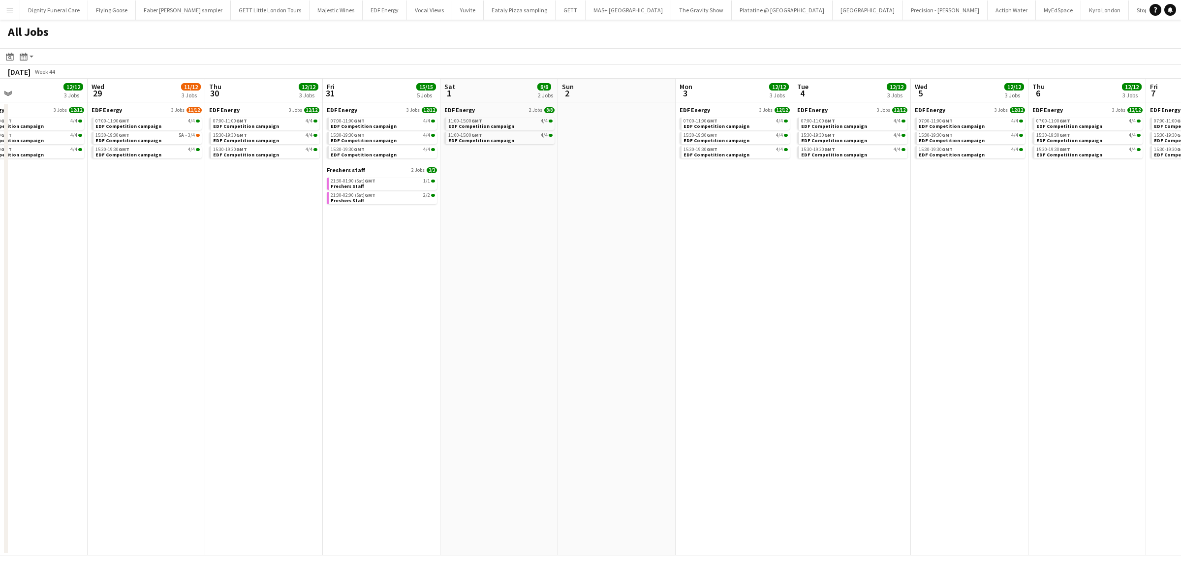
drag, startPoint x: 871, startPoint y: 401, endPoint x: 597, endPoint y: 386, distance: 274.9
click at [597, 386] on app-calendar-viewport "Fri 24 16/16 4 Jobs Sat 25 14/14 5 Jobs Sun 26 Mon 27 16/16 4 Jobs Tue 28 12/12…" at bounding box center [590, 317] width 1181 height 477
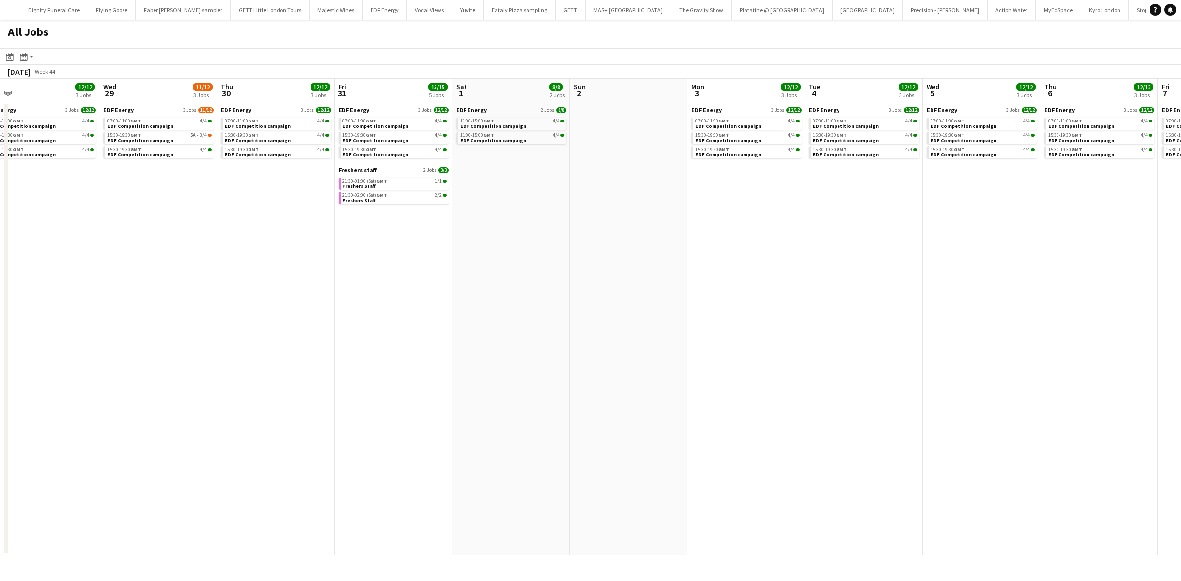
click at [591, 339] on app-all-jobs "All Jobs Date picker OCT 2025 OCT 2025 Monday M Tuesday T Wednesday W Thursday …" at bounding box center [590, 288] width 1181 height 536
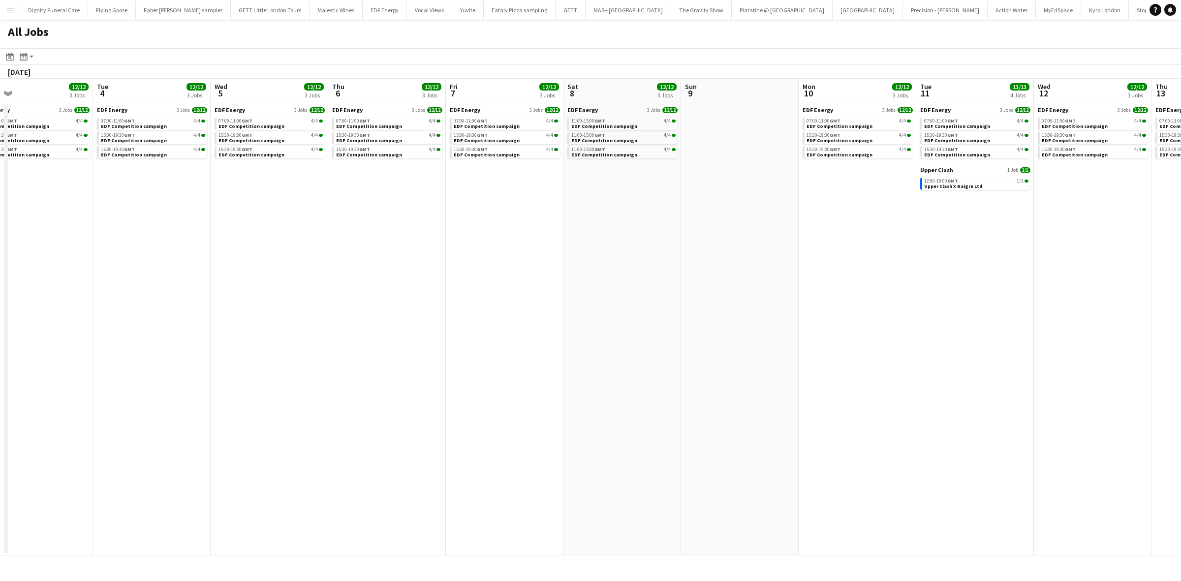
drag, startPoint x: 636, startPoint y: 341, endPoint x: 493, endPoint y: 330, distance: 143.5
click at [493, 330] on app-calendar-viewport "Fri 31 15/15 5 Jobs Sat 1 8/8 2 Jobs Sun 2 Mon 3 12/12 3 Jobs Tue 4 12/12 3 Job…" at bounding box center [590, 317] width 1181 height 477
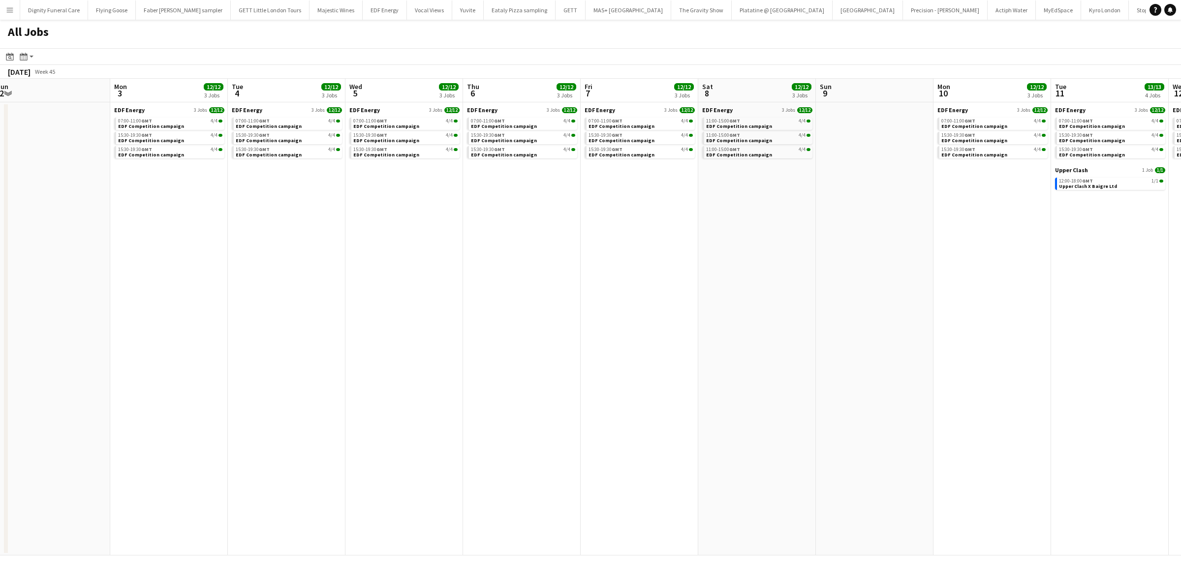
click at [443, 306] on app-all-jobs "All Jobs Date picker OCT 2025 OCT 2025 Monday M Tuesday T Wednesday W Thursday …" at bounding box center [590, 288] width 1181 height 536
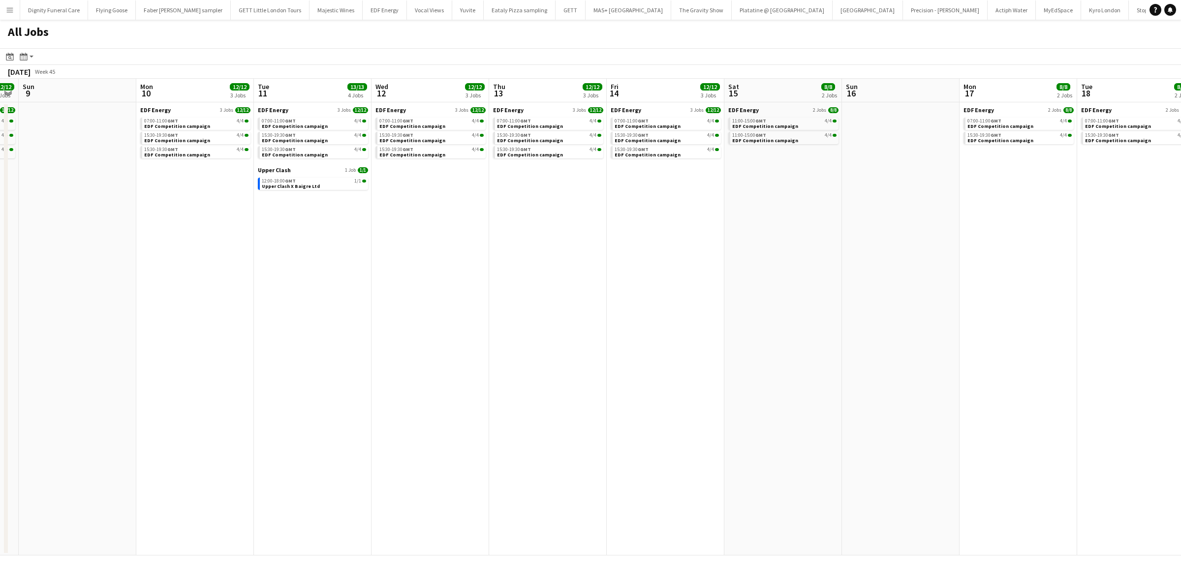
drag, startPoint x: 832, startPoint y: 348, endPoint x: 492, endPoint y: 325, distance: 340.7
click at [460, 317] on app-calendar-viewport "Wed 5 12/12 3 Jobs Thu 6 12/12 3 Jobs Fri 7 12/12 3 Jobs Sat 8 12/12 3 Jobs Sun…" at bounding box center [590, 317] width 1181 height 477
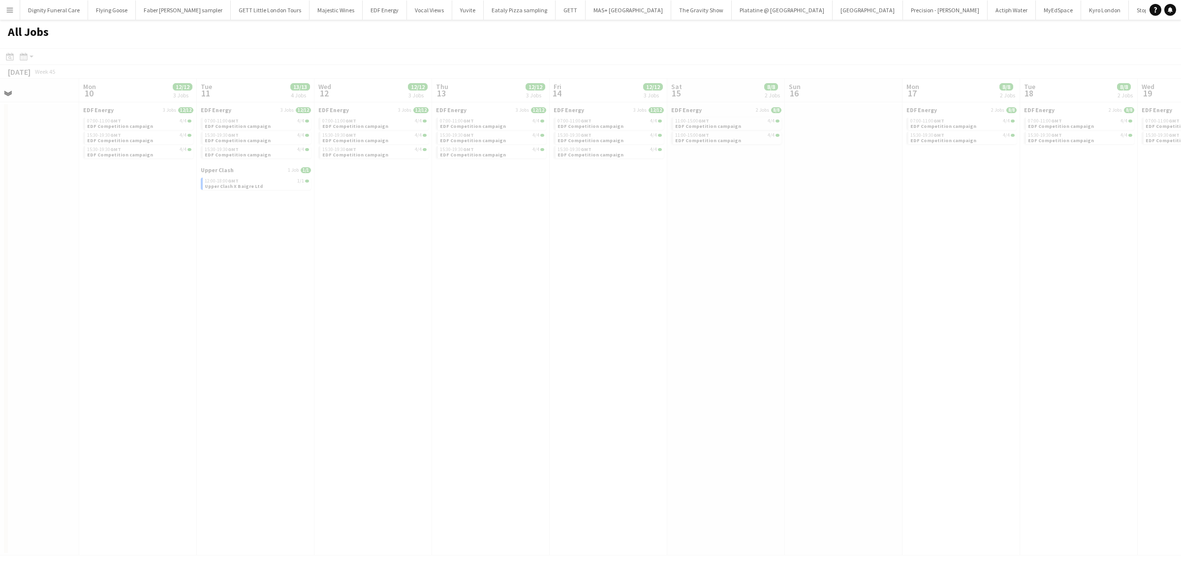
drag, startPoint x: 895, startPoint y: 372, endPoint x: 523, endPoint y: 331, distance: 374.6
click at [523, 331] on app-all-jobs "All Jobs Date picker OCT 2025 OCT 2025 Monday M Tuesday T Wednesday W Thursday …" at bounding box center [590, 288] width 1181 height 536
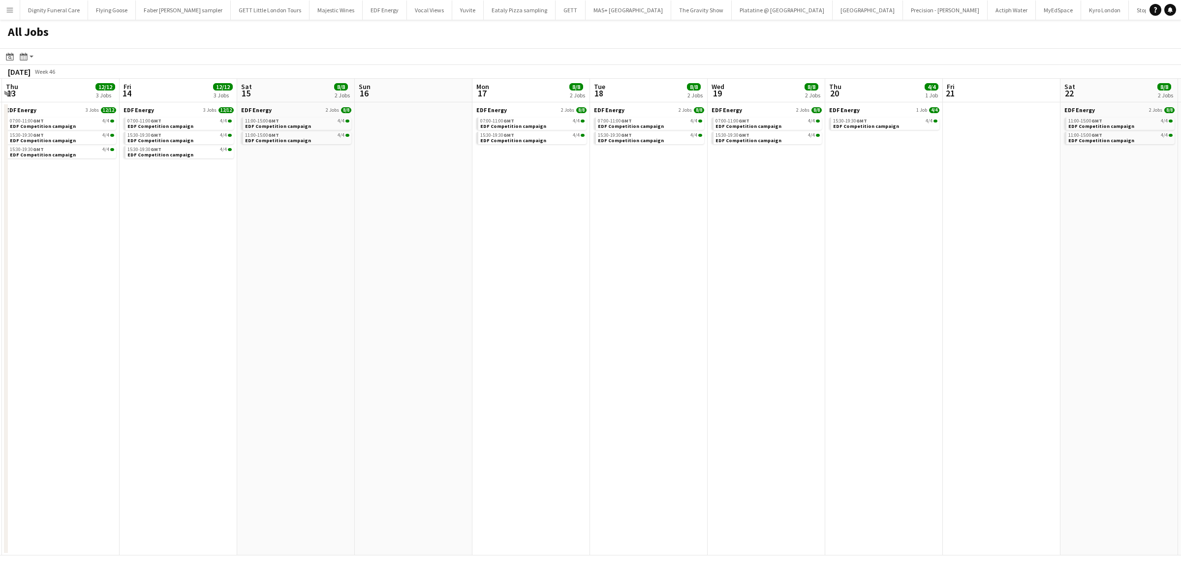
click at [578, 345] on app-all-jobs "All Jobs Date picker OCT 2025 OCT 2025 Monday M Tuesday T Wednesday W Thursday …" at bounding box center [590, 288] width 1181 height 536
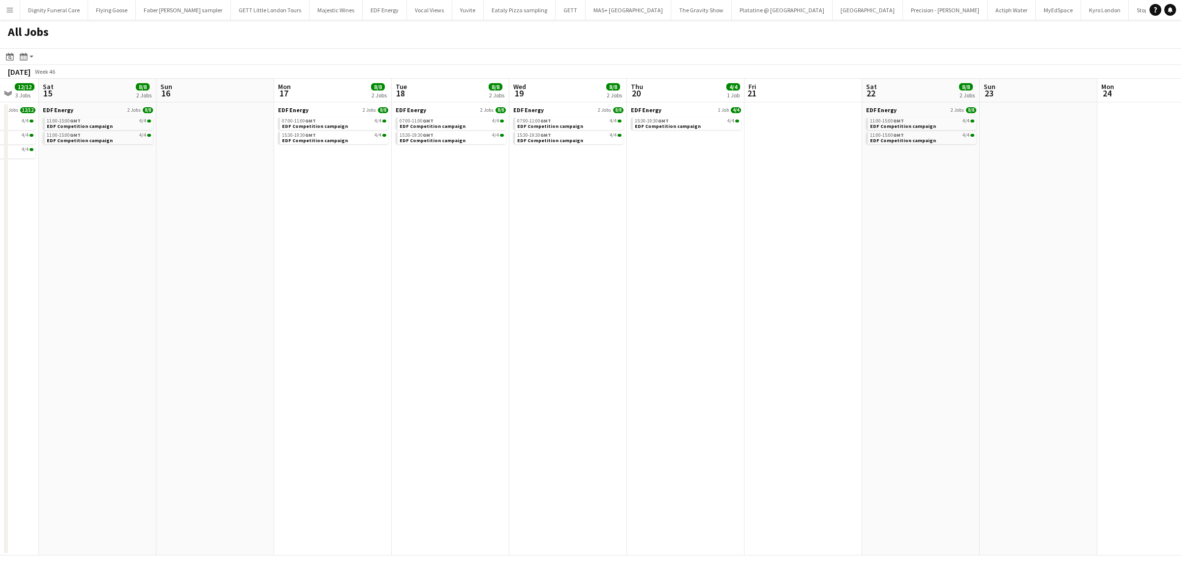
drag, startPoint x: 985, startPoint y: 357, endPoint x: 594, endPoint y: 325, distance: 391.9
click at [594, 325] on app-calendar-viewport "Tue 11 13/13 4 Jobs Wed 12 12/12 3 Jobs Thu 13 12/12 3 Jobs Fri 14 12/12 3 Jobs…" at bounding box center [590, 317] width 1181 height 477
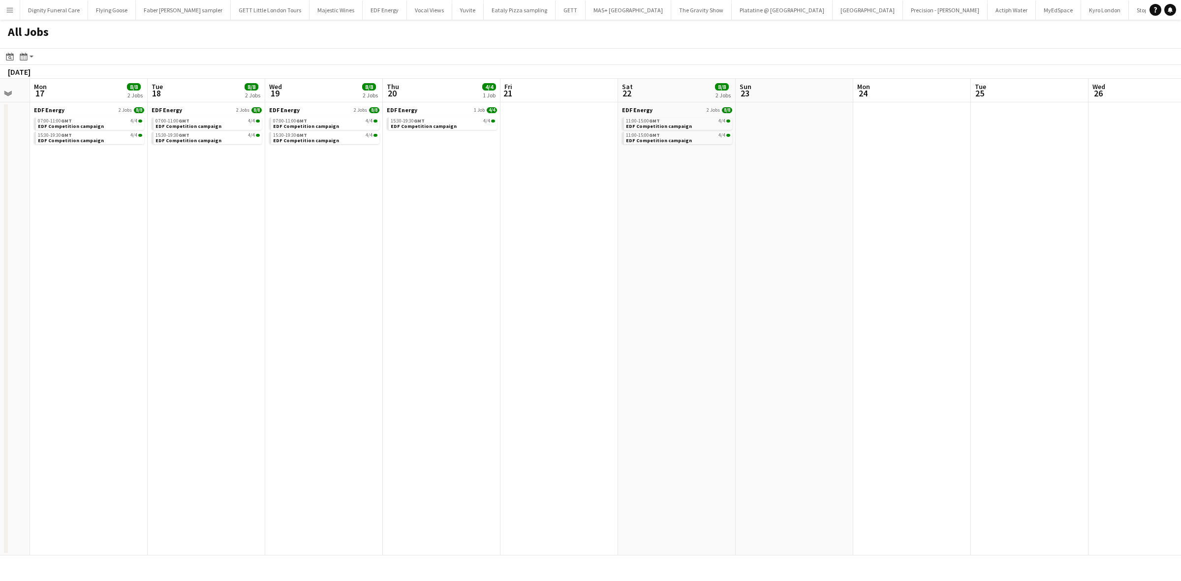
scroll to position [0, 289]
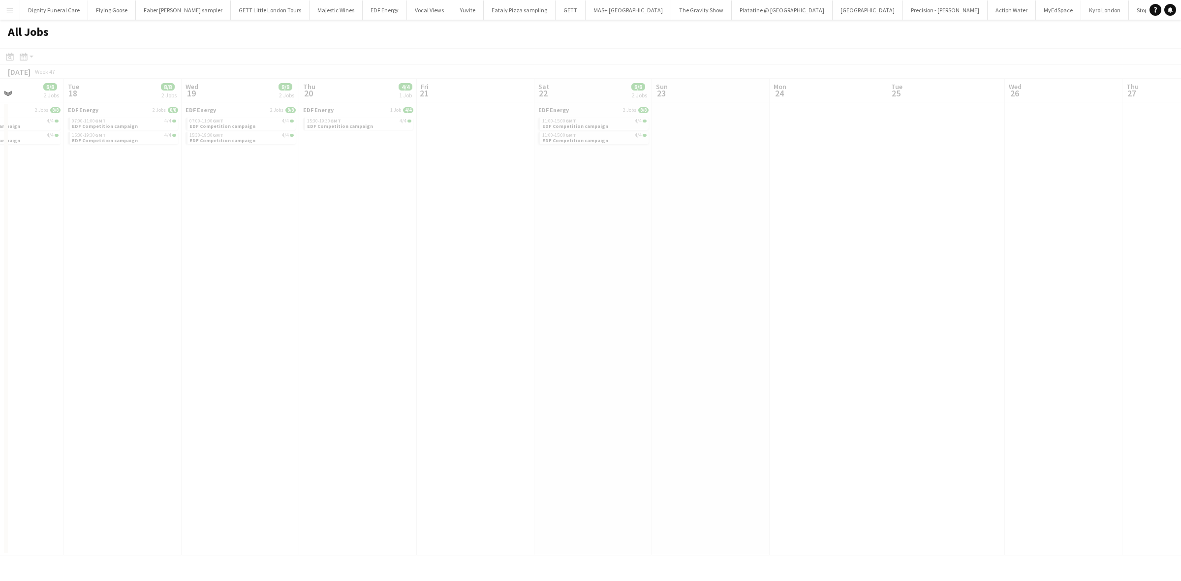
drag, startPoint x: 1000, startPoint y: 346, endPoint x: 534, endPoint y: 313, distance: 466.9
click at [436, 311] on app-all-jobs "All Jobs Date picker OCT 2025 OCT 2025 Monday M Tuesday T Wednesday W Thursday …" at bounding box center [590, 288] width 1181 height 536
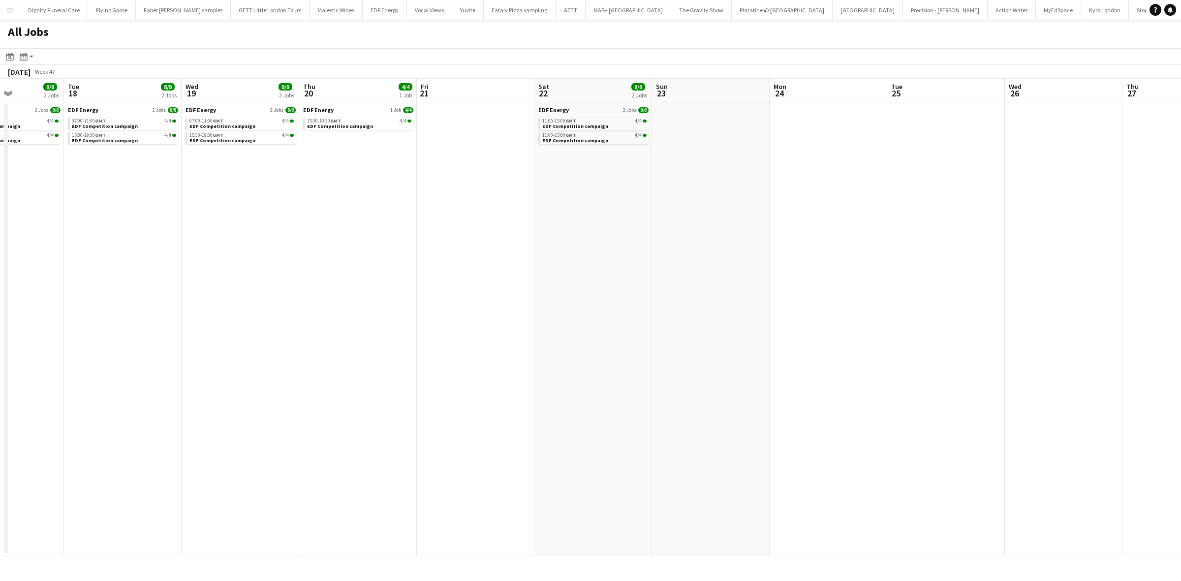
drag, startPoint x: 837, startPoint y: 321, endPoint x: 641, endPoint y: 314, distance: 196.4
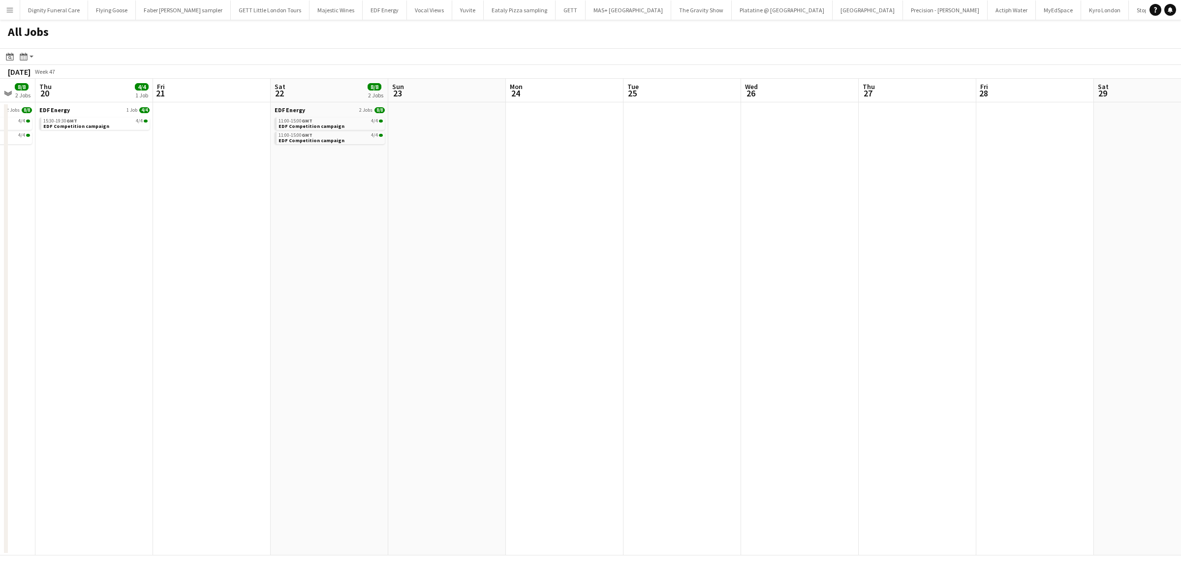
drag, startPoint x: 601, startPoint y: 311, endPoint x: 434, endPoint y: 305, distance: 166.8
click at [436, 305] on app-calendar-viewport "Mon 17 8/8 2 Jobs Tue 18 8/8 2 Jobs Wed 19 8/8 2 Jobs Thu 20 4/4 1 Job Fri 21 S…" at bounding box center [590, 317] width 1181 height 477
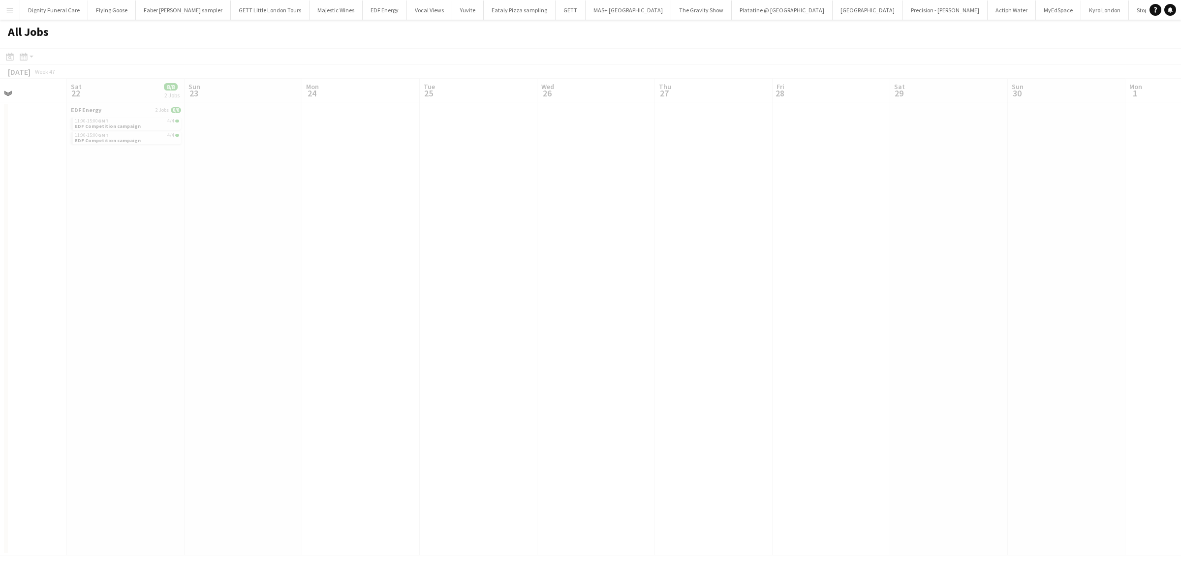
drag, startPoint x: 776, startPoint y: 304, endPoint x: 436, endPoint y: 289, distance: 340.2
click at [433, 288] on app-all-jobs "All Jobs Date picker OCT 2025 OCT 2025 Monday M Tuesday T Wednesday W Thursday …" at bounding box center [590, 288] width 1181 height 536
click at [518, 285] on app-all-jobs "All Jobs Date picker OCT 2025 OCT 2025 Monday M Tuesday T Wednesday W Thursday …" at bounding box center [590, 288] width 1181 height 536
drag, startPoint x: 862, startPoint y: 276, endPoint x: 1145, endPoint y: 280, distance: 282.9
click at [1180, 279] on app-all-jobs "All Jobs Date picker OCT 2025 OCT 2025 Monday M Tuesday T Wednesday W Thursday …" at bounding box center [590, 288] width 1181 height 536
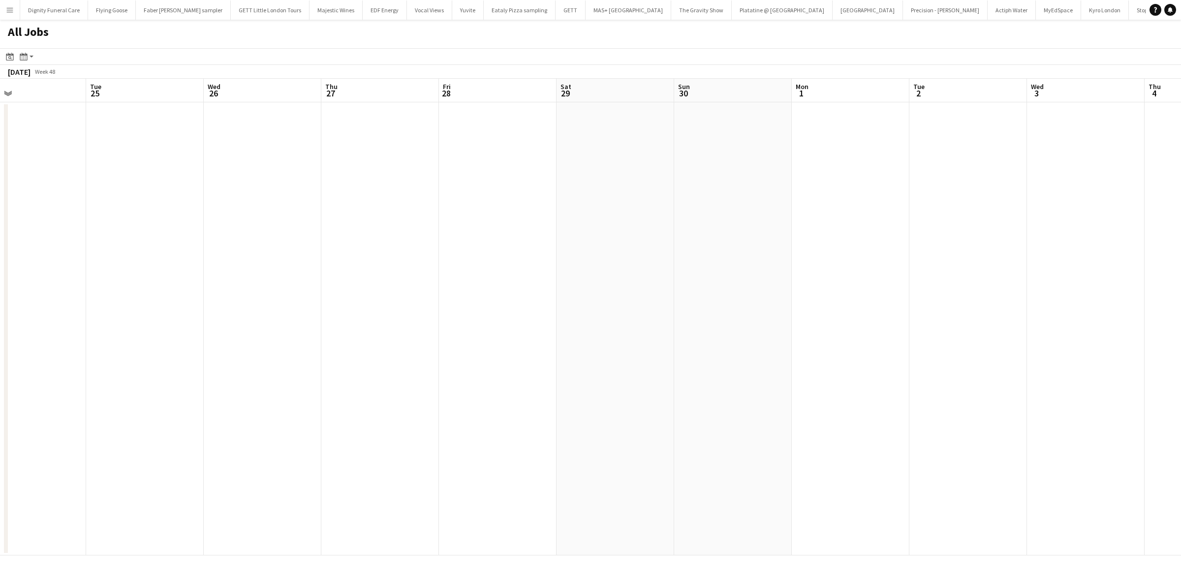
drag, startPoint x: 746, startPoint y: 250, endPoint x: 948, endPoint y: 255, distance: 202.2
click at [995, 250] on app-calendar-viewport "Sat 22 8/8 2 Jobs Sun 23 Mon 24 Tue 25 Wed 26 Thu 27 Fri 28 Sat 29 Sun 30 Mon 1…" at bounding box center [590, 317] width 1181 height 477
drag, startPoint x: 967, startPoint y: 229, endPoint x: 950, endPoint y: 236, distance: 18.3
click at [967, 233] on app-calendar-viewport "Sat 22 8/8 2 Jobs Sun 23 Mon 24 Tue 25 Wed 26 Thu 27 Fri 28 Sat 29 Sun 30 Mon 1…" at bounding box center [590, 317] width 1181 height 477
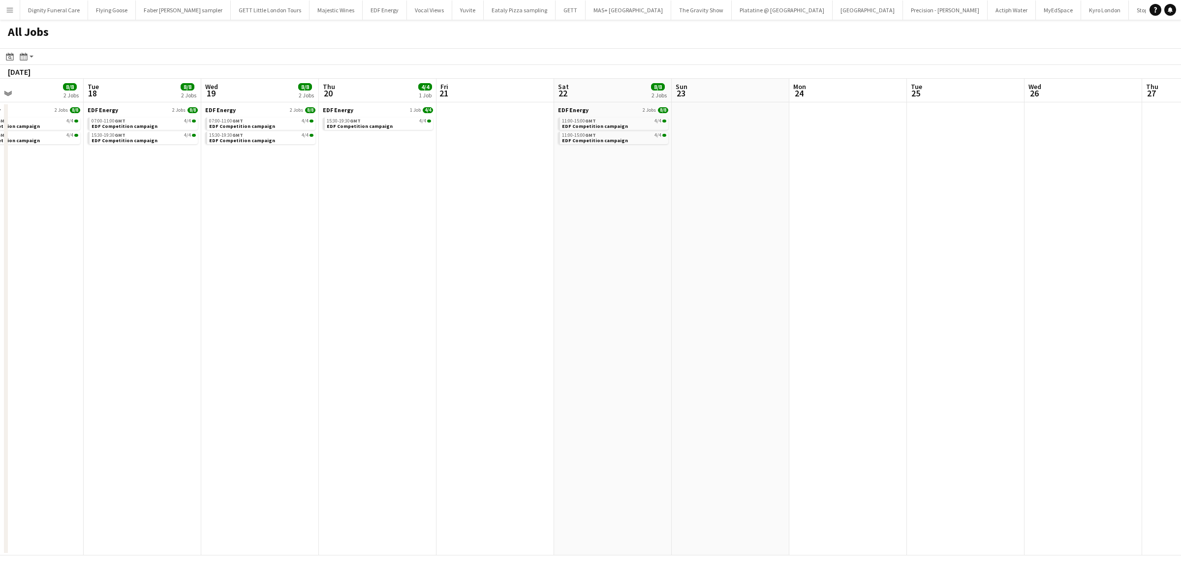
drag, startPoint x: 414, startPoint y: 249, endPoint x: 895, endPoint y: 236, distance: 481.7
click at [899, 236] on app-calendar-viewport "Sat 15 8/8 2 Jobs Sun 16 Mon 17 8/8 2 Jobs Tue 18 8/8 2 Jobs Wed 19 8/8 2 Jobs …" at bounding box center [590, 317] width 1181 height 477
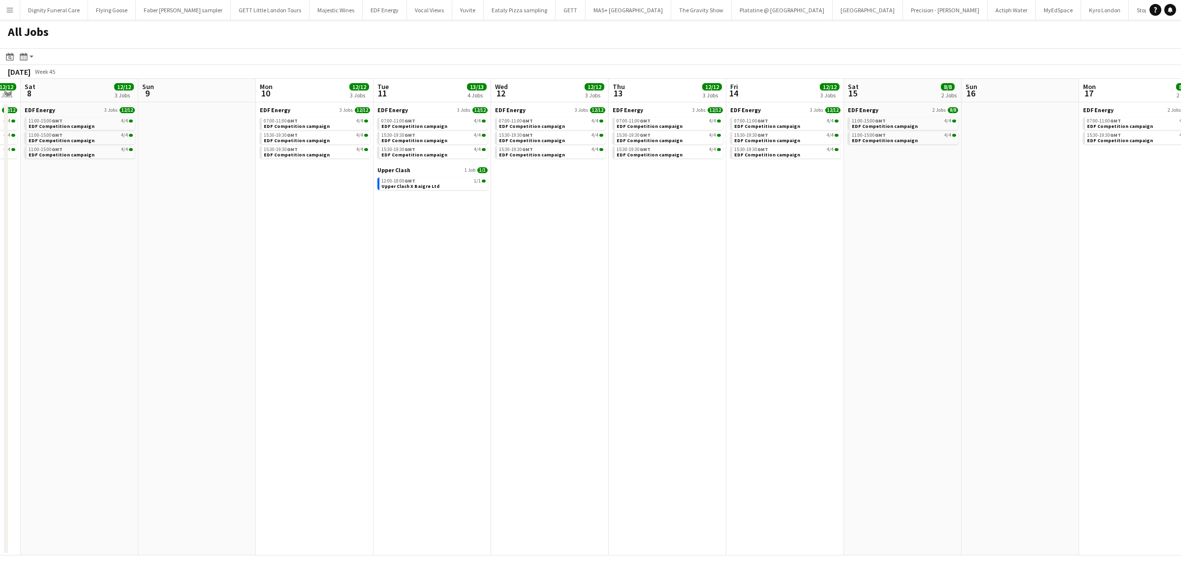
drag, startPoint x: 845, startPoint y: 225, endPoint x: 337, endPoint y: 278, distance: 510.4
click at [848, 226] on app-calendar-viewport "Thu 6 12/12 3 Jobs Fri 7 12/12 3 Jobs Sat 8 12/12 3 Jobs Sun 9 Mon 10 12/12 3 J…" at bounding box center [590, 317] width 1181 height 477
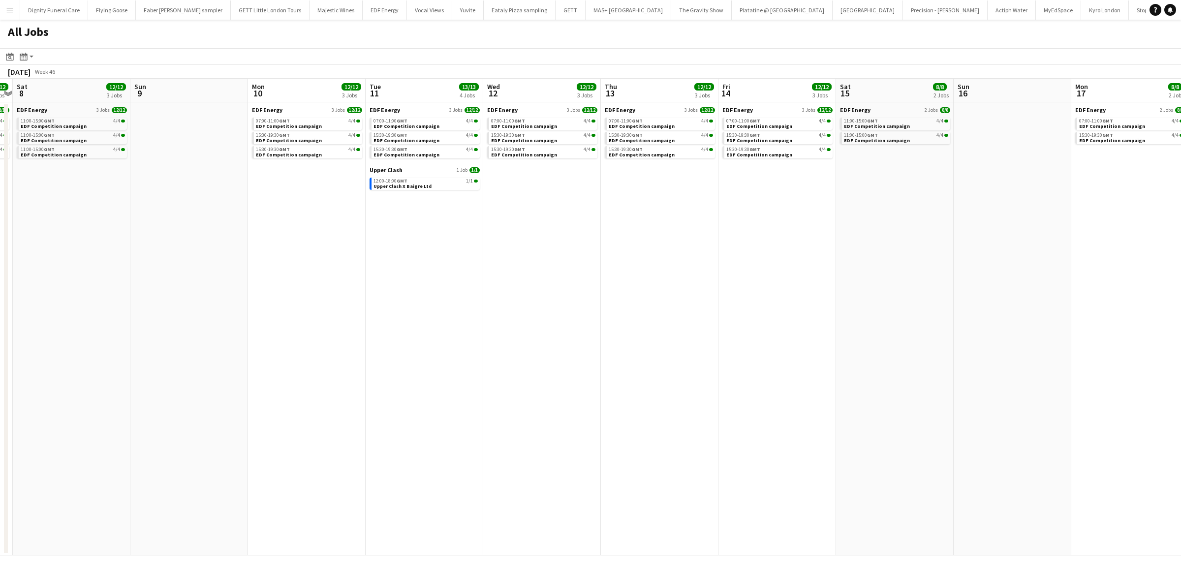
drag, startPoint x: 265, startPoint y: 280, endPoint x: 509, endPoint y: 283, distance: 244.5
click at [653, 260] on app-calendar-viewport "Thu 6 12/12 3 Jobs Fri 7 12/12 3 Jobs Sat 8 12/12 3 Jobs Sun 9 Mon 10 12/12 3 J…" at bounding box center [590, 317] width 1181 height 477
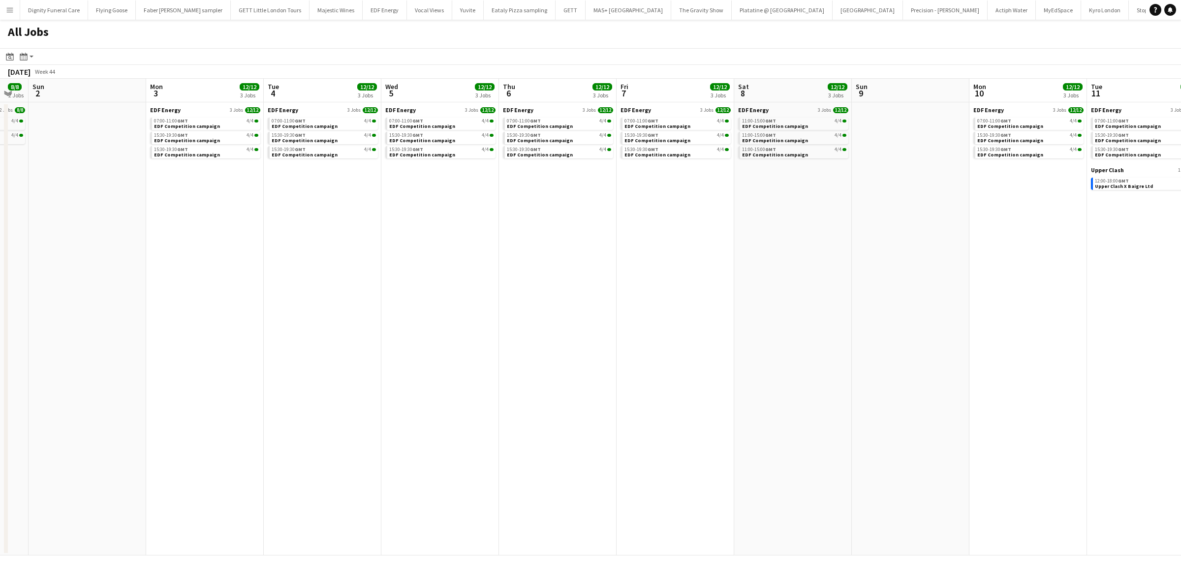
drag, startPoint x: 326, startPoint y: 342, endPoint x: 611, endPoint y: 355, distance: 285.1
click at [610, 355] on app-calendar-viewport "Fri 31 15/15 5 Jobs Sat 1 8/8 2 Jobs Sun 2 Mon 3 12/12 3 Jobs Tue 4 12/12 3 Job…" at bounding box center [590, 317] width 1181 height 477
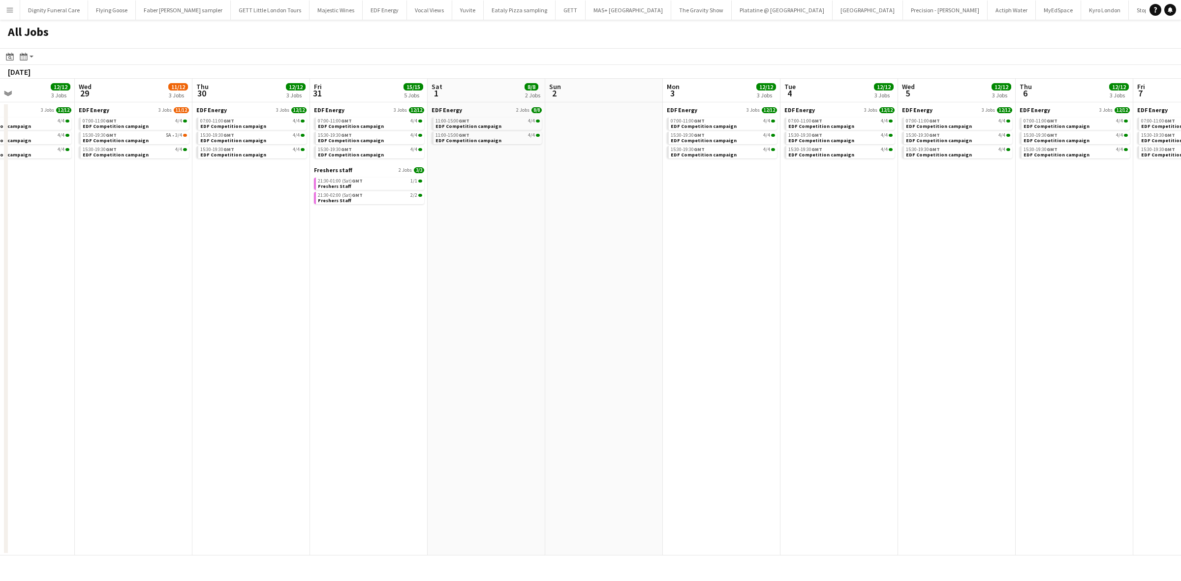
drag, startPoint x: 67, startPoint y: 342, endPoint x: 554, endPoint y: 362, distance: 486.9
click at [695, 356] on app-calendar-viewport "Sun 26 Mon 27 16/16 4 Jobs Tue 28 12/12 3 Jobs Wed 29 11/12 3 Jobs Thu 30 12/12…" at bounding box center [590, 317] width 1181 height 477
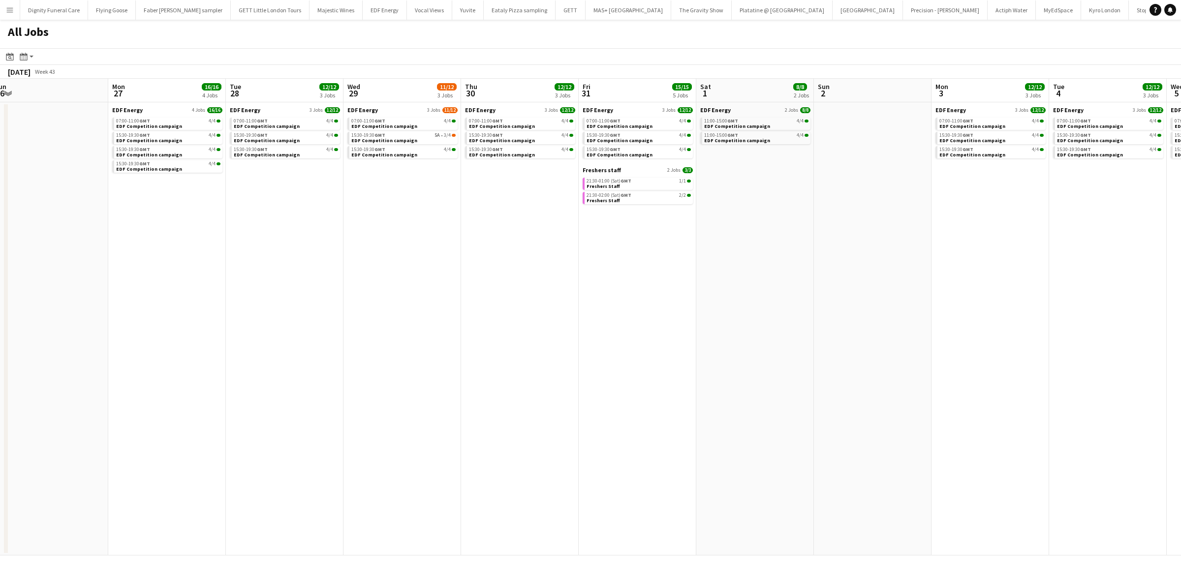
drag, startPoint x: 221, startPoint y: 358, endPoint x: 909, endPoint y: 359, distance: 687.2
click at [912, 359] on app-calendar-viewport "Fri 24 16/16 4 Jobs Sat 25 14/14 5 Jobs Sun 26 Mon 27 16/16 4 Jobs Tue 28 12/12…" at bounding box center [590, 317] width 1181 height 477
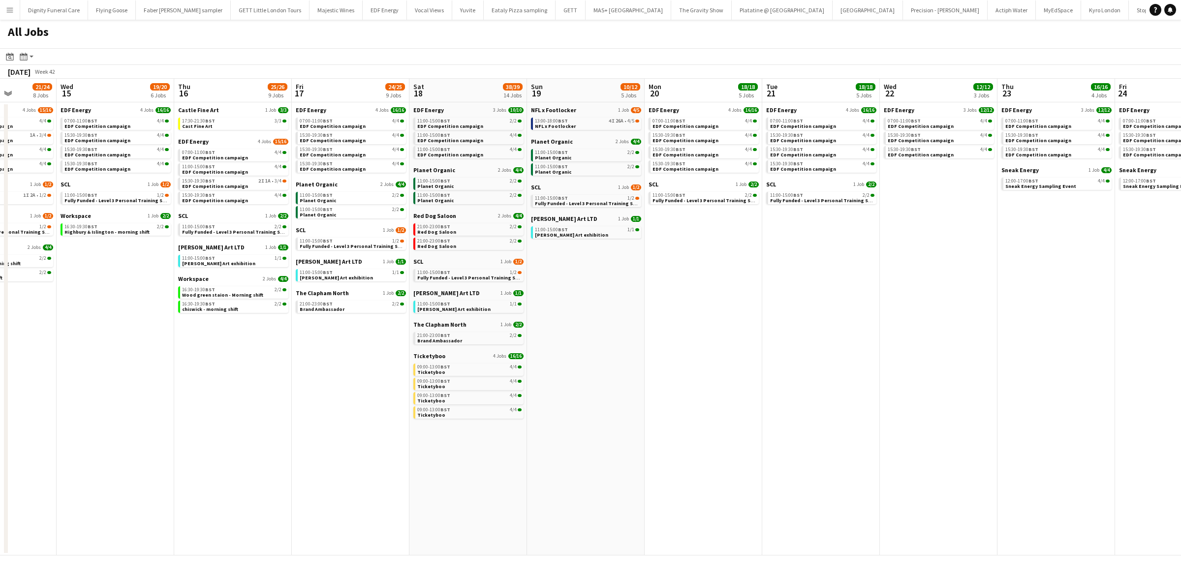
drag, startPoint x: 320, startPoint y: 356, endPoint x: 651, endPoint y: 380, distance: 331.9
click at [970, 373] on app-calendar-viewport "Sun 12 5/5 2 Jobs Mon 13 22/22 7 Jobs Tue 14 21/24 8 Jobs Wed 15 19/20 6 Jobs T…" at bounding box center [590, 317] width 1181 height 477
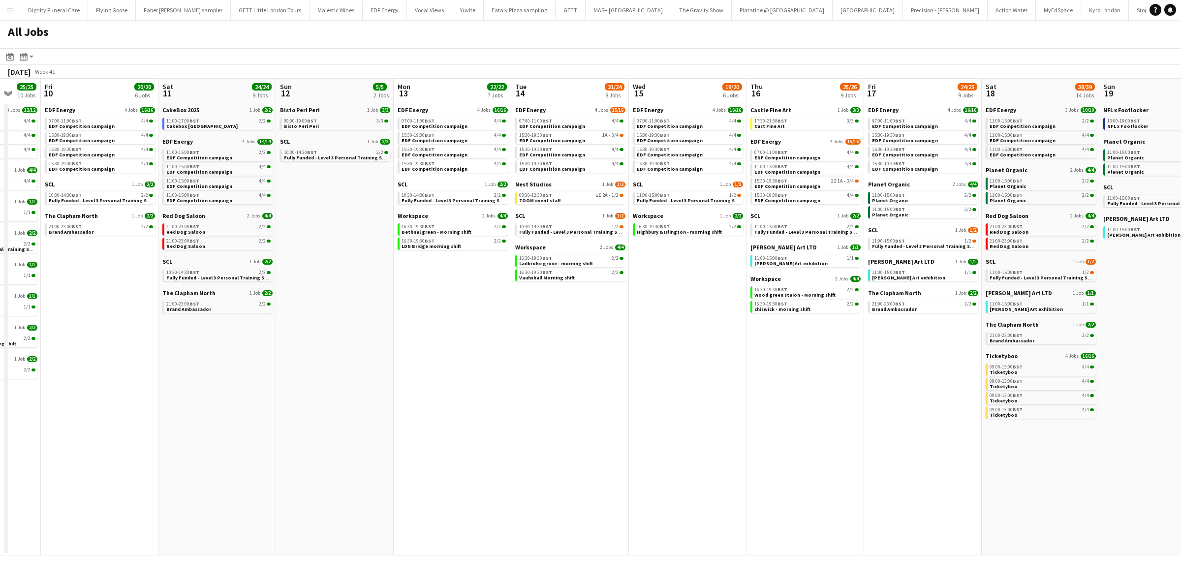
drag, startPoint x: 765, startPoint y: 377, endPoint x: 876, endPoint y: 378, distance: 110.2
click at [883, 378] on app-calendar-viewport "Wed 8 31/31 14 Jobs Thu 9 25/25 10 Jobs Fri 10 20/20 6 Jobs Sat 11 24/24 9 Jobs…" at bounding box center [590, 317] width 1181 height 477
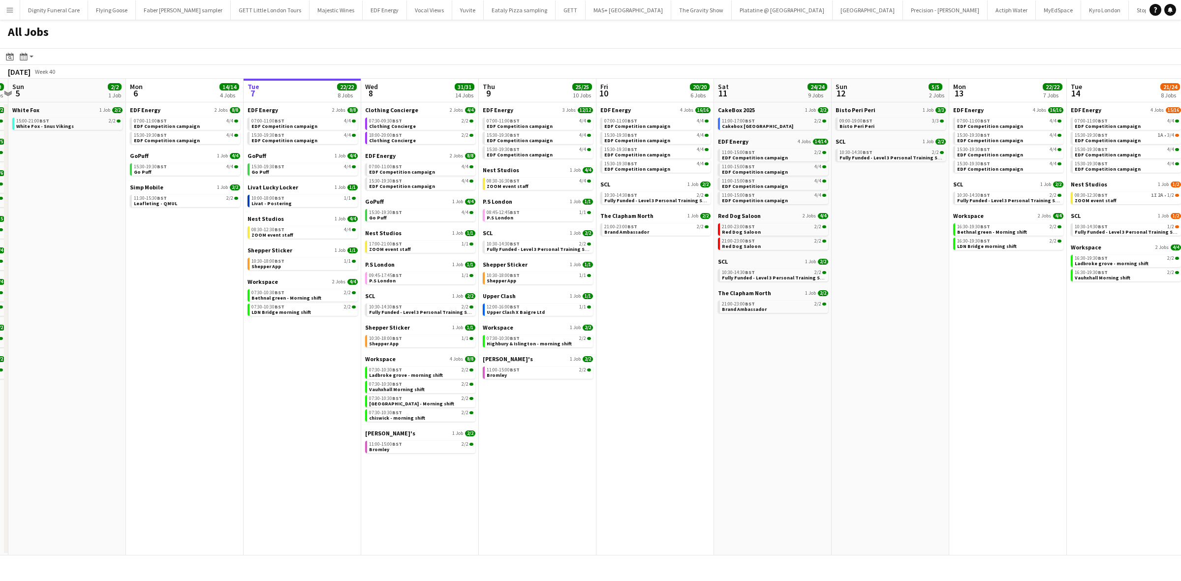
drag, startPoint x: 374, startPoint y: 382, endPoint x: 893, endPoint y: 385, distance: 519.4
click at [893, 385] on app-calendar-viewport "Fri 3 25/25 10 Jobs Sat 4 40/40 10 Jobs Sun 5 2/2 1 Job Mon 6 14/14 4 Jobs Tue …" at bounding box center [590, 317] width 1181 height 477
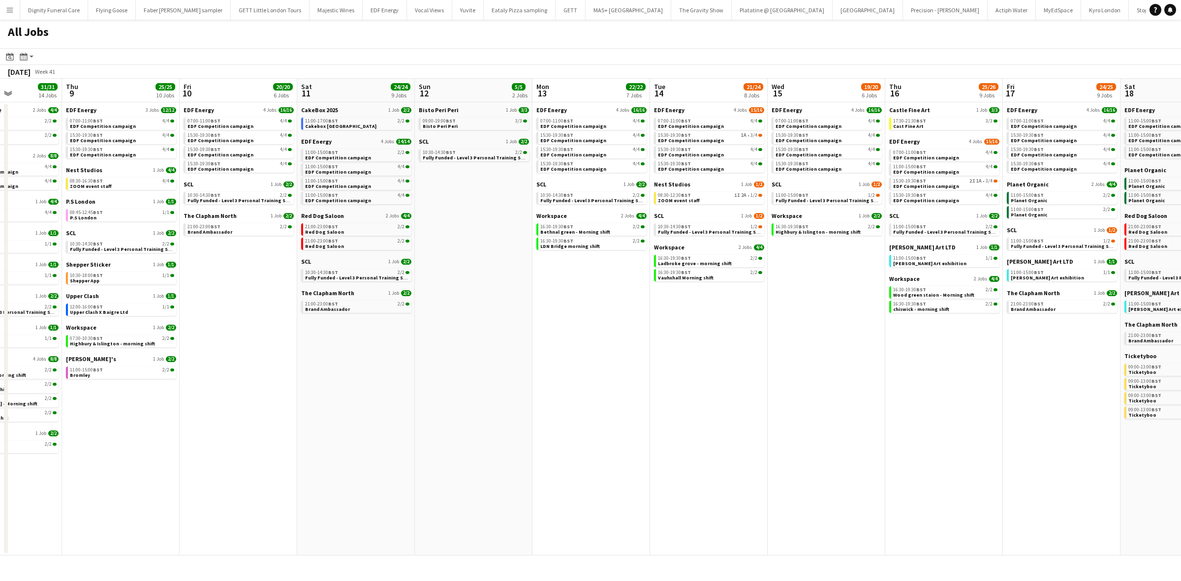
scroll to position [0, 296]
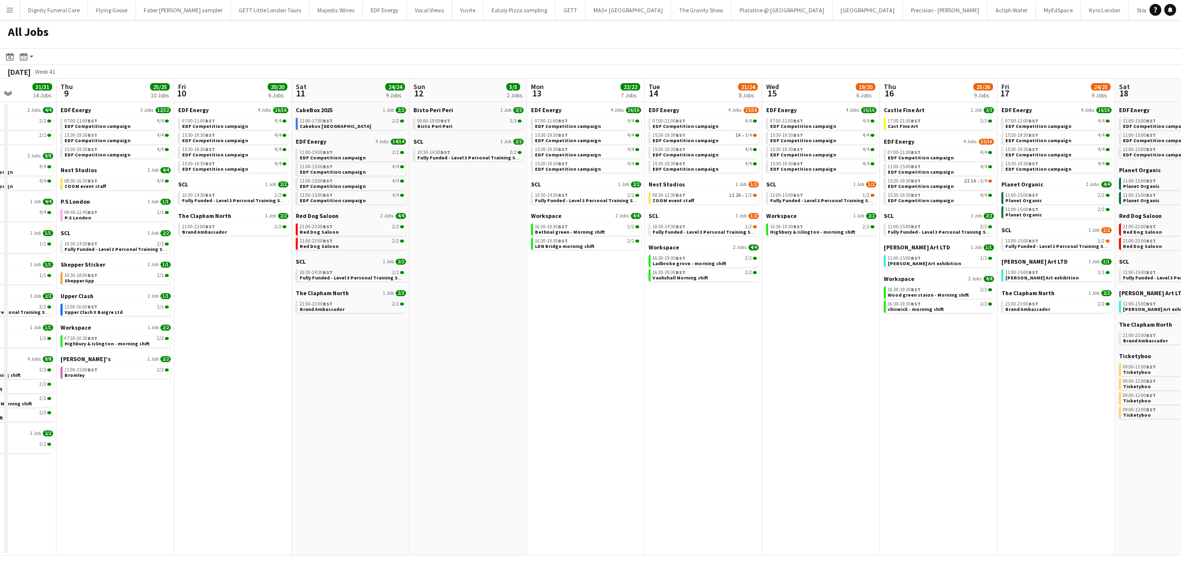
drag, startPoint x: 892, startPoint y: 380, endPoint x: 410, endPoint y: 394, distance: 482.2
click at [410, 394] on app-calendar-viewport "Mon 6 14/14 4 Jobs Tue 7 22/22 8 Jobs Wed 8 31/31 14 Jobs Thu 9 25/25 10 Jobs F…" at bounding box center [590, 317] width 1181 height 477
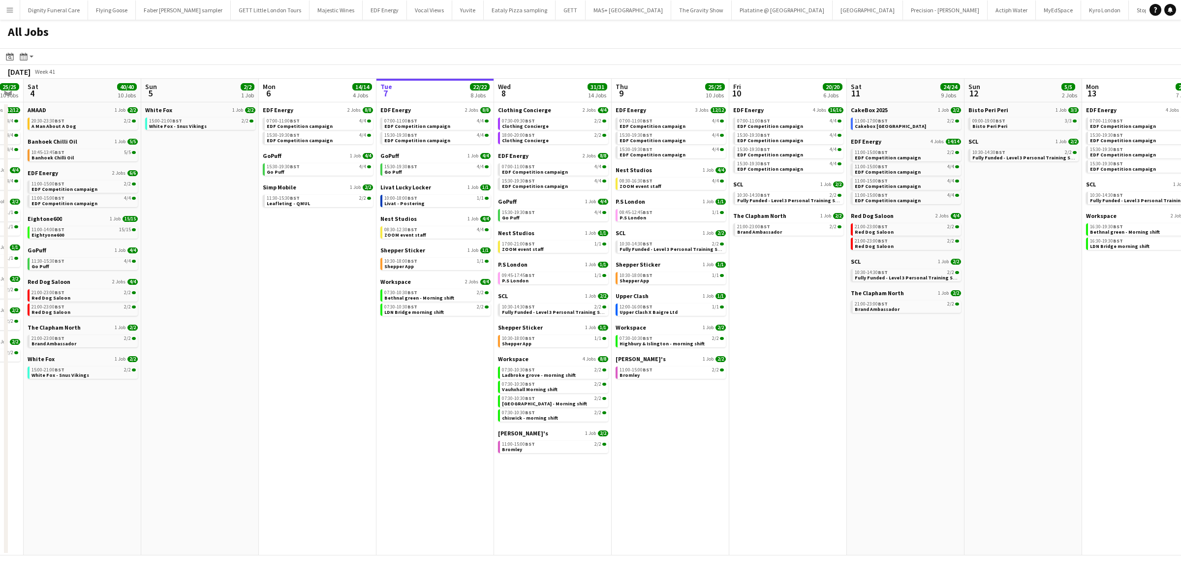
scroll to position [0, 211]
drag, startPoint x: 733, startPoint y: 340, endPoint x: 984, endPoint y: 302, distance: 253.3
click at [984, 302] on app-calendar-viewport "Thu 2 26/26 13 Jobs Fri 3 25/25 10 Jobs Sat 4 40/40 10 Jobs Sun 5 2/2 1 Job Mon…" at bounding box center [590, 317] width 1181 height 477
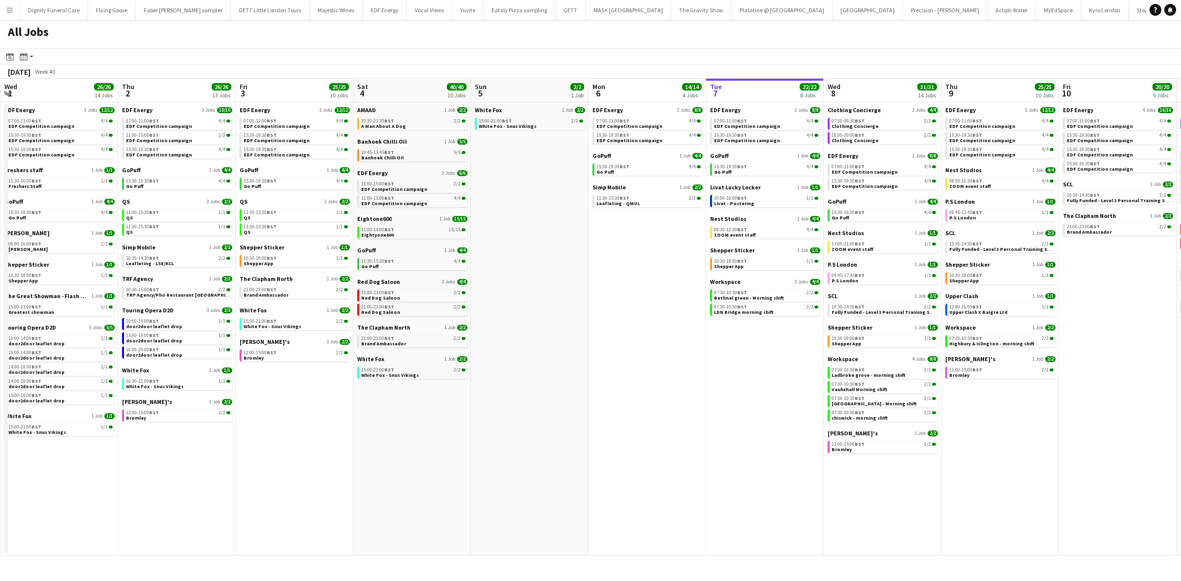
drag, startPoint x: 442, startPoint y: 376, endPoint x: 1180, endPoint y: 366, distance: 737.9
click at [1180, 366] on app-calendar-viewport "Mon 29 21/21 9 Jobs Tue 30 23/24 11 Jobs Wed 1 26/26 14 Jobs Thu 2 26/26 13 Job…" at bounding box center [590, 317] width 1181 height 477
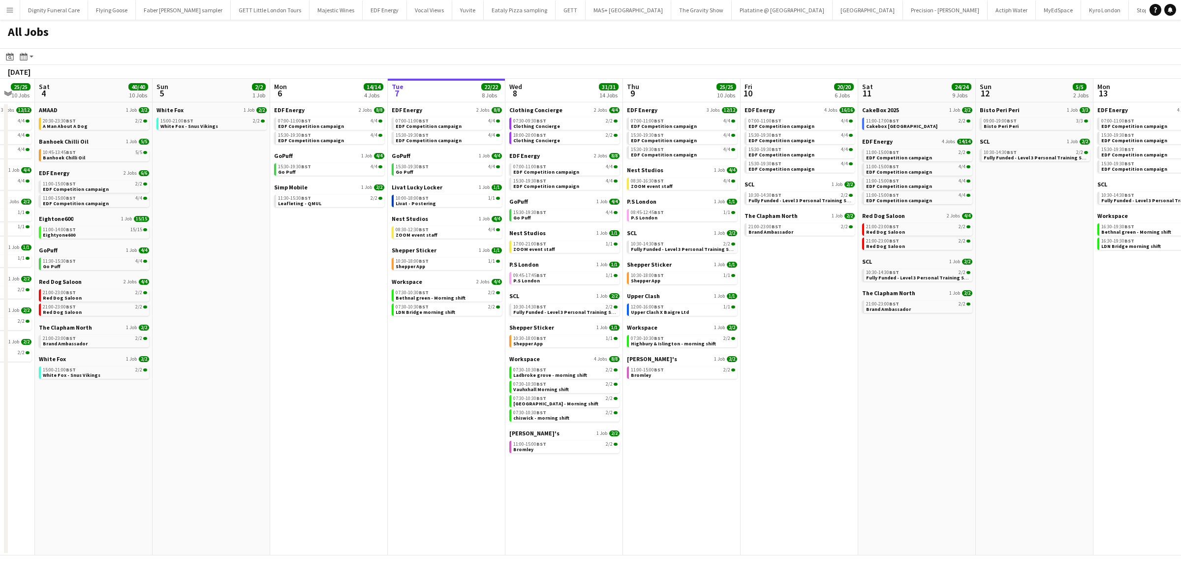
drag, startPoint x: 862, startPoint y: 379, endPoint x: 234, endPoint y: 323, distance: 630.6
click at [237, 325] on app-calendar-viewport "Wed 1 26/26 14 Jobs Thu 2 26/26 13 Jobs Fri 3 25/25 10 Jobs Sat 4 40/40 10 Jobs…" at bounding box center [590, 317] width 1181 height 477
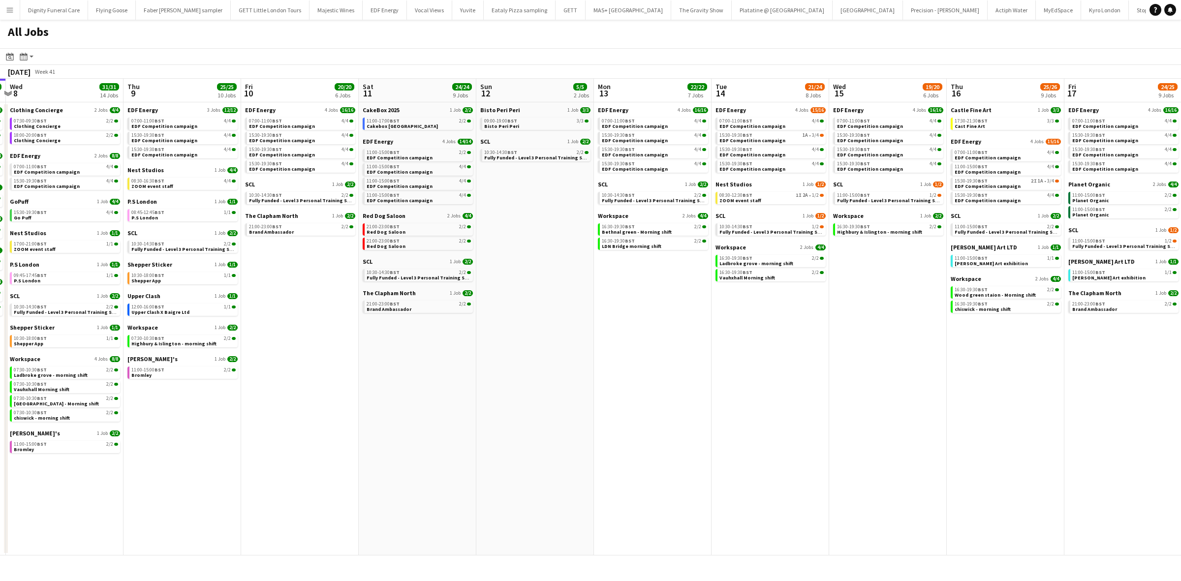
drag, startPoint x: 577, startPoint y: 347, endPoint x: 171, endPoint y: 307, distance: 408.2
click at [169, 310] on app-calendar-viewport "Sun 5 2/2 1 Job Mon 6 14/14 4 Jobs Tue 7 22/22 8 Jobs Wed 8 31/31 14 Jobs Thu 9…" at bounding box center [590, 317] width 1181 height 477
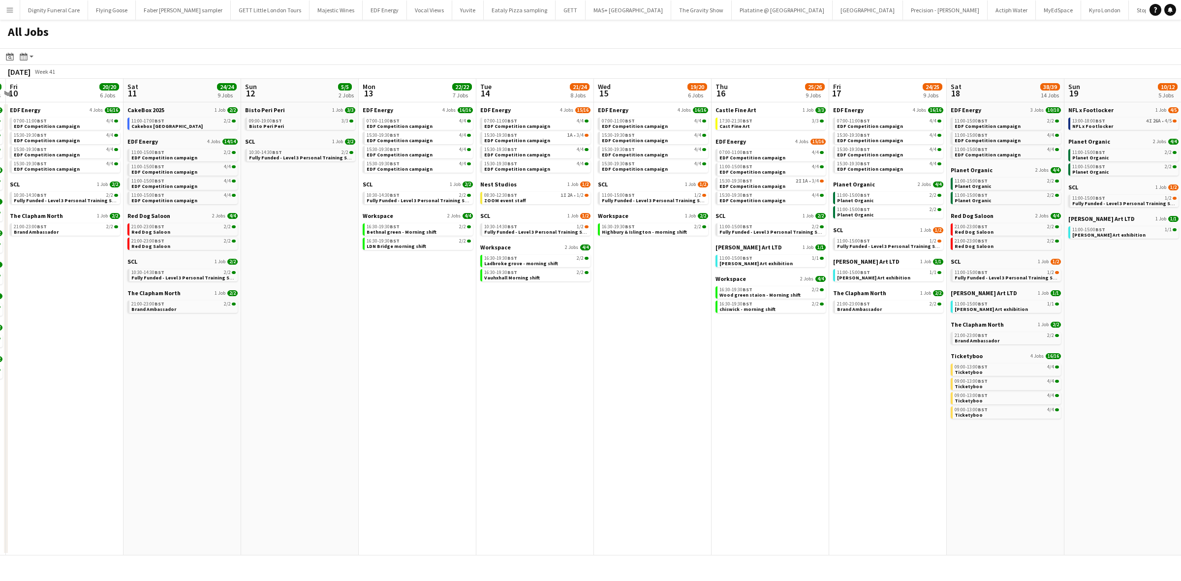
scroll to position [0, 367]
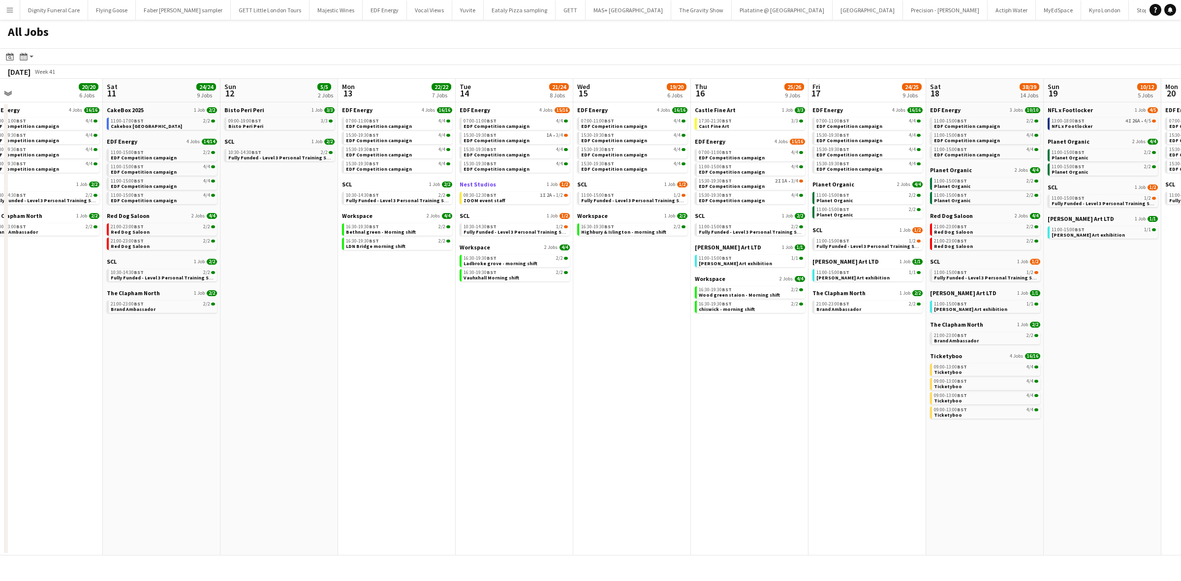
click at [483, 182] on span "Nest Studios" at bounding box center [477, 184] width 36 height 7
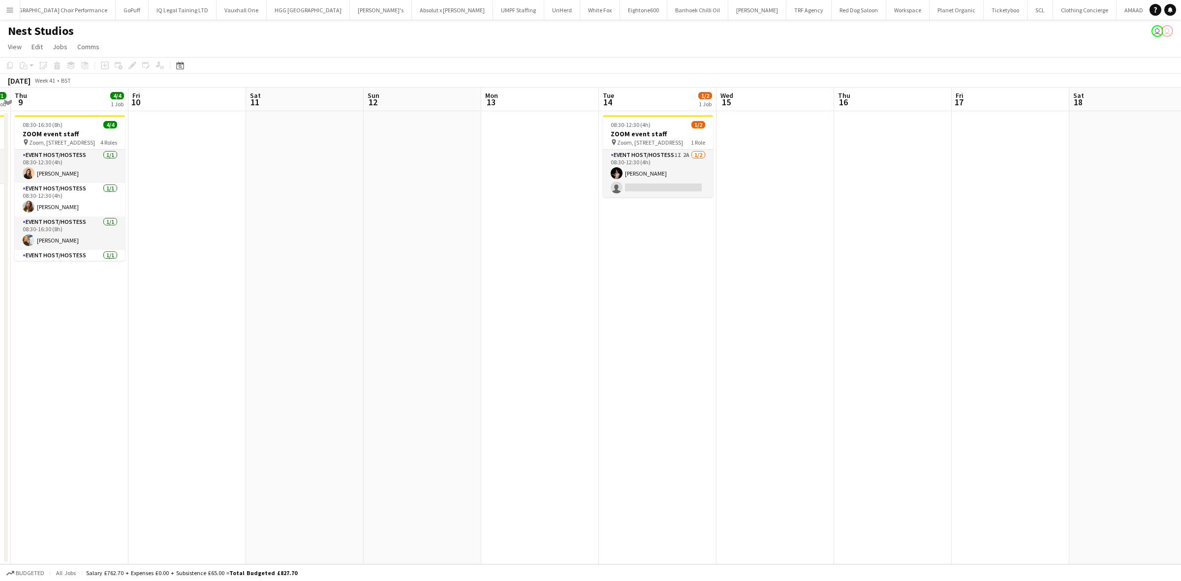
drag, startPoint x: 928, startPoint y: 311, endPoint x: 571, endPoint y: 298, distance: 357.4
click at [584, 300] on app-calendar-viewport "Mon 6 Tue 7 4/4 1 Job Wed 8 1/1 1 Job Thu 9 4/4 1 Job Fri 10 Sat 11 Sun 12 Mon …" at bounding box center [590, 326] width 1181 height 477
click at [640, 185] on app-card-role "Event Host/Hostess 1I 2A [DATE] 08:30-12:30 (4h) [PERSON_NAME] single-neutral-a…" at bounding box center [655, 174] width 110 height 48
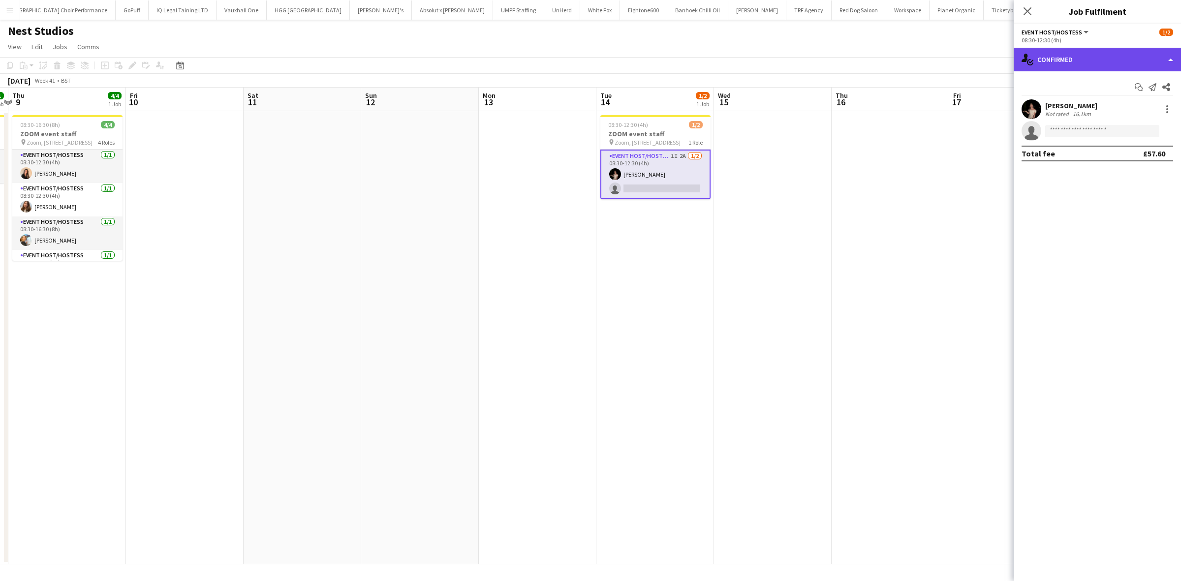
click at [1103, 61] on div "single-neutral-actions-check-2 Confirmed" at bounding box center [1096, 60] width 167 height 24
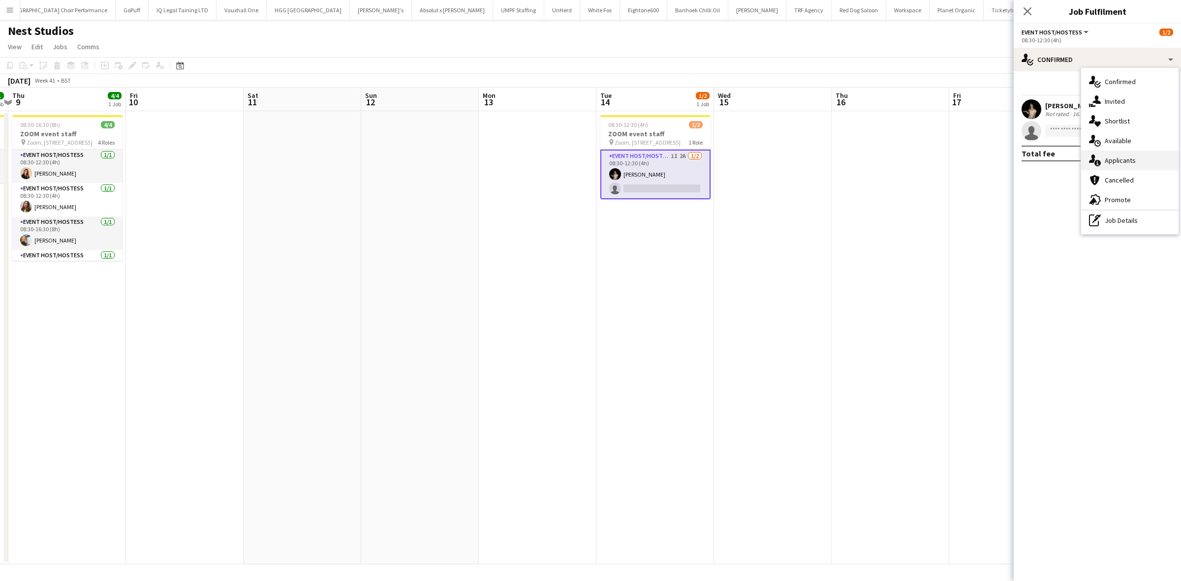
click at [1116, 157] on span "Applicants" at bounding box center [1119, 160] width 31 height 9
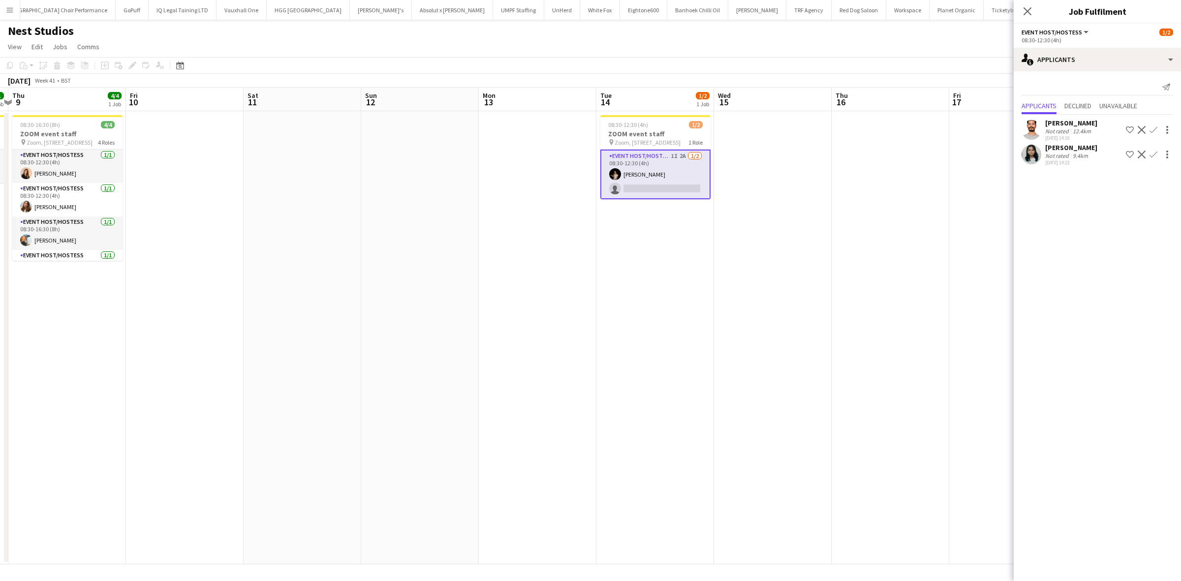
drag, startPoint x: 691, startPoint y: 294, endPoint x: 684, endPoint y: 294, distance: 7.4
click at [689, 295] on app-date-cell "08:30-12:30 (4h) 1/2 ZOOM event staff pin Zoom, [STREET_ADDRESS] 1 Role Event H…" at bounding box center [655, 337] width 118 height 453
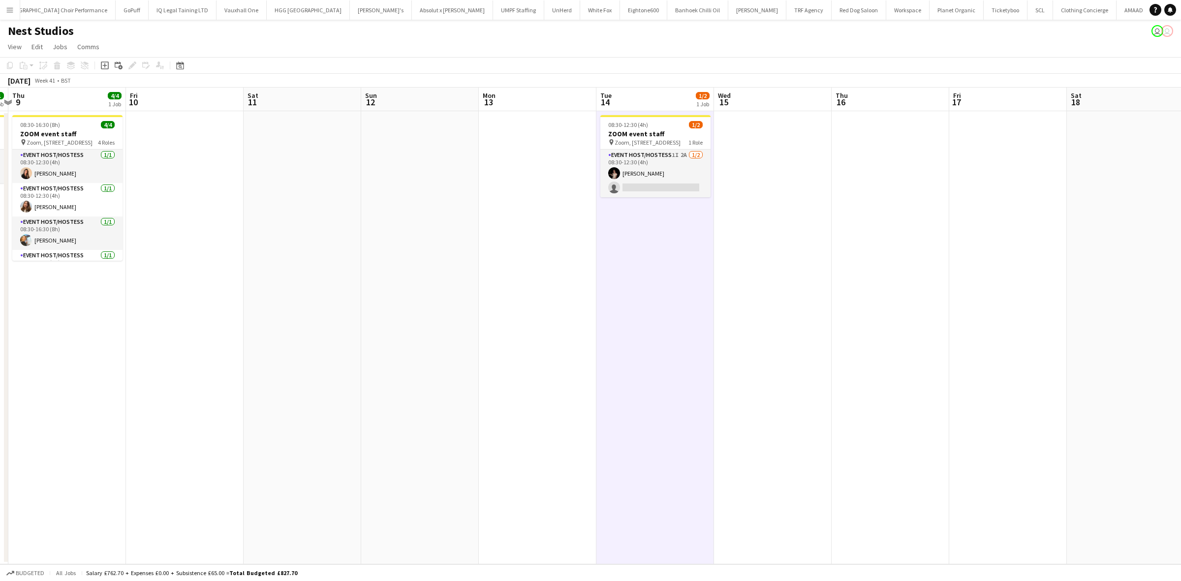
scroll to position [0, 346]
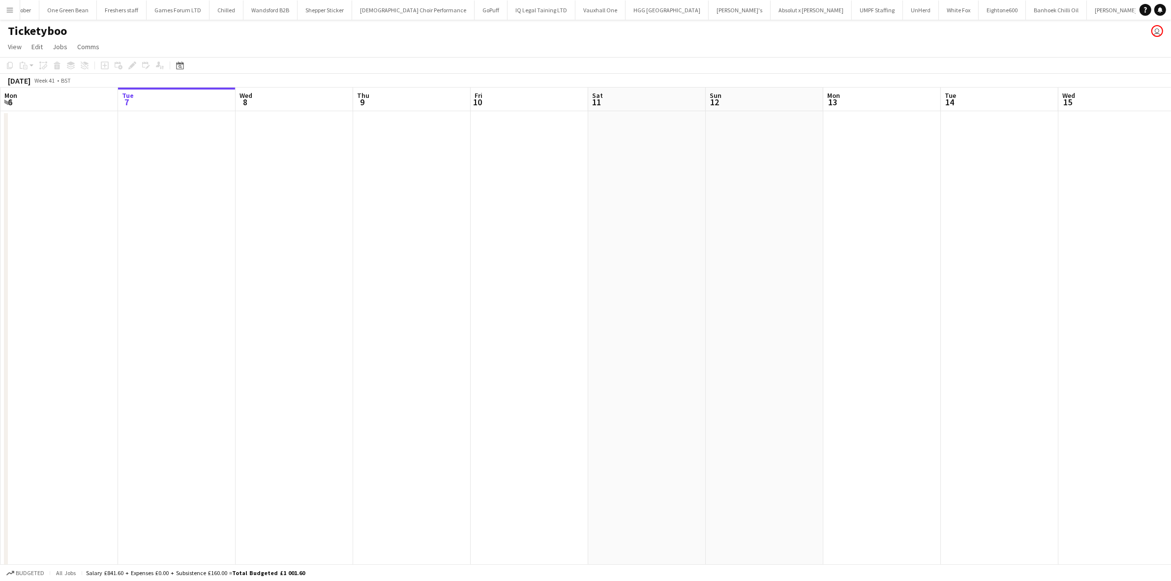
scroll to position [0, 1137]
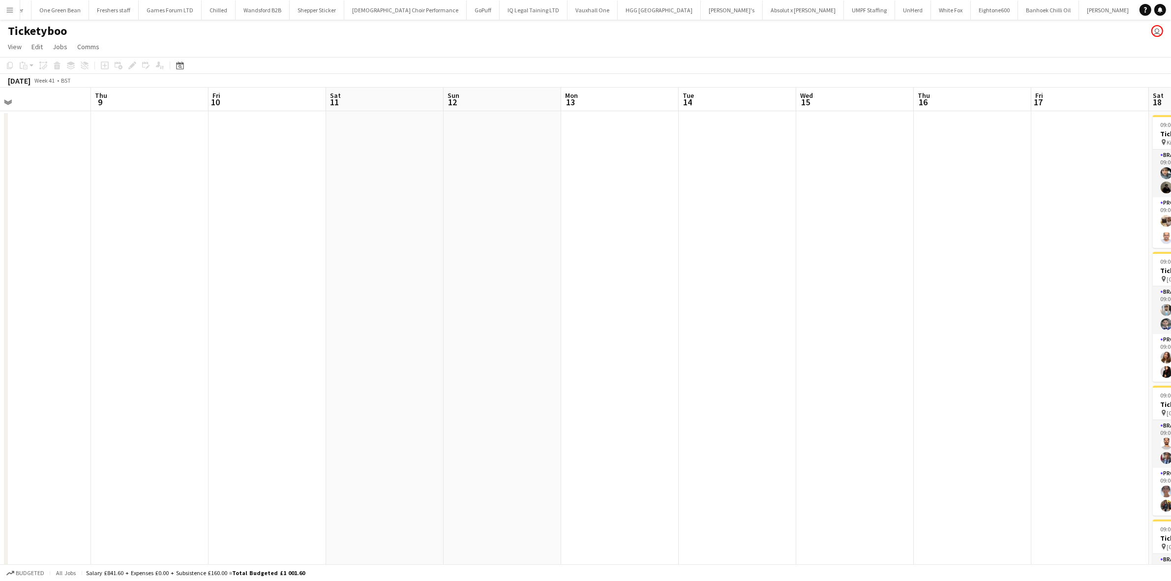
drag, startPoint x: 871, startPoint y: 246, endPoint x: 153, endPoint y: 206, distance: 718.3
click at [153, 206] on app-calendar-viewport "Sat 4 Sun 5 Mon 6 Tue 7 Wed 8 Thu 9 Fri 10 Sat 11 Sun 12 Mon 13 Tue 14 Wed 15 T…" at bounding box center [585, 378] width 1171 height 581
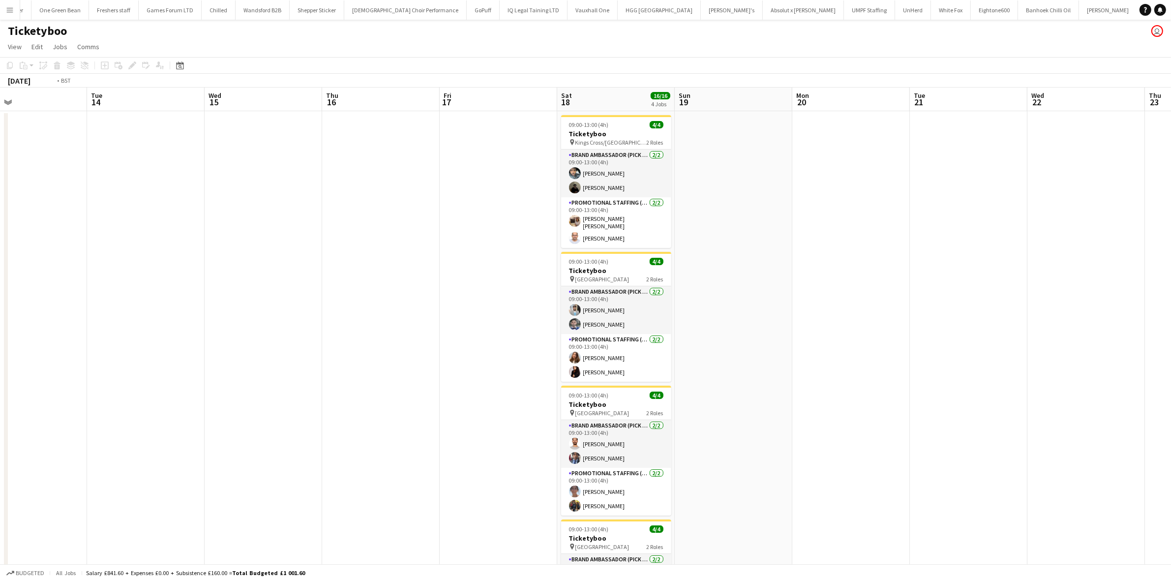
drag, startPoint x: 351, startPoint y: 251, endPoint x: 304, endPoint y: 247, distance: 46.9
click at [299, 247] on app-calendar-viewport "Thu 9 Fri 10 Sat 11 Sun 12 Mon 13 Tue 14 Wed 15 Thu 16 Fri 17 Sat 18 16/16 4 Jo…" at bounding box center [585, 378] width 1171 height 581
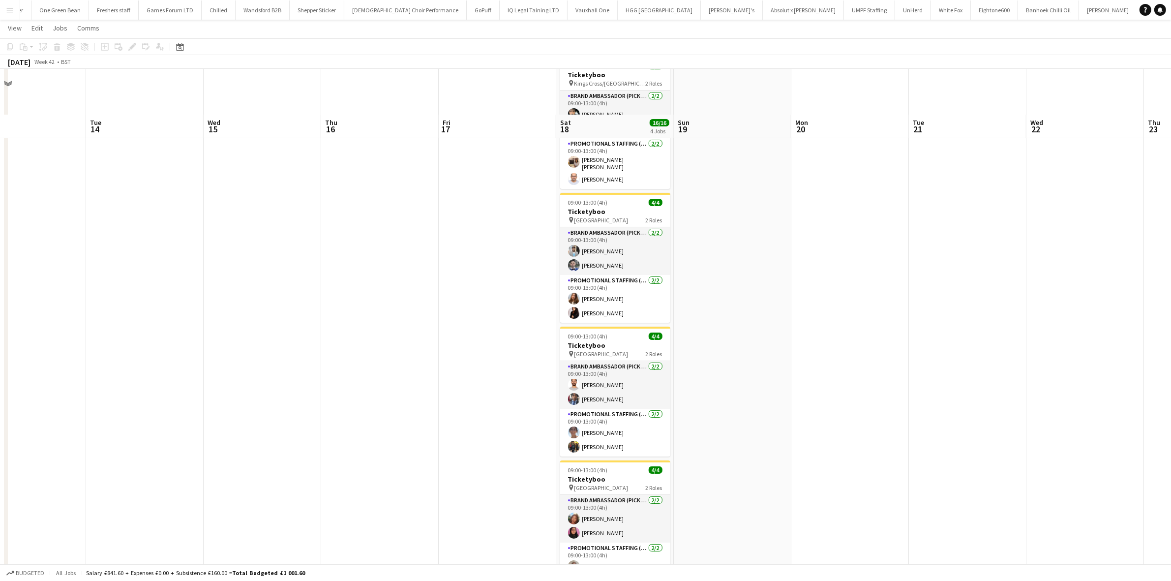
scroll to position [104, 0]
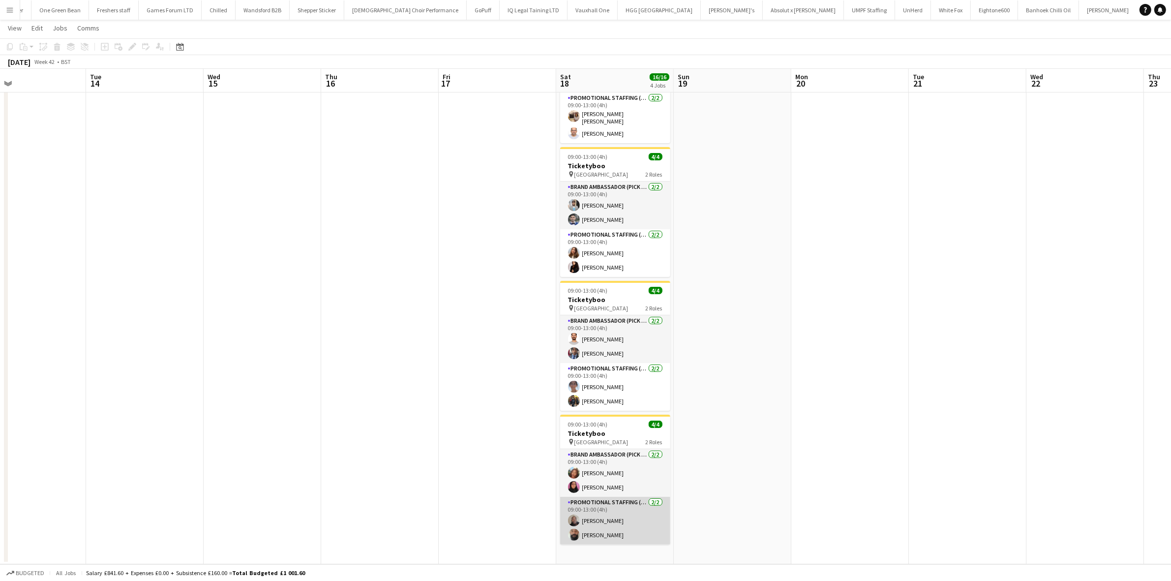
click at [618, 535] on app-card-role "Promotional Staffing (Brand Ambassadors) [DATE] 09:00-13:00 (4h) [PERSON_NAME] …" at bounding box center [615, 521] width 110 height 48
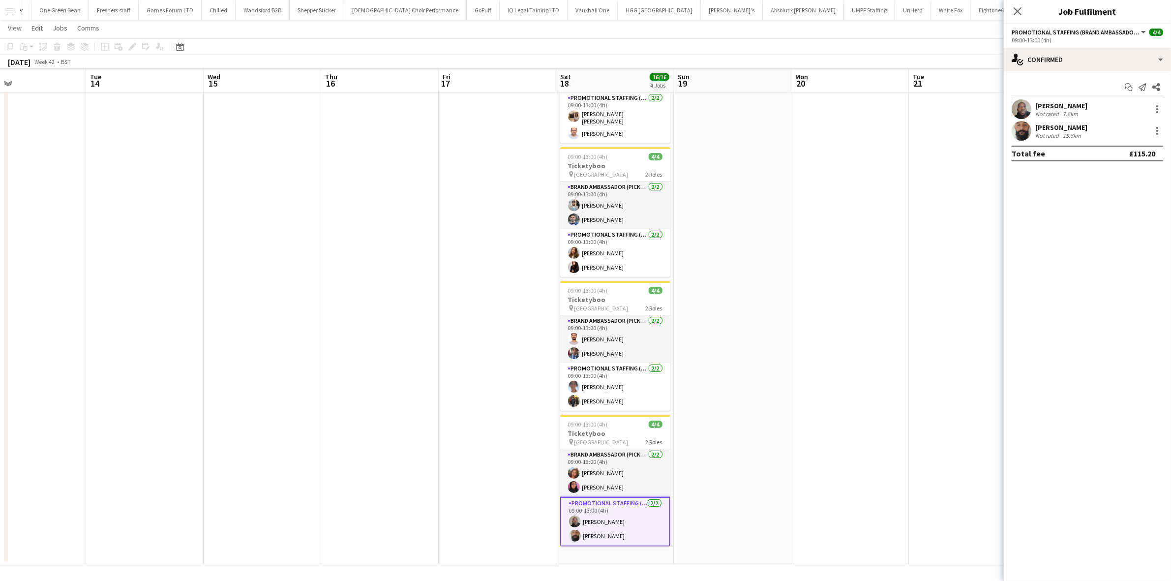
click at [1061, 104] on div "[PERSON_NAME]" at bounding box center [1061, 105] width 52 height 9
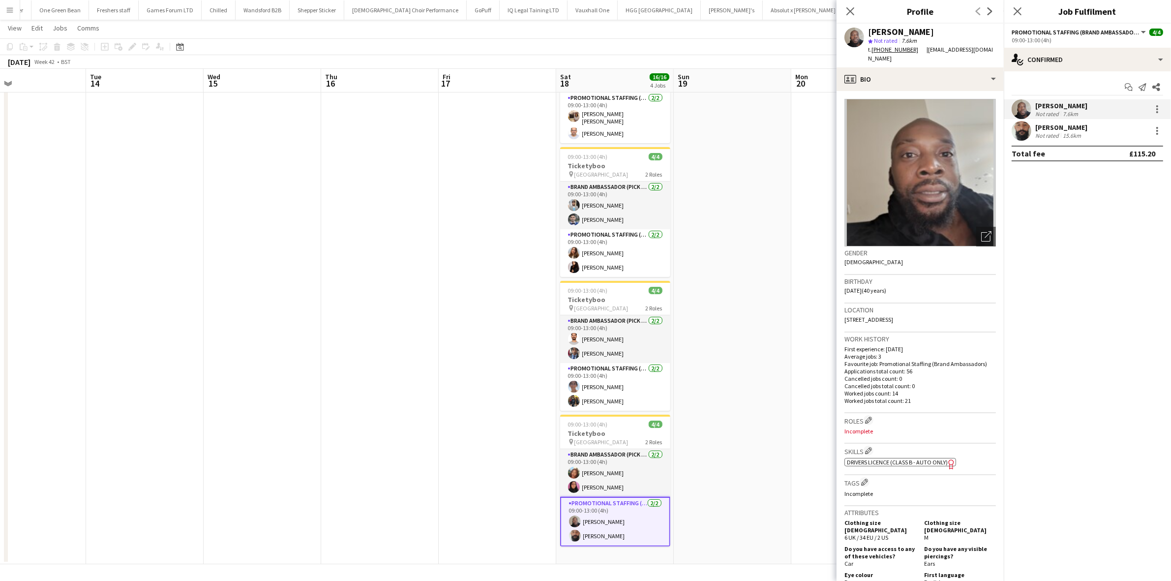
click at [1059, 126] on div "[PERSON_NAME]" at bounding box center [1061, 127] width 52 height 9
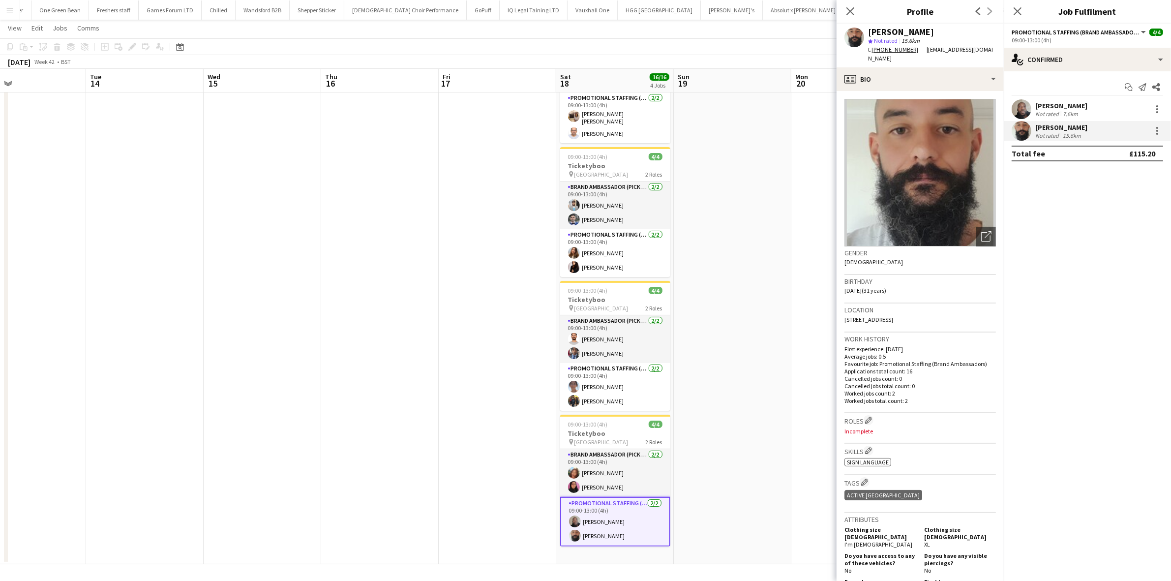
click at [1066, 103] on div "[PERSON_NAME]" at bounding box center [1061, 105] width 52 height 9
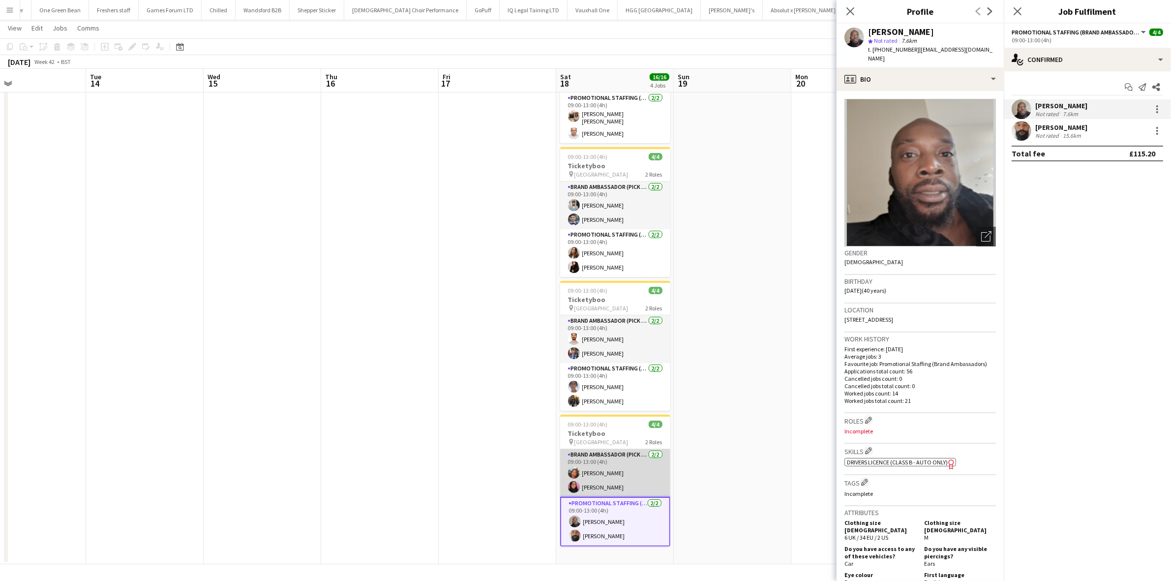
click at [606, 484] on app-card-role "Brand Ambassador (Pick up) [DATE] 09:00-13:00 (4h) [PERSON_NAME] [PERSON_NAME]" at bounding box center [615, 473] width 110 height 48
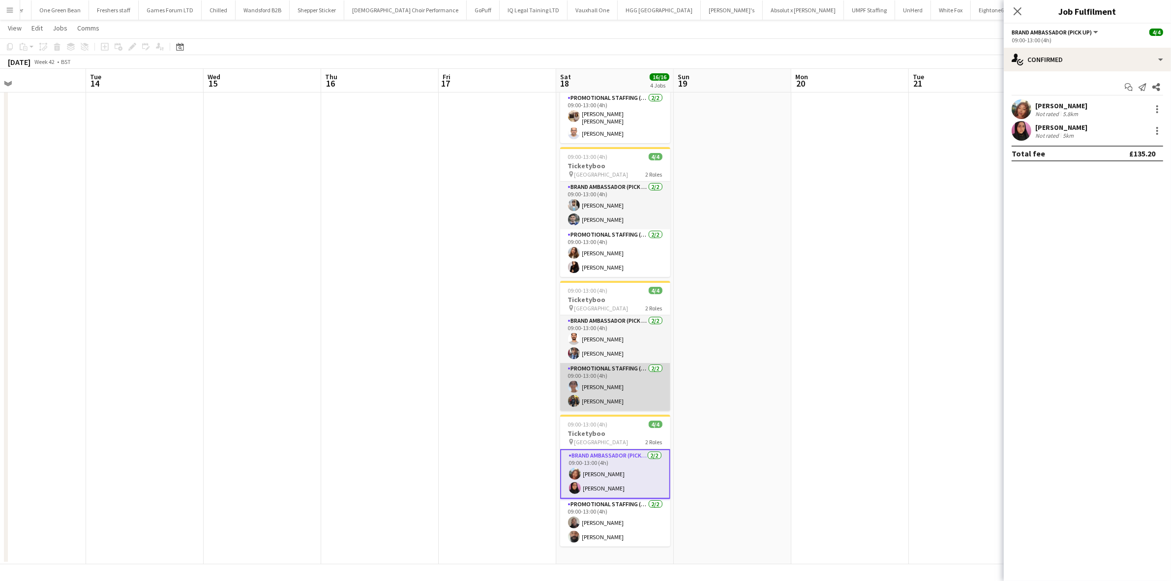
click at [609, 399] on app-card-role "Promotional Staffing (Brand Ambassadors) [DATE] 09:00-13:00 (4h) [PERSON_NAME] …" at bounding box center [615, 387] width 110 height 48
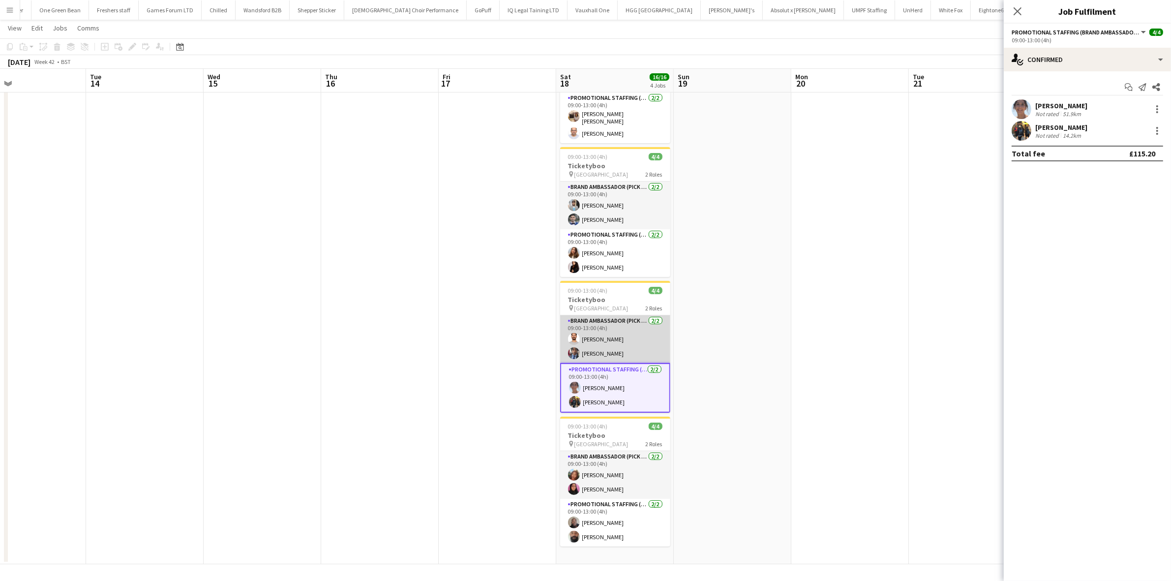
click at [610, 352] on app-card-role "Brand Ambassador (Pick up) [DATE] 09:00-13:00 (4h) [PERSON_NAME]" at bounding box center [615, 339] width 110 height 48
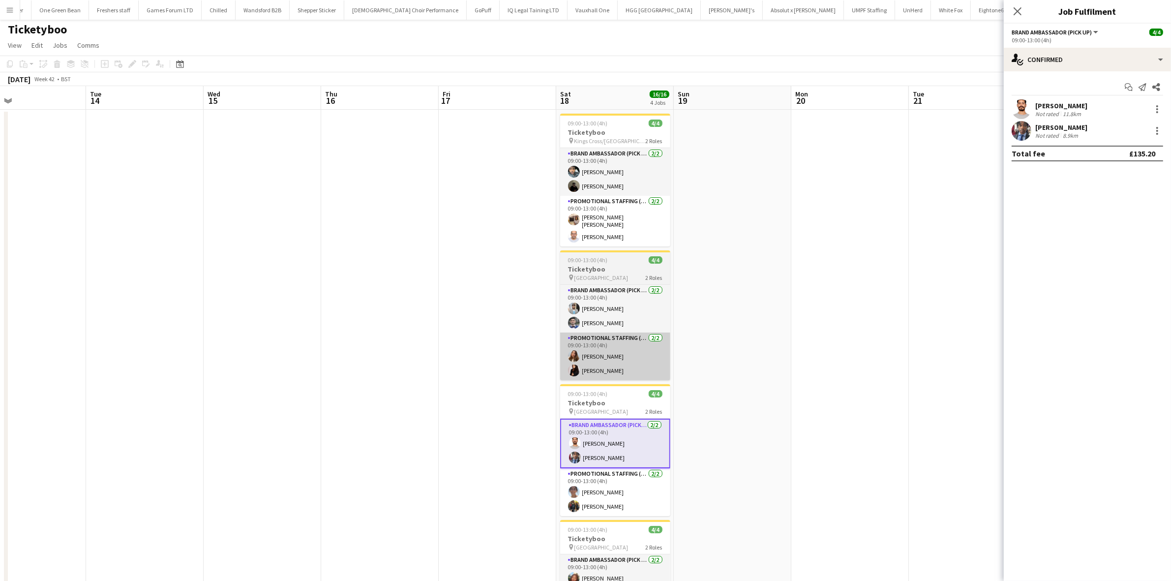
scroll to position [0, 0]
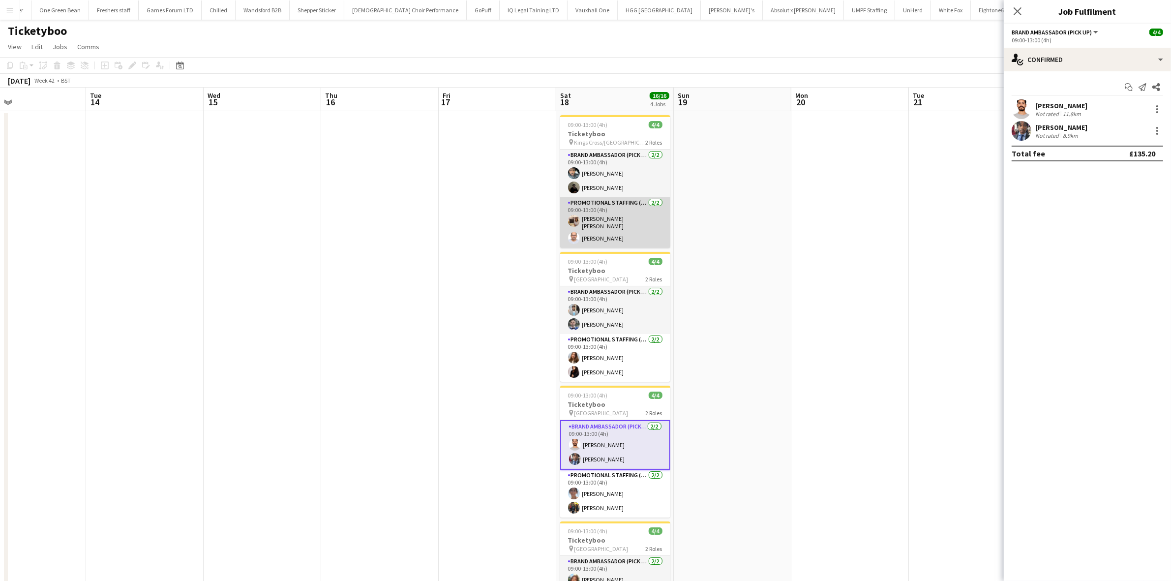
click at [615, 234] on app-card-role "Promotional Staffing (Brand Ambassadors) [DATE] 09:00-13:00 (4h) [PERSON_NAME] …" at bounding box center [615, 222] width 110 height 51
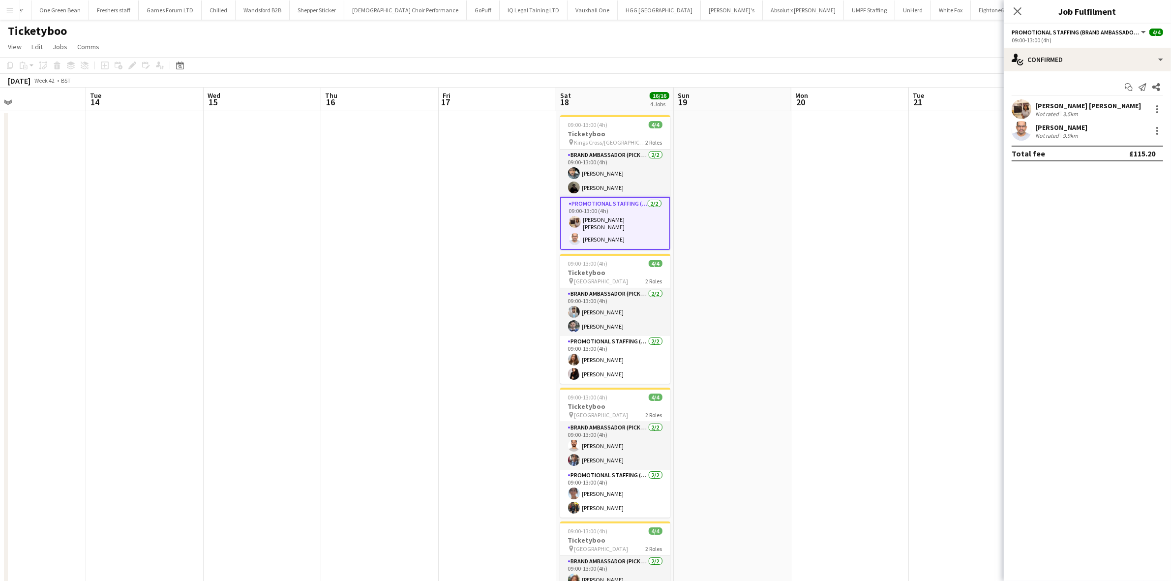
click at [598, 217] on app-card-role "Promotional Staffing (Brand Ambassadors) [DATE] 09:00-13:00 (4h) [PERSON_NAME] …" at bounding box center [615, 223] width 110 height 53
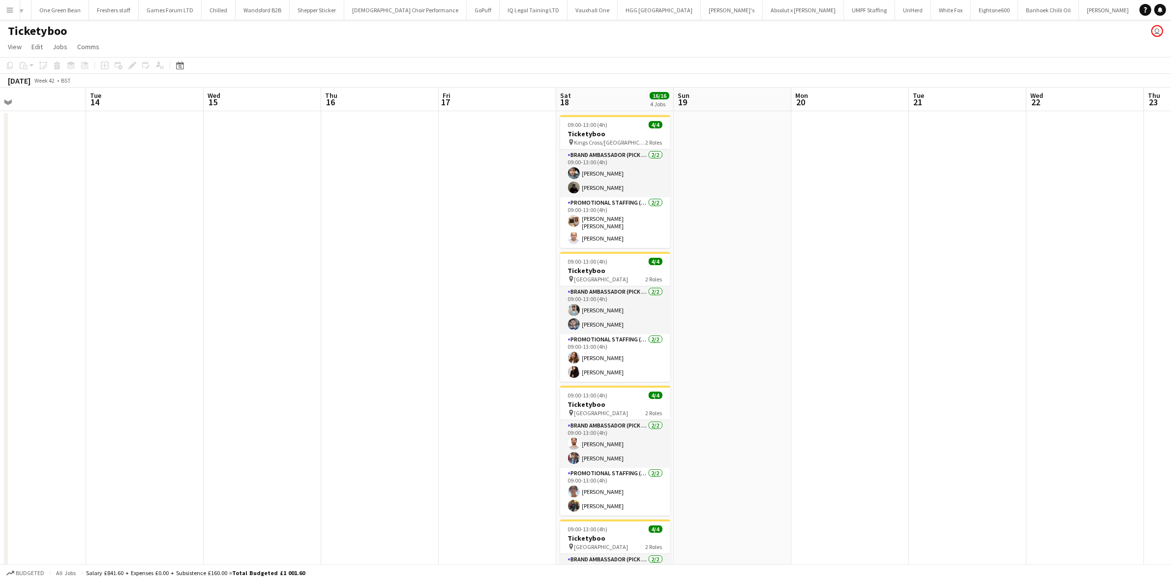
drag, startPoint x: 808, startPoint y: 293, endPoint x: 795, endPoint y: 293, distance: 13.3
click at [807, 293] on app-date-cell at bounding box center [850, 390] width 118 height 558
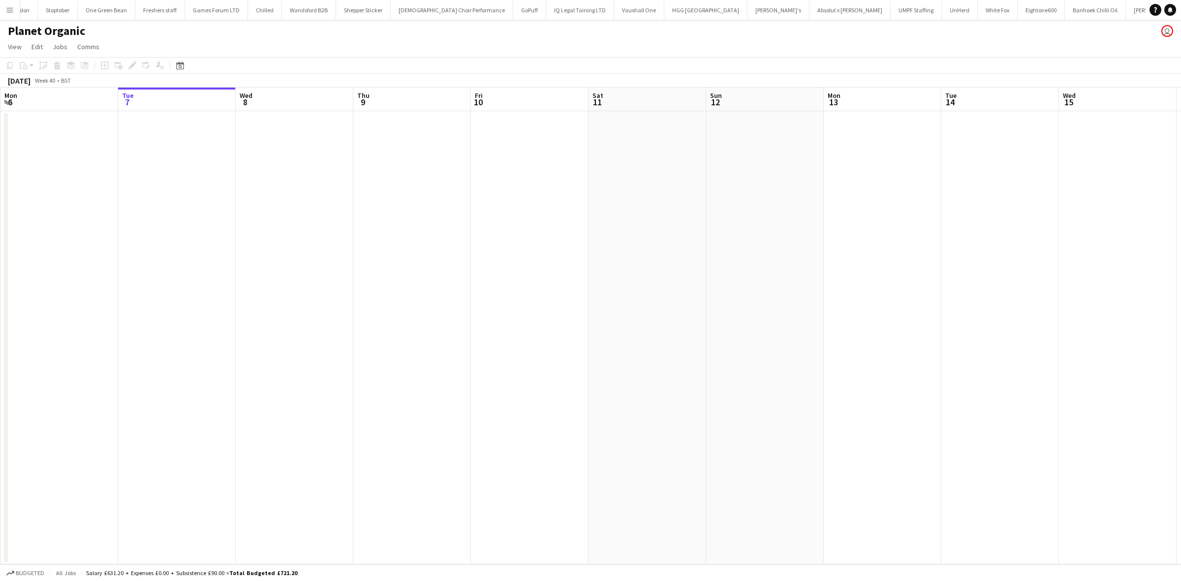
scroll to position [0, 1093]
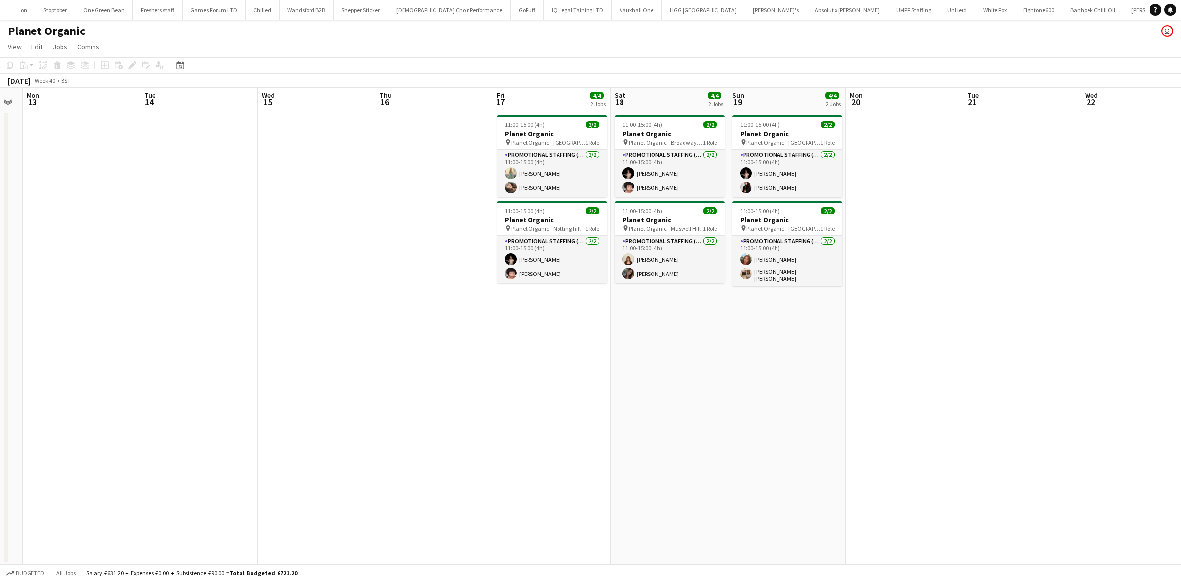
drag, startPoint x: 920, startPoint y: 280, endPoint x: 290, endPoint y: 235, distance: 631.2
click at [290, 235] on app-calendar-viewport "Thu 9 Fri 10 Sat 11 Sun 12 Mon 13 Tue 14 Wed 15 Thu 16 Fri 17 4/4 2 Jobs Sat 18…" at bounding box center [590, 326] width 1181 height 477
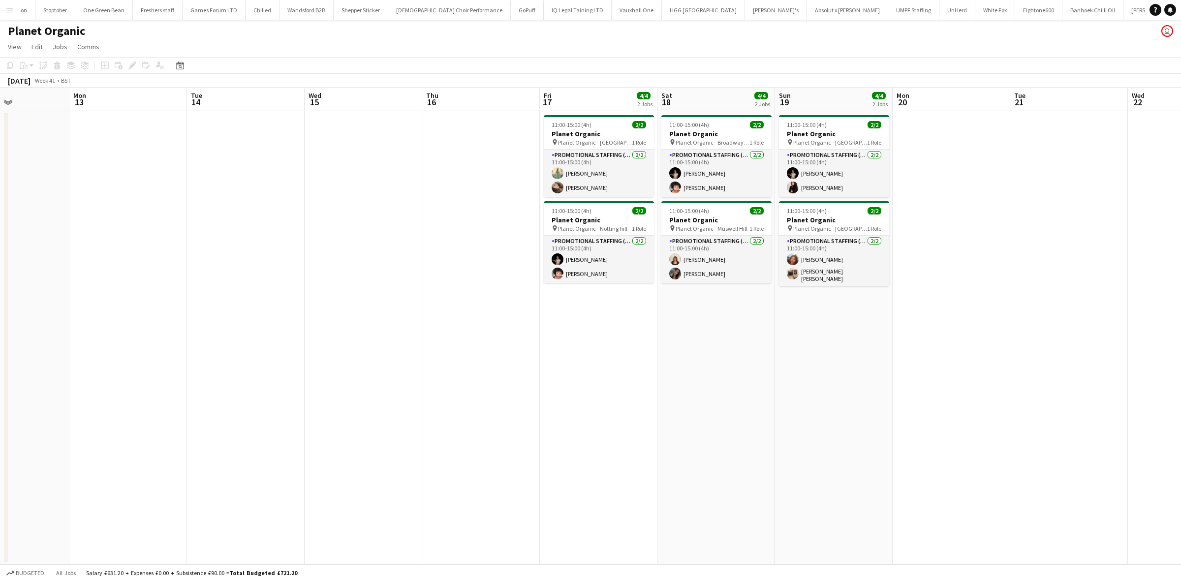
drag, startPoint x: 677, startPoint y: 393, endPoint x: 621, endPoint y: 390, distance: 56.2
click at [621, 390] on app-calendar-viewport "Thu 9 Fri 10 Sat 11 Sun 12 Mon 13 Tue 14 Wed 15 Thu 16 Fri 17 4/4 2 Jobs Sat 18…" at bounding box center [590, 326] width 1181 height 477
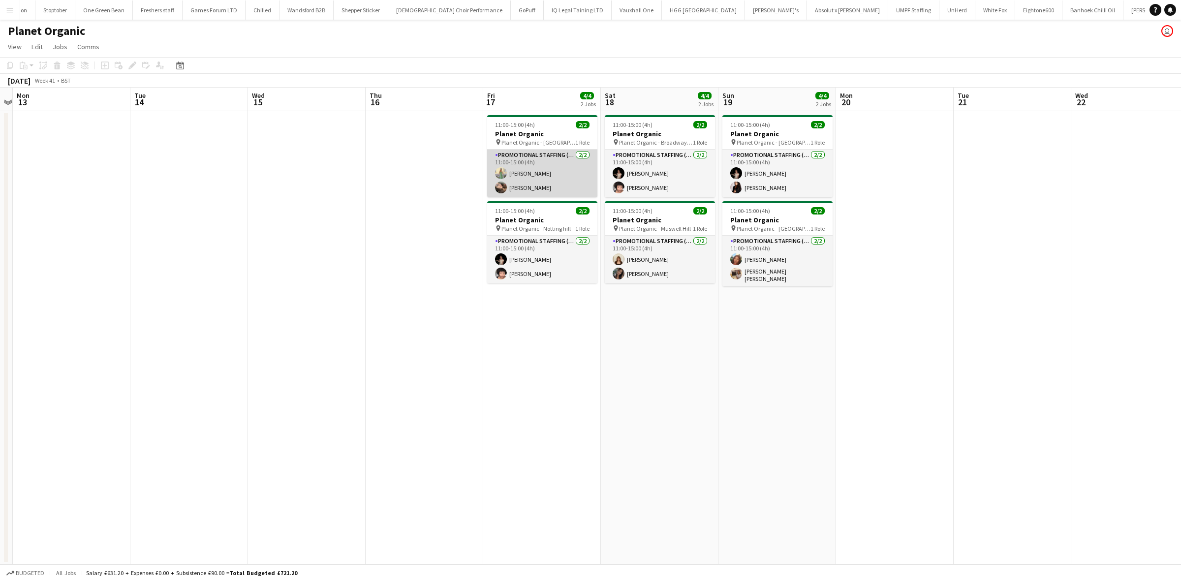
click at [530, 171] on app-card-role "Promotional Staffing (Brand Ambassadors) [DATE] 11:00-15:00 (4h) [PERSON_NAME] …" at bounding box center [542, 174] width 110 height 48
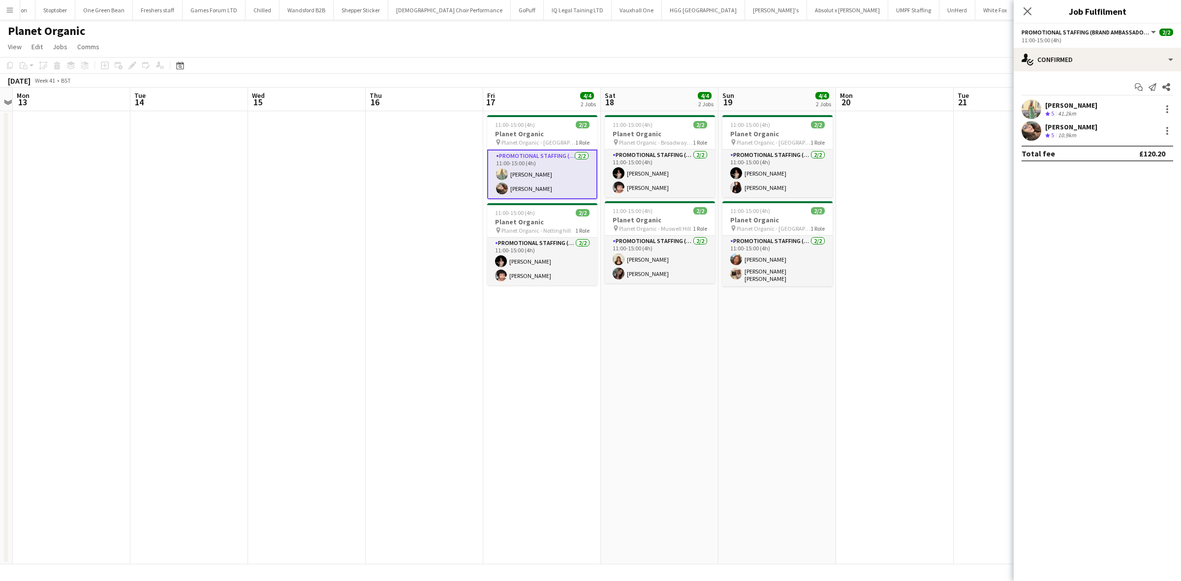
click at [1082, 104] on div "Rachel Hickman" at bounding box center [1071, 105] width 52 height 9
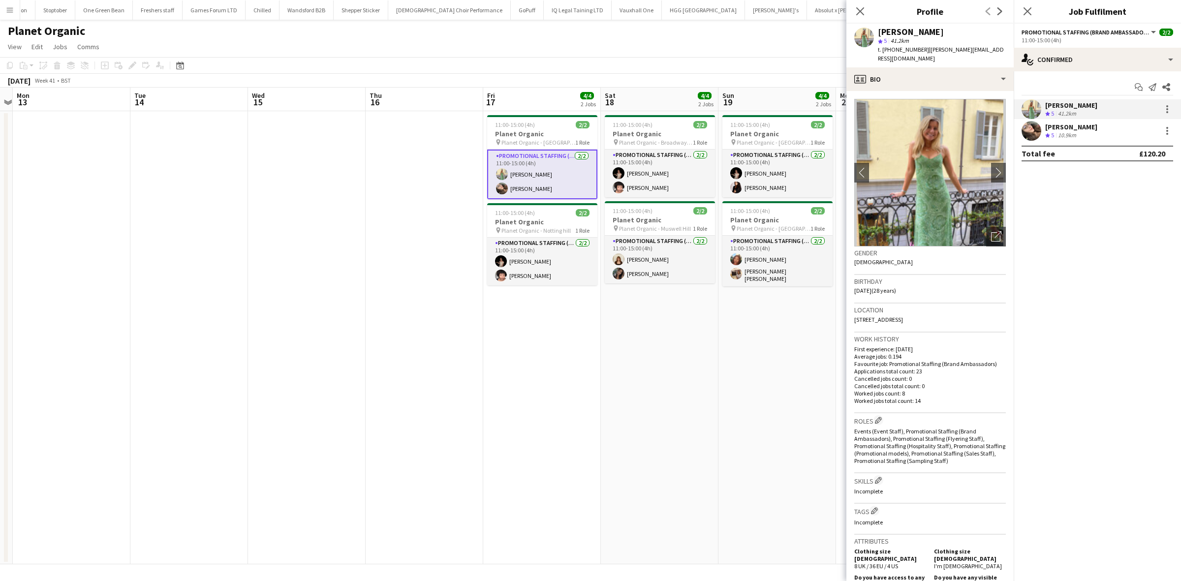
click at [1072, 126] on div "Anastasiia Meleshko" at bounding box center [1071, 126] width 52 height 9
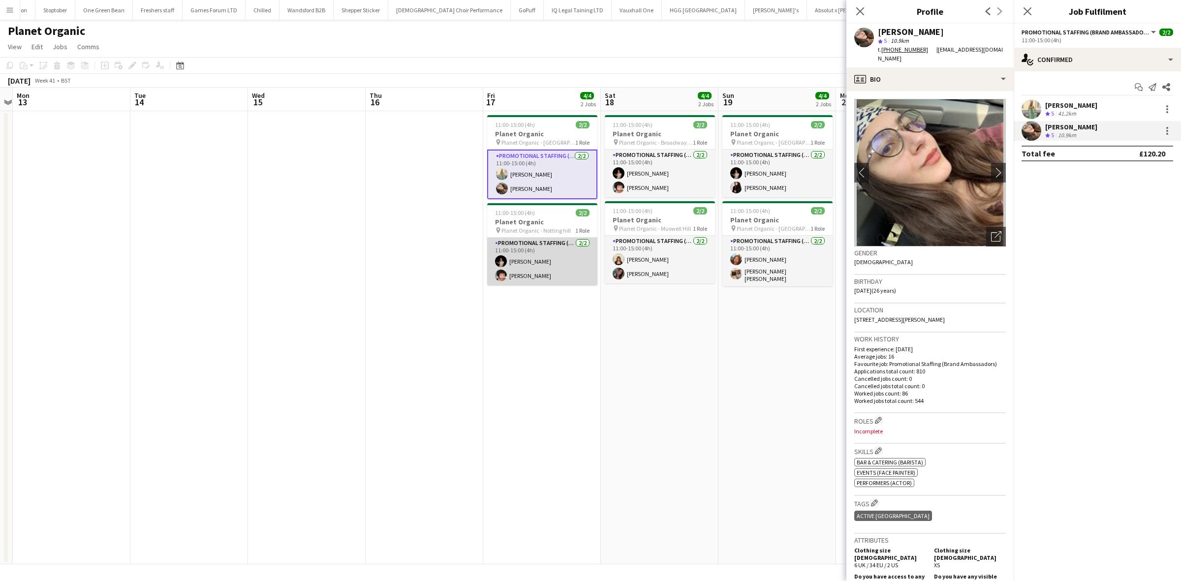
click at [535, 258] on app-card-role "Promotional Staffing (Brand Ambassadors) 2/2 11:00-15:00 (4h) Yuliia Levytska R…" at bounding box center [542, 262] width 110 height 48
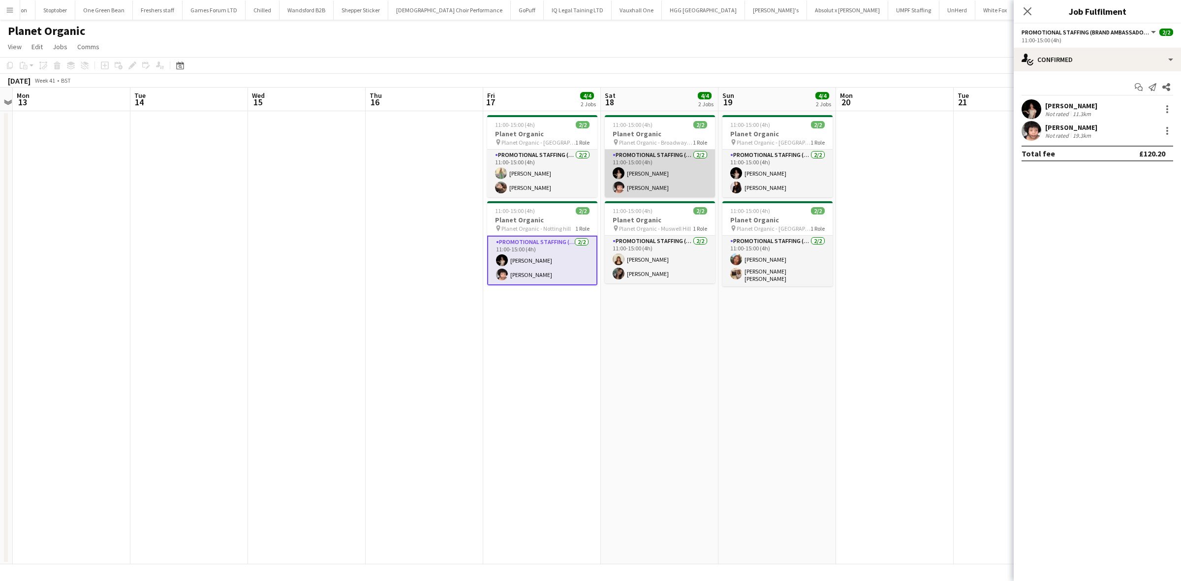
click at [648, 172] on app-card-role "Promotional Staffing (Brand Ambassadors) 2/2 11:00-15:00 (4h) Yuliia Levytska R…" at bounding box center [660, 174] width 110 height 48
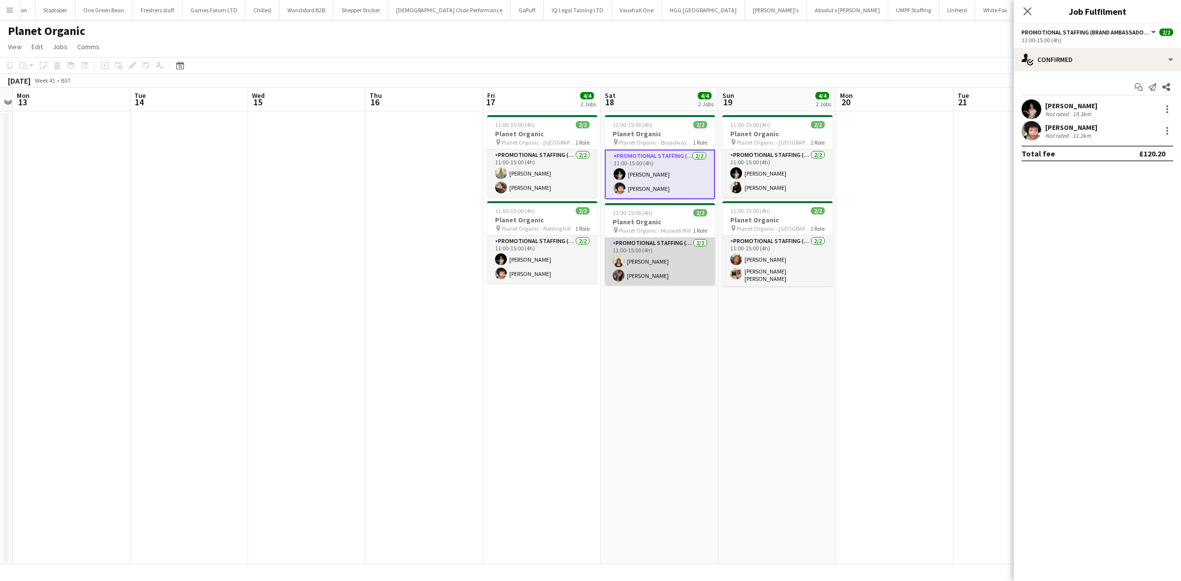
click at [653, 260] on app-card-role "Promotional Staffing (Brand Ambassadors) 2/2 11:00-15:00 (4h) Amelie Forbes Mar…" at bounding box center [660, 262] width 110 height 48
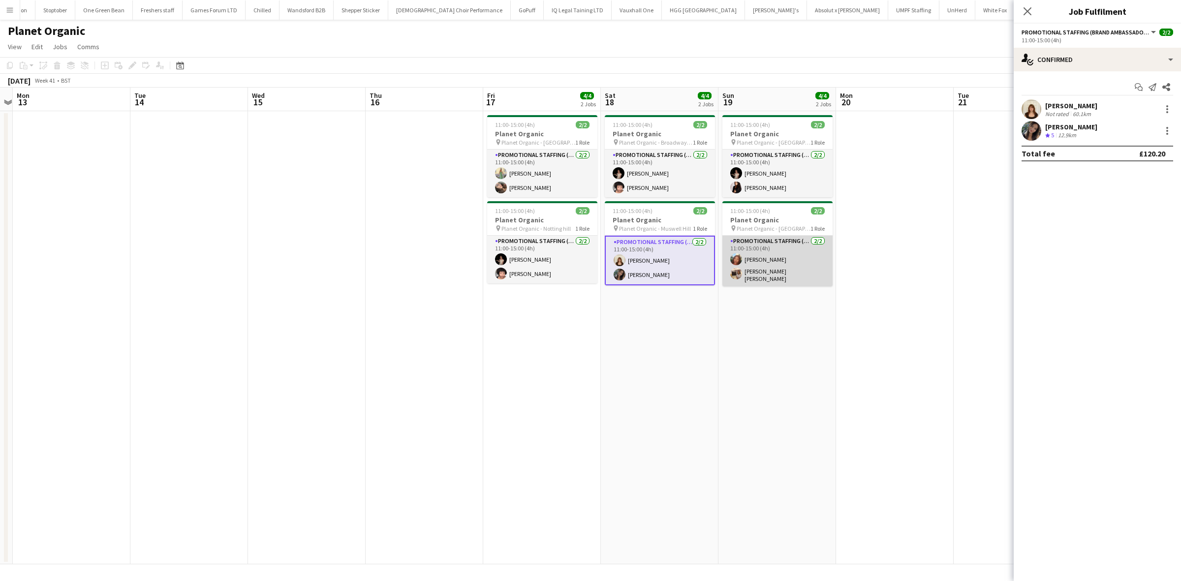
click at [760, 253] on app-card-role "Promotional Staffing (Brand Ambassadors) 2/2 11:00-15:00 (4h) Lianna Smith-Prin…" at bounding box center [777, 261] width 110 height 51
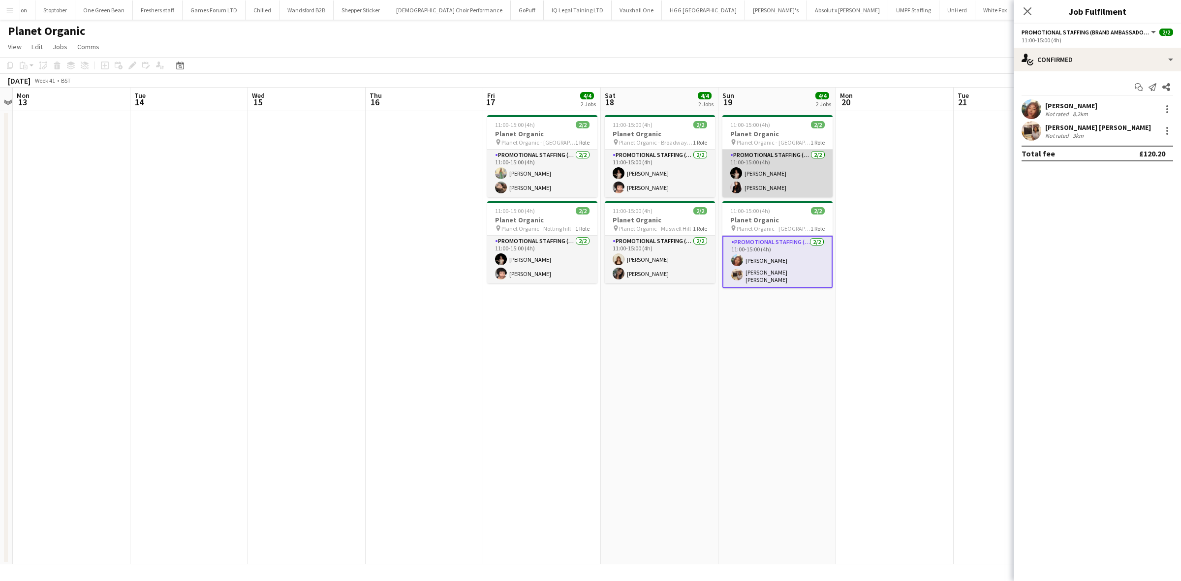
click at [768, 187] on app-card-role "Promotional Staffing (Brand Ambassadors) 2/2 11:00-15:00 (4h) Yuliia Levytska I…" at bounding box center [777, 174] width 110 height 48
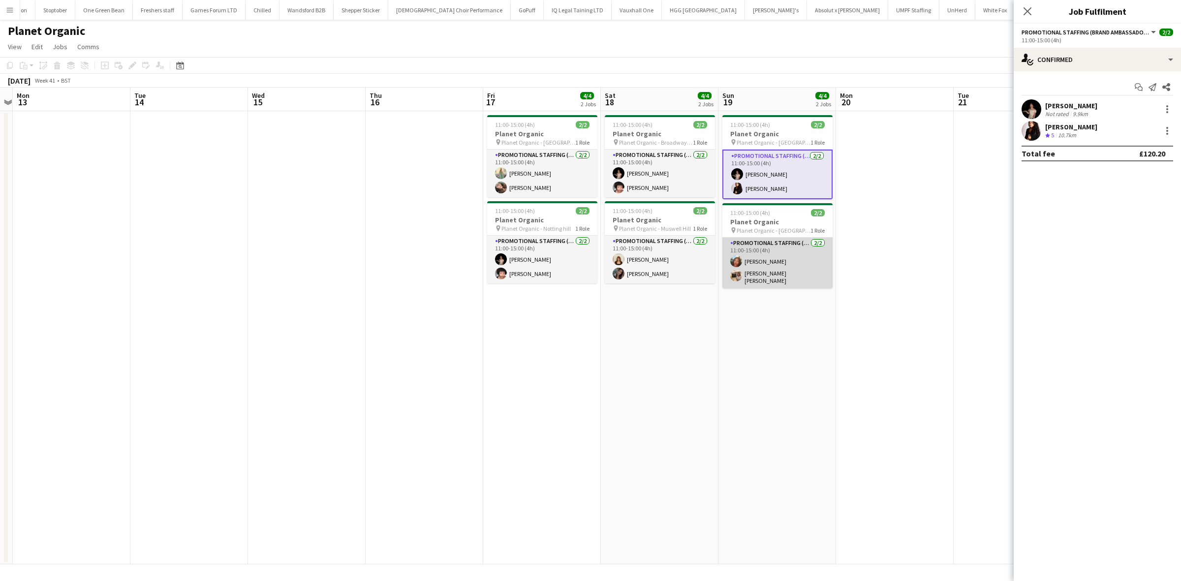
click at [769, 274] on app-card-role "Promotional Staffing (Brand Ambassadors) 2/2 11:00-15:00 (4h) Lianna Smith-Prin…" at bounding box center [777, 263] width 110 height 51
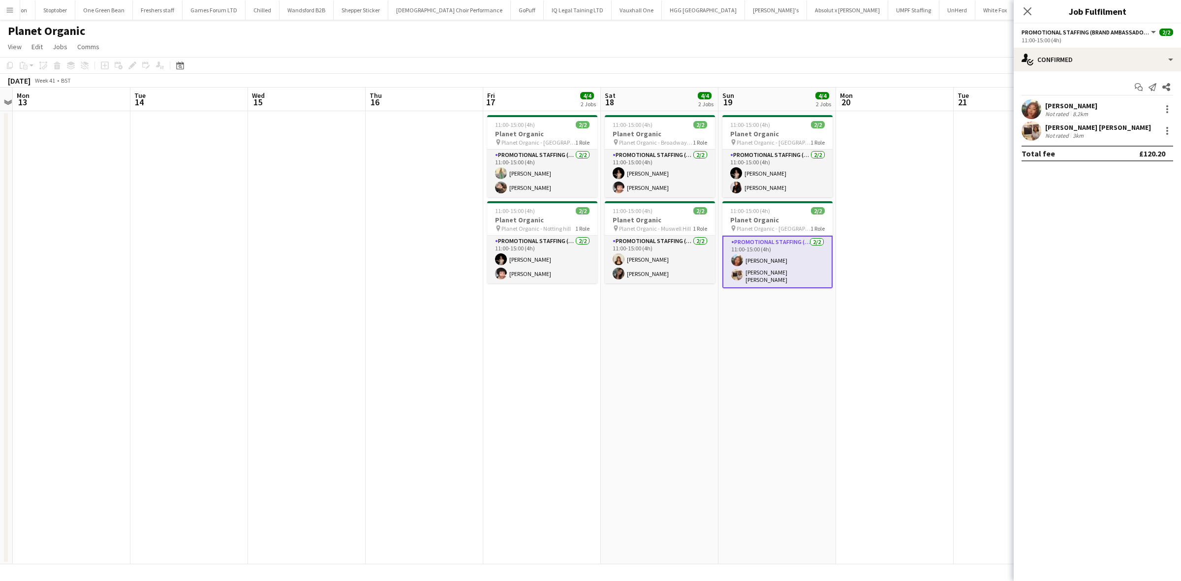
click at [537, 340] on app-date-cell "11:00-15:00 (4h) 2/2 Planet Organic pin Planet Organic - Hampstead 1 Role Promo…" at bounding box center [542, 337] width 118 height 453
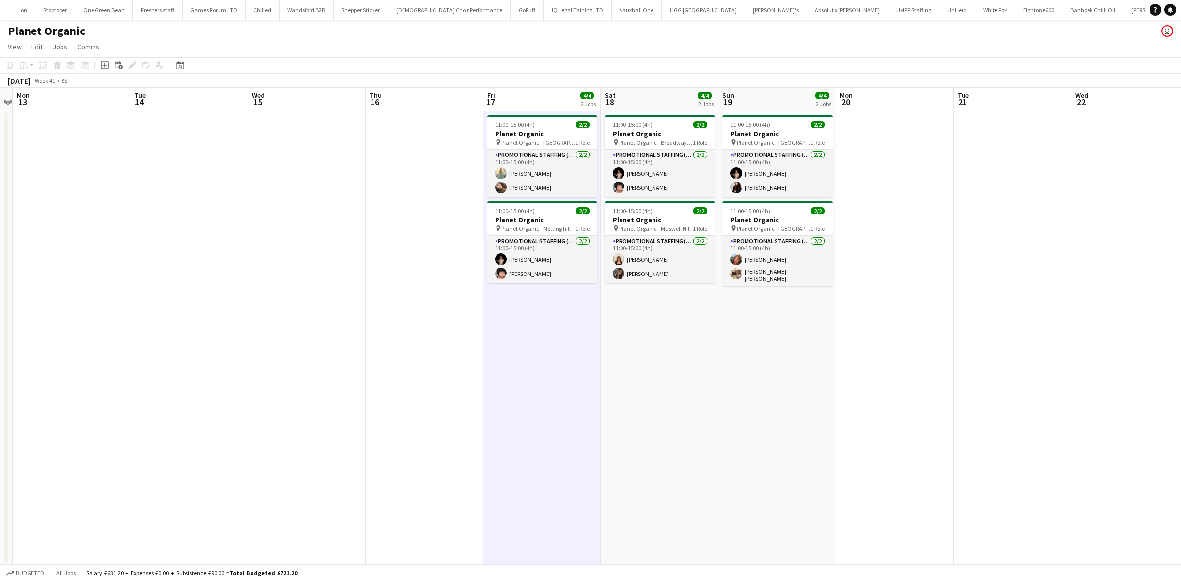
scroll to position [0, 455]
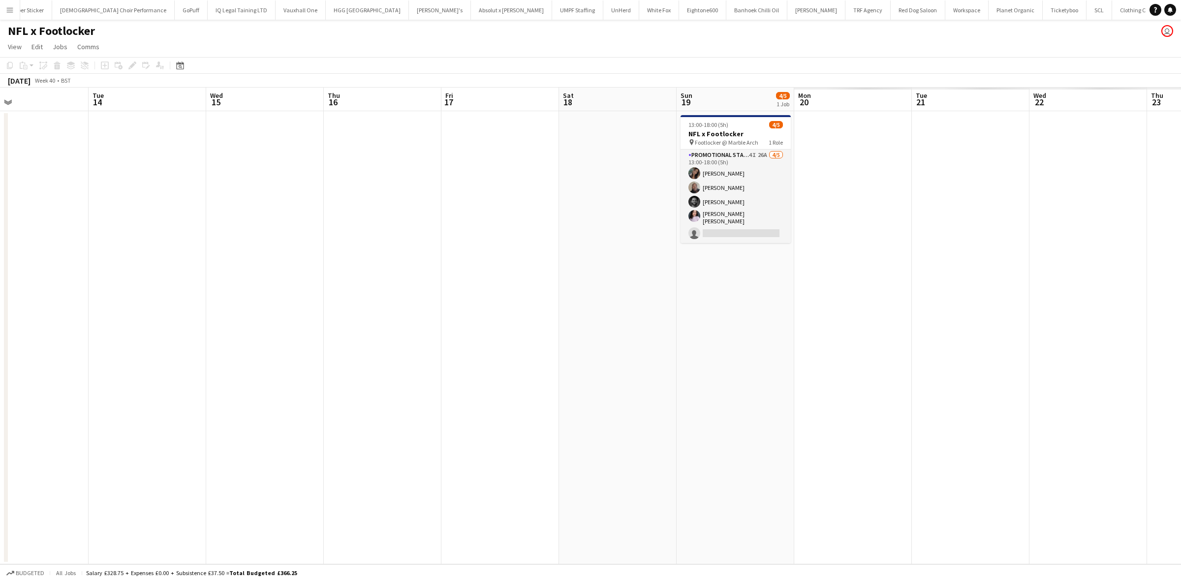
scroll to position [0, 295]
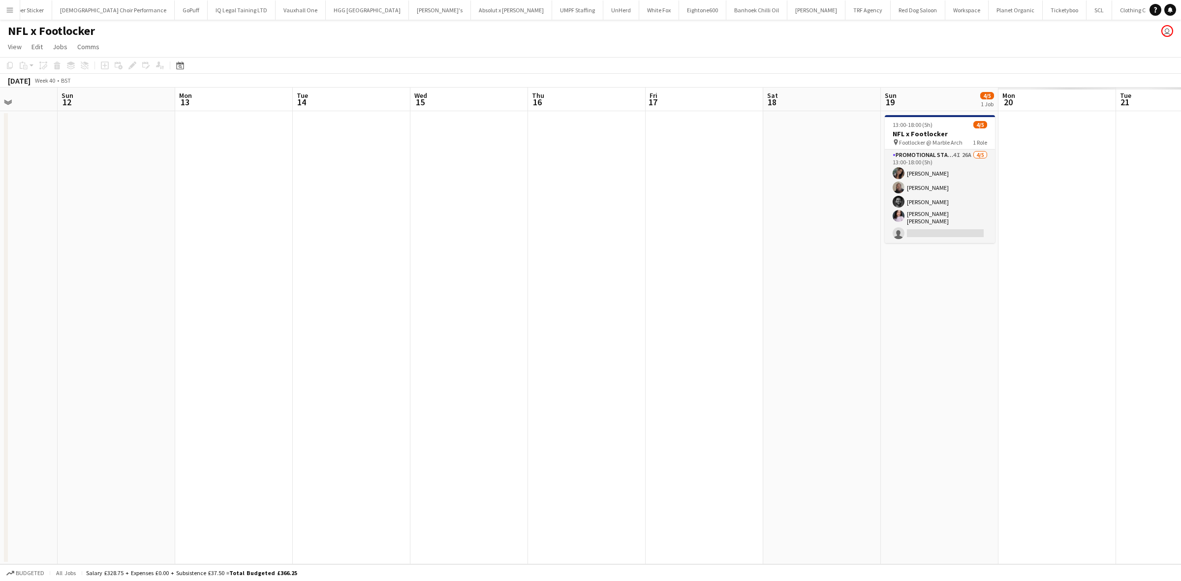
drag, startPoint x: 953, startPoint y: 289, endPoint x: 70, endPoint y: 249, distance: 883.8
click at [70, 249] on app-calendar-viewport "Thu 9 Fri 10 Sat 11 Sun 12 Mon 13 Tue 14 Wed 15 Thu 16 Fri 17 Sat 18 Sun 19 4/5…" at bounding box center [590, 326] width 1181 height 477
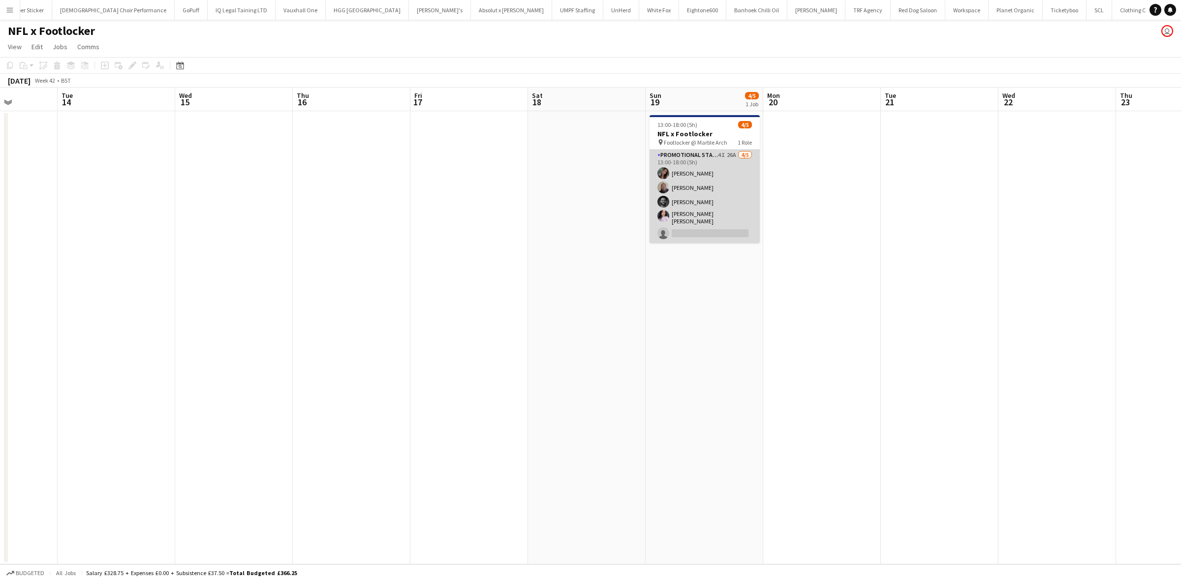
click at [688, 217] on app-card-role "Promotional Staffing (Brand Ambassadors) 4I 26A [DATE] 13:00-18:00 (5h) [PERSON…" at bounding box center [704, 196] width 110 height 93
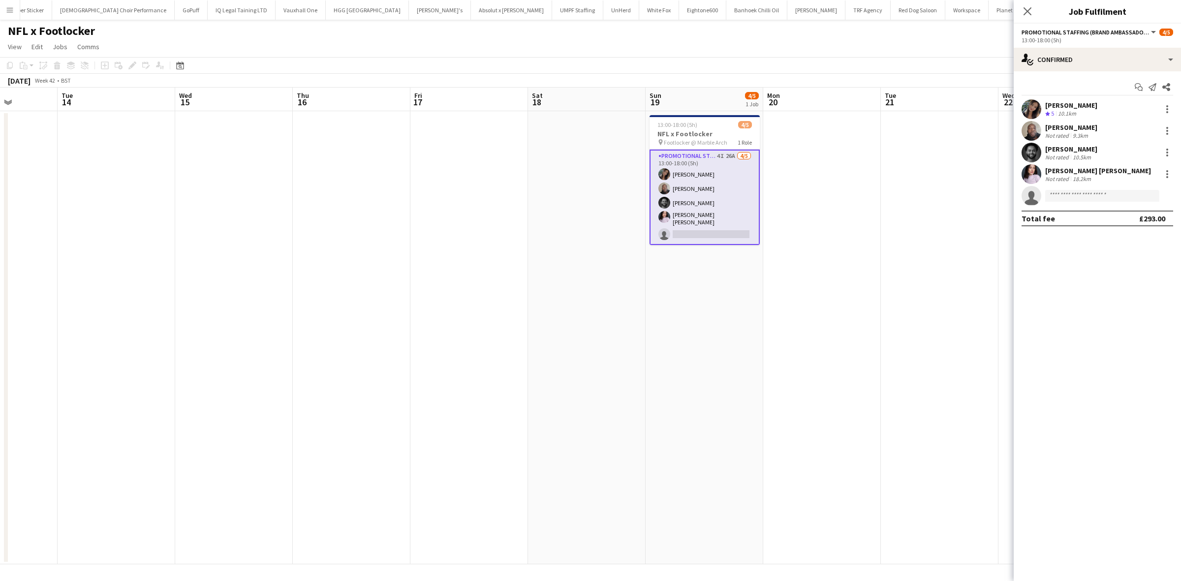
click at [1069, 171] on div "[PERSON_NAME] [PERSON_NAME]" at bounding box center [1098, 170] width 106 height 9
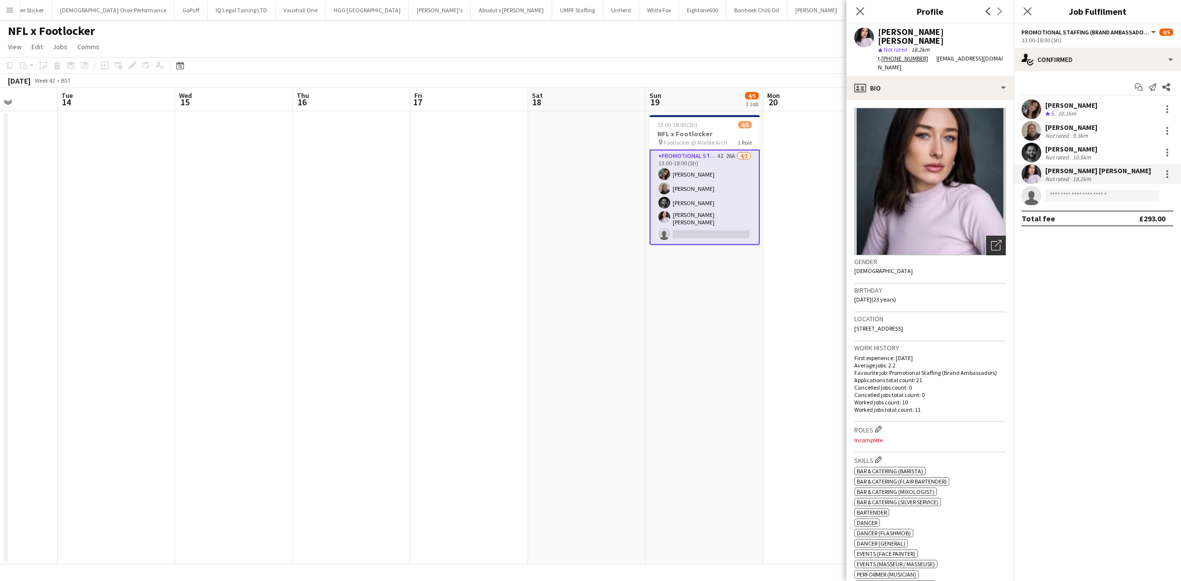
click at [991, 240] on icon "Open photos pop-in" at bounding box center [996, 245] width 10 height 10
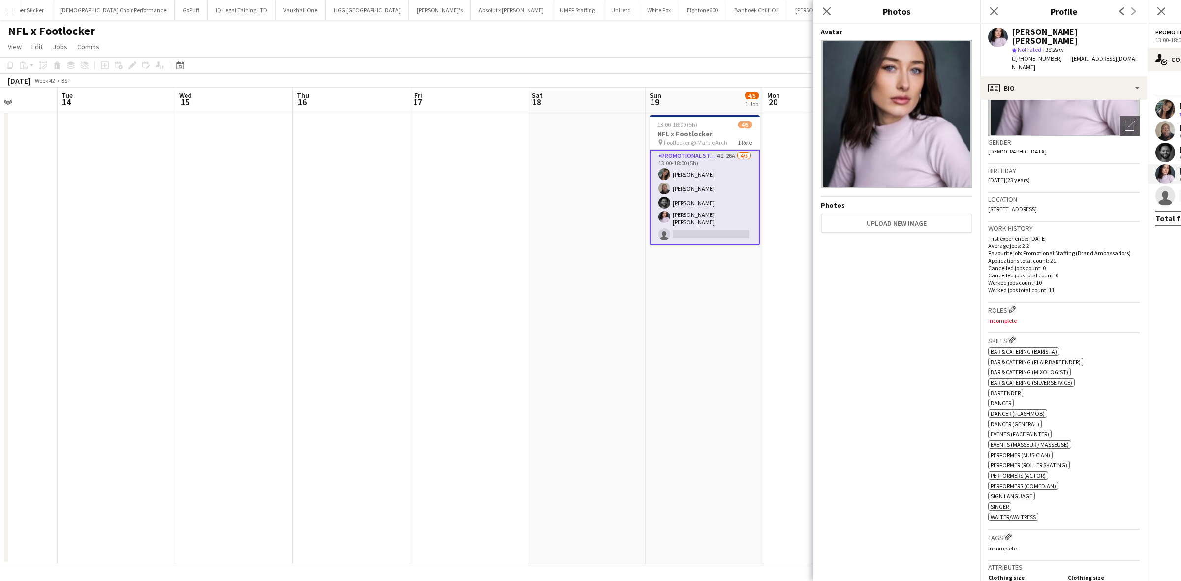
scroll to position [0, 0]
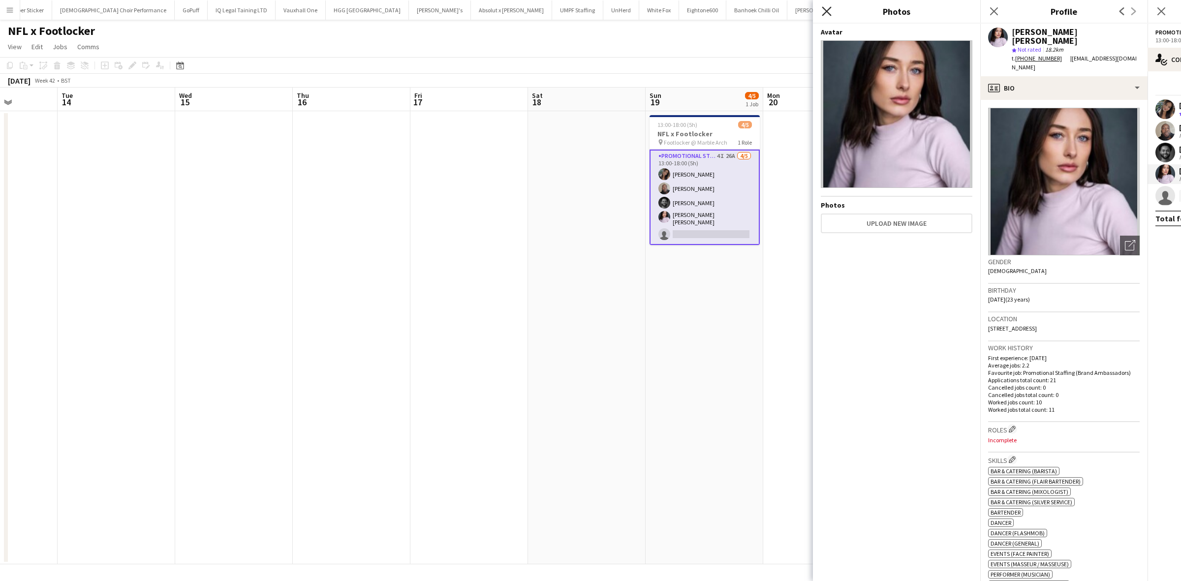
click at [824, 10] on icon "Close pop-in" at bounding box center [825, 10] width 9 height 9
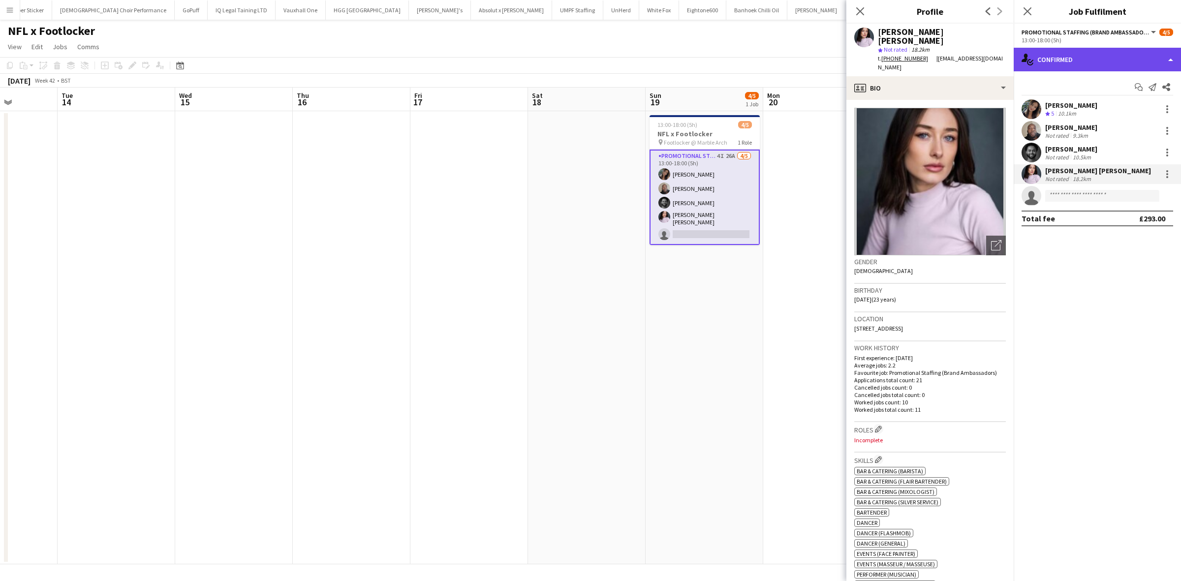
click at [1066, 60] on div "single-neutral-actions-check-2 Confirmed" at bounding box center [1096, 60] width 167 height 24
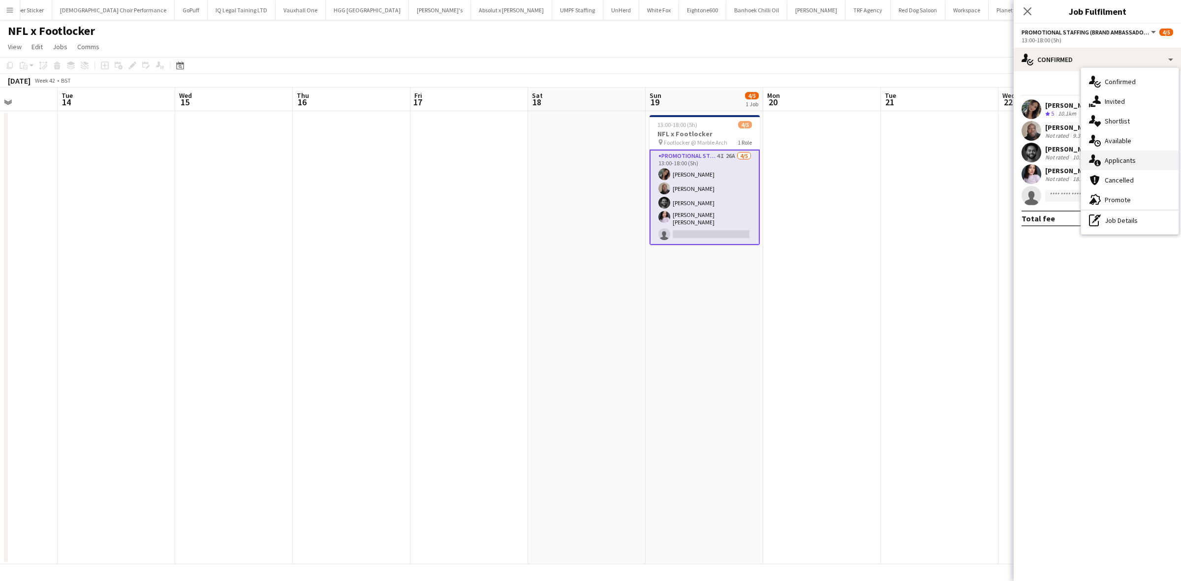
click at [1117, 154] on div "single-neutral-actions-information Applicants" at bounding box center [1129, 161] width 97 height 20
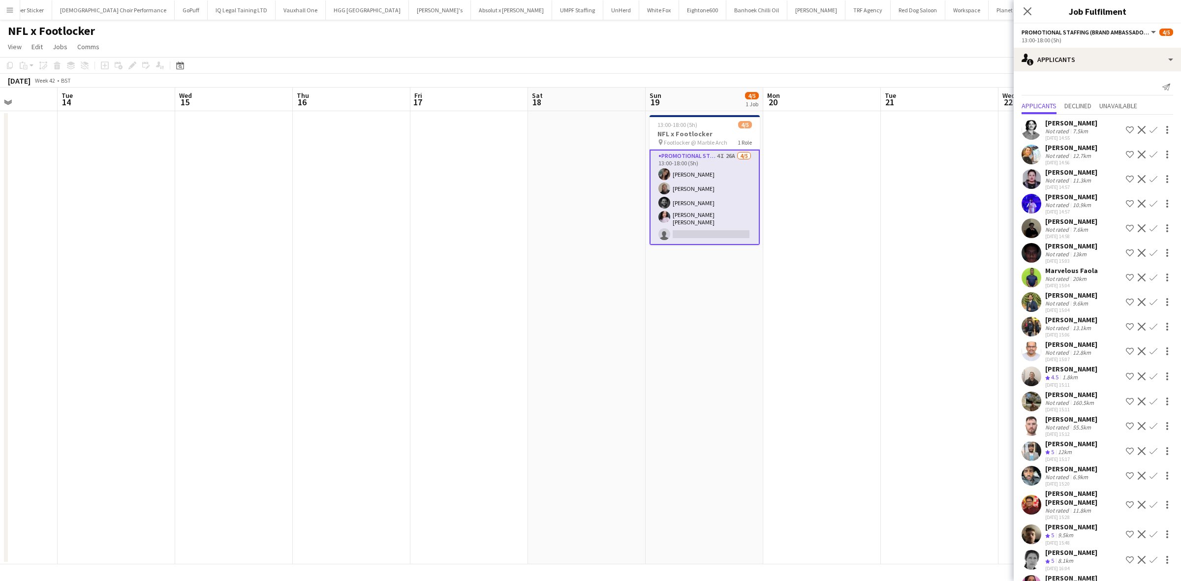
click at [940, 329] on app-date-cell at bounding box center [939, 337] width 118 height 453
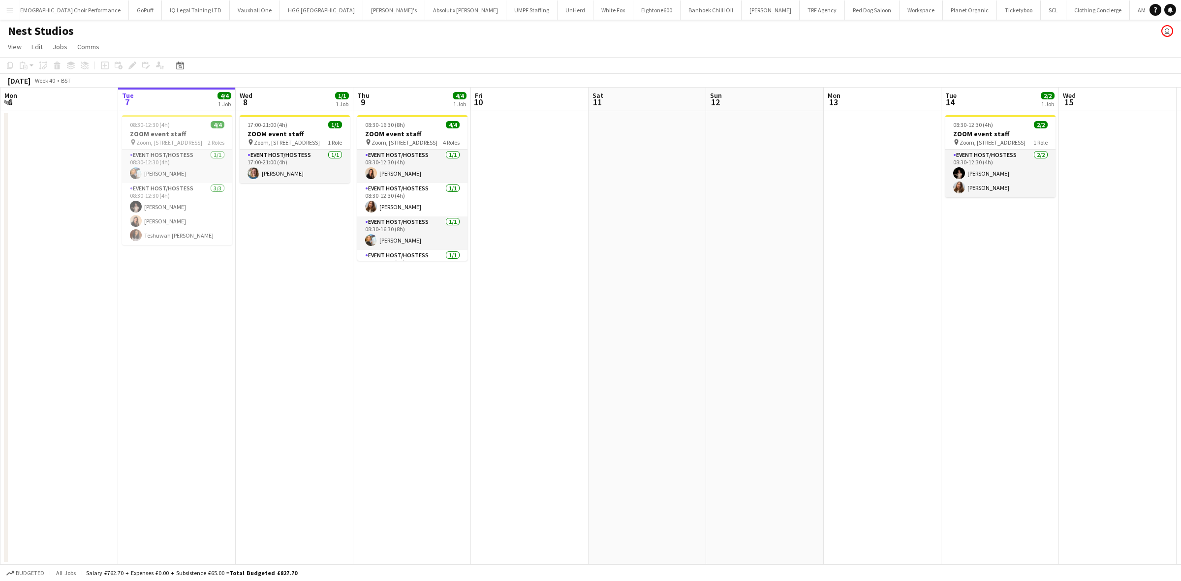
scroll to position [0, 1476]
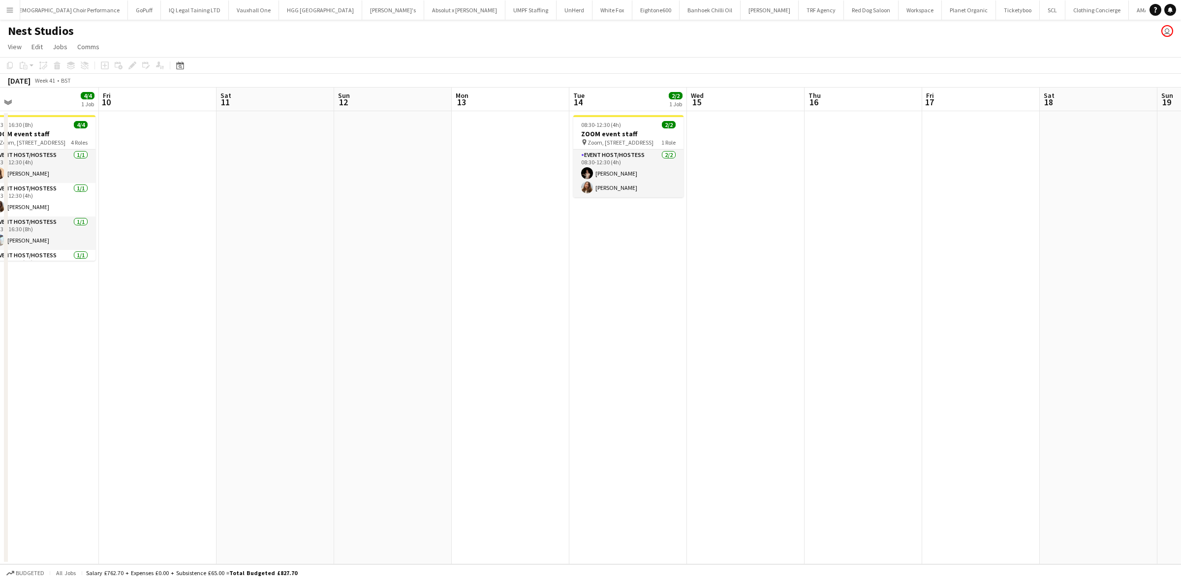
drag, startPoint x: 797, startPoint y: 288, endPoint x: 190, endPoint y: 272, distance: 607.2
click at [190, 272] on app-calendar-viewport "Mon 6 Tue 7 4/4 1 Job Wed 8 1/1 1 Job Thu 9 4/4 1 Job Fri 10 Sat 11 Sun 12 Mon …" at bounding box center [590, 326] width 1181 height 477
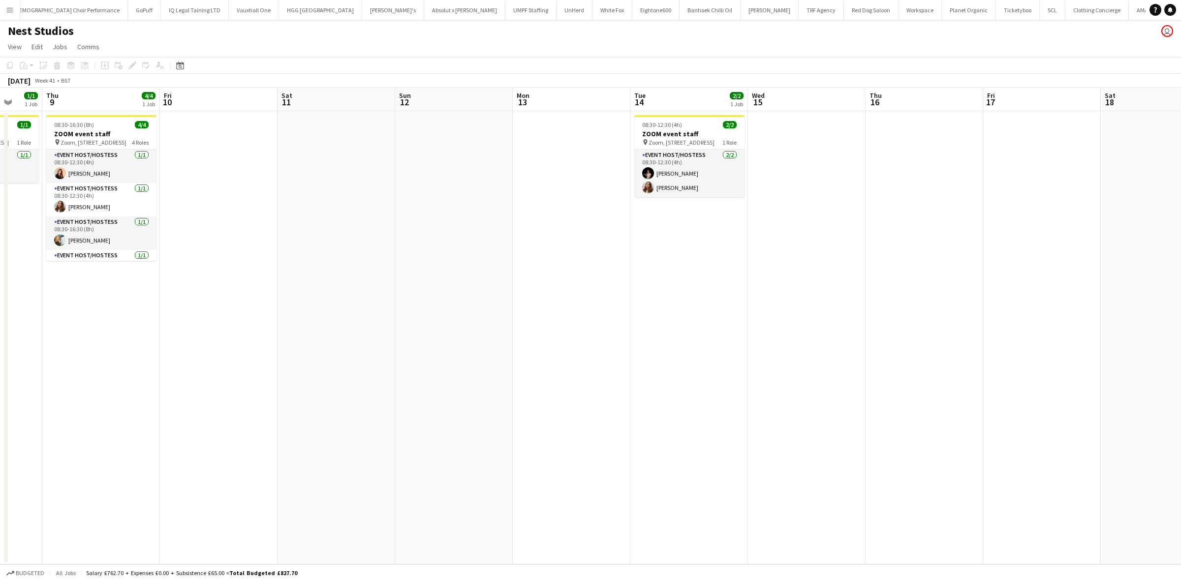
drag, startPoint x: 264, startPoint y: 296, endPoint x: 851, endPoint y: 365, distance: 591.4
click at [926, 355] on app-calendar-viewport "Mon 6 Tue 7 4/4 1 Job Wed 8 1/1 1 Job Thu 9 4/4 1 Job Fri 10 Sat 11 Sun 12 Mon …" at bounding box center [590, 326] width 1181 height 477
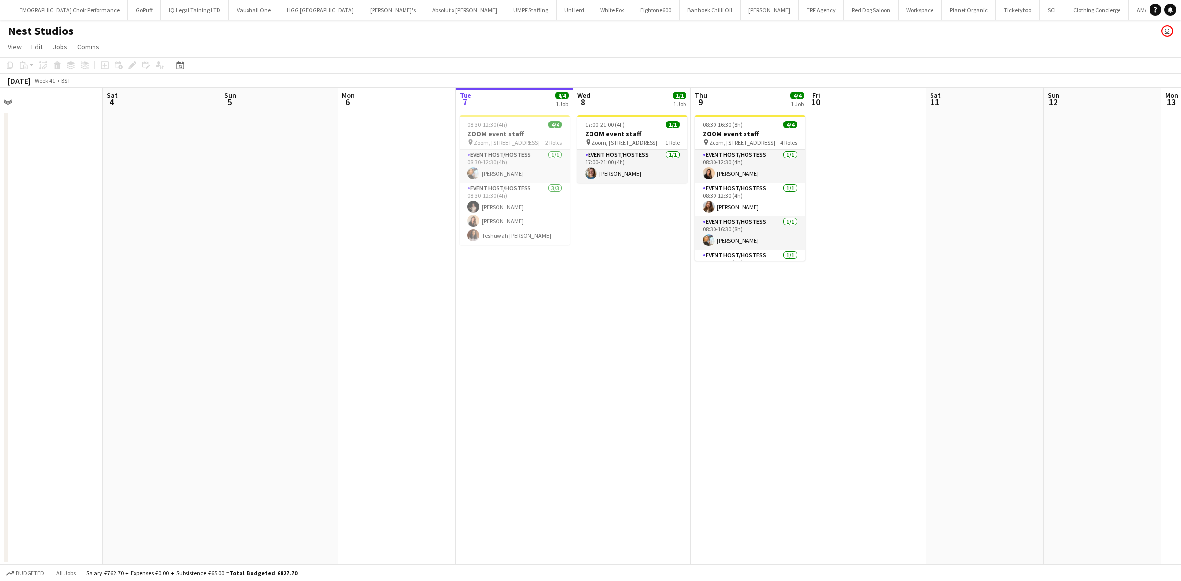
scroll to position [0, 248]
drag, startPoint x: 458, startPoint y: 316, endPoint x: 1109, endPoint y: 316, distance: 651.2
click at [1109, 316] on app-calendar-viewport "Wed 1 Thu 2 Fri 3 Sat 4 Sun 5 Mon 6 Tue 7 4/4 1 Job Wed 8 1/1 1 Job Thu 9 4/4 1…" at bounding box center [590, 326] width 1181 height 477
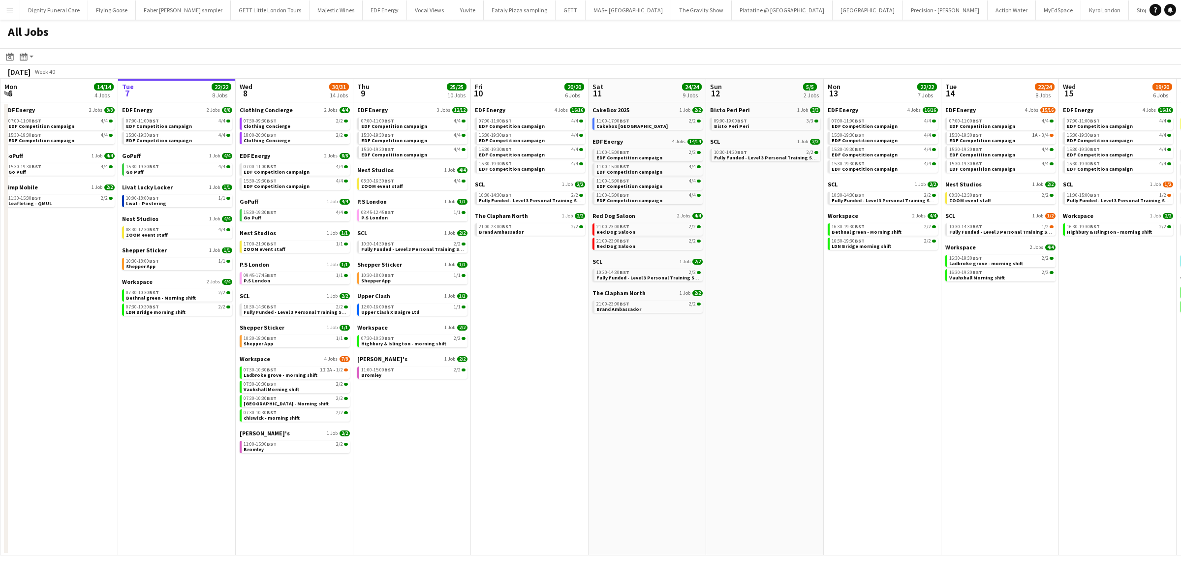
click at [257, 354] on div "Shepper Sticker 1 Job 1/1 10:30-18:00 BST 1/1 Shepper App" at bounding box center [295, 339] width 110 height 31
click at [253, 357] on span "Workspace" at bounding box center [255, 358] width 30 height 7
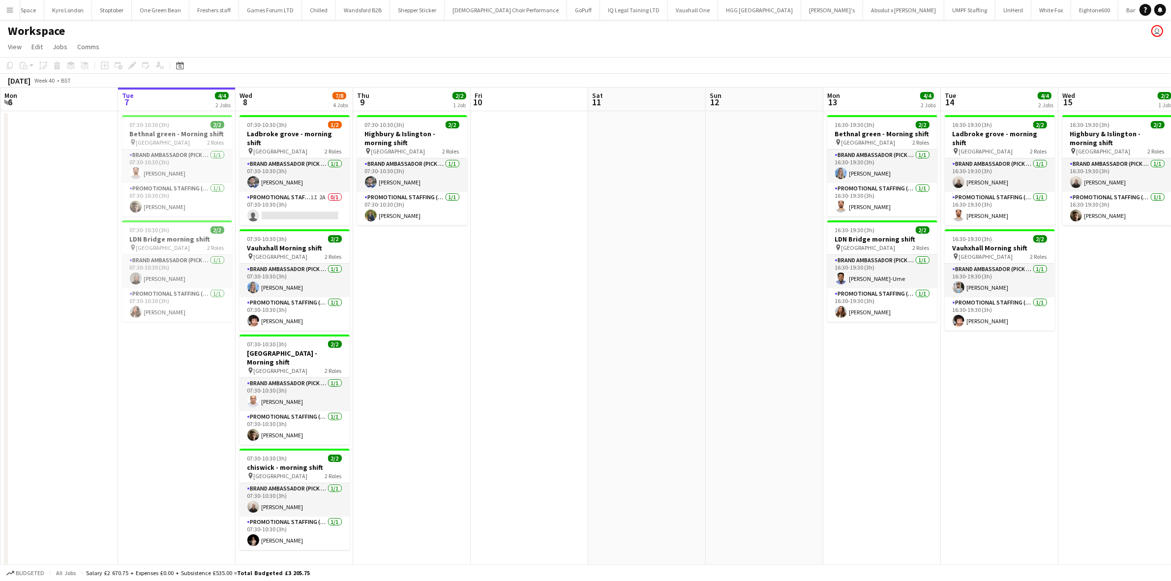
scroll to position [0, 1040]
click at [315, 203] on app-card-role "Promotional Staffing (Brand Ambassadors) 1I 2A 0/1 07:30-10:30 (3h) single-neut…" at bounding box center [295, 208] width 110 height 33
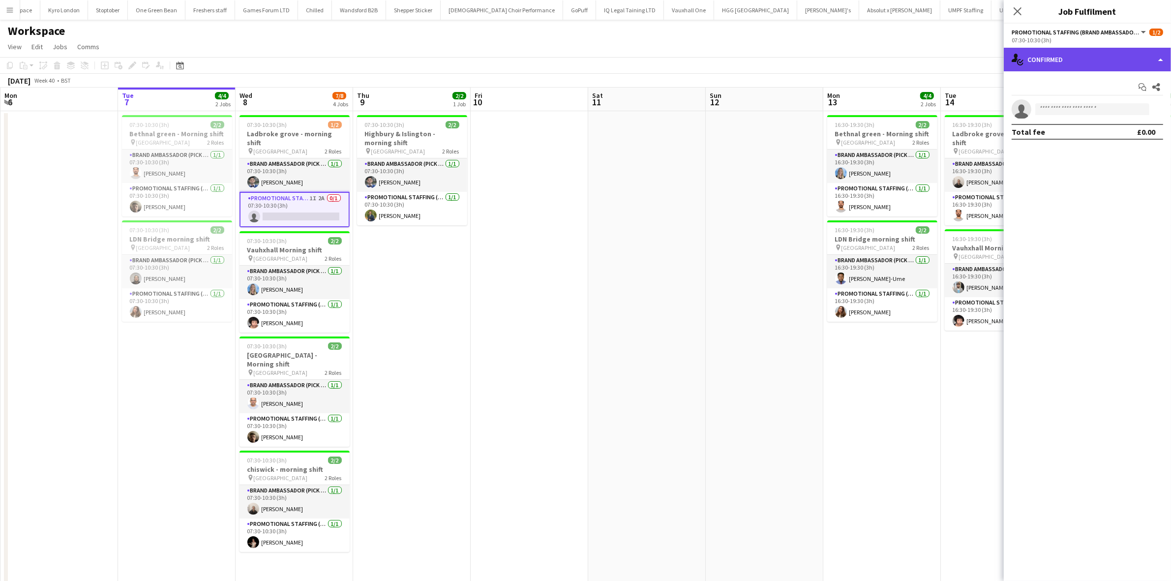
click at [1121, 61] on div "single-neutral-actions-check-2 Confirmed" at bounding box center [1087, 60] width 167 height 24
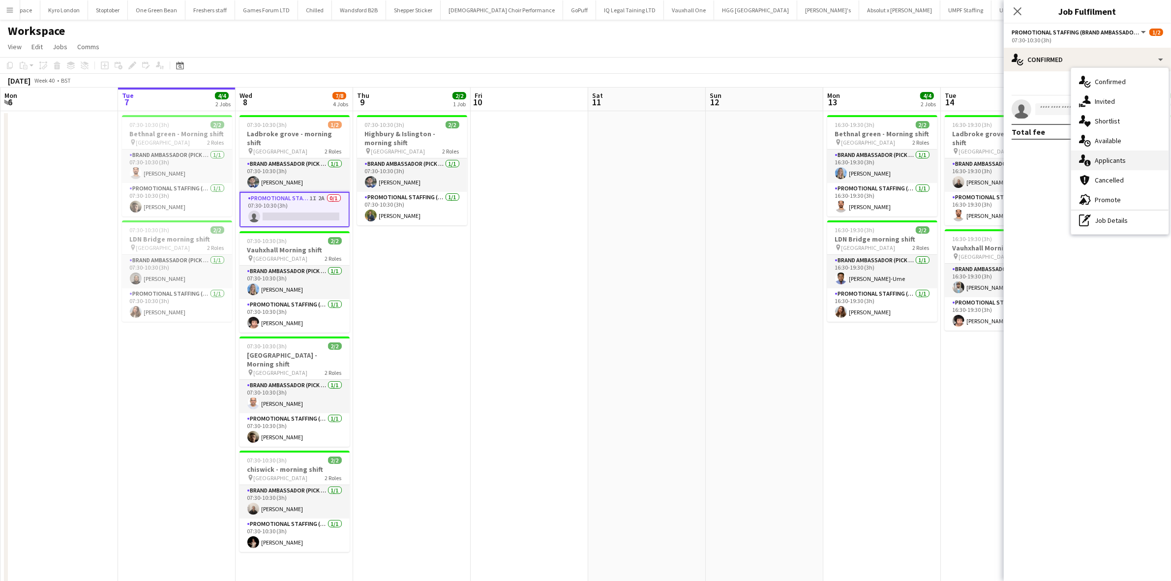
click at [1110, 161] on span "Applicants" at bounding box center [1110, 160] width 31 height 9
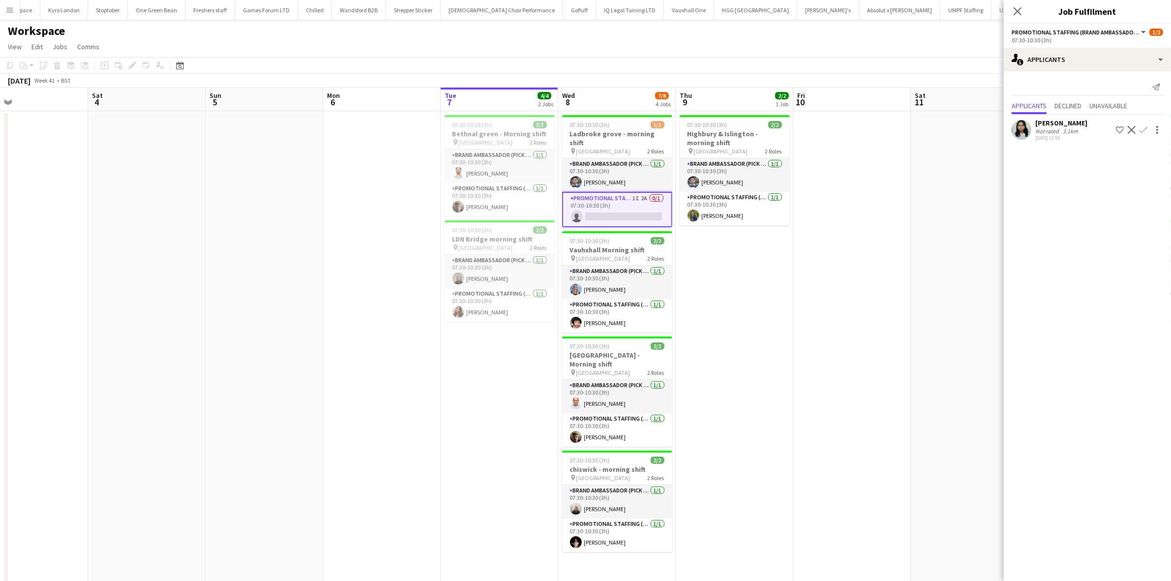
scroll to position [0, 263]
drag, startPoint x: 679, startPoint y: 276, endPoint x: 1029, endPoint y: 321, distance: 352.0
click at [1031, 321] on body "Menu Boards Boards Boards All jobs Status Workforce Workforce My Workforce Recr…" at bounding box center [585, 303] width 1171 height 607
